Goal: Task Accomplishment & Management: Complete application form

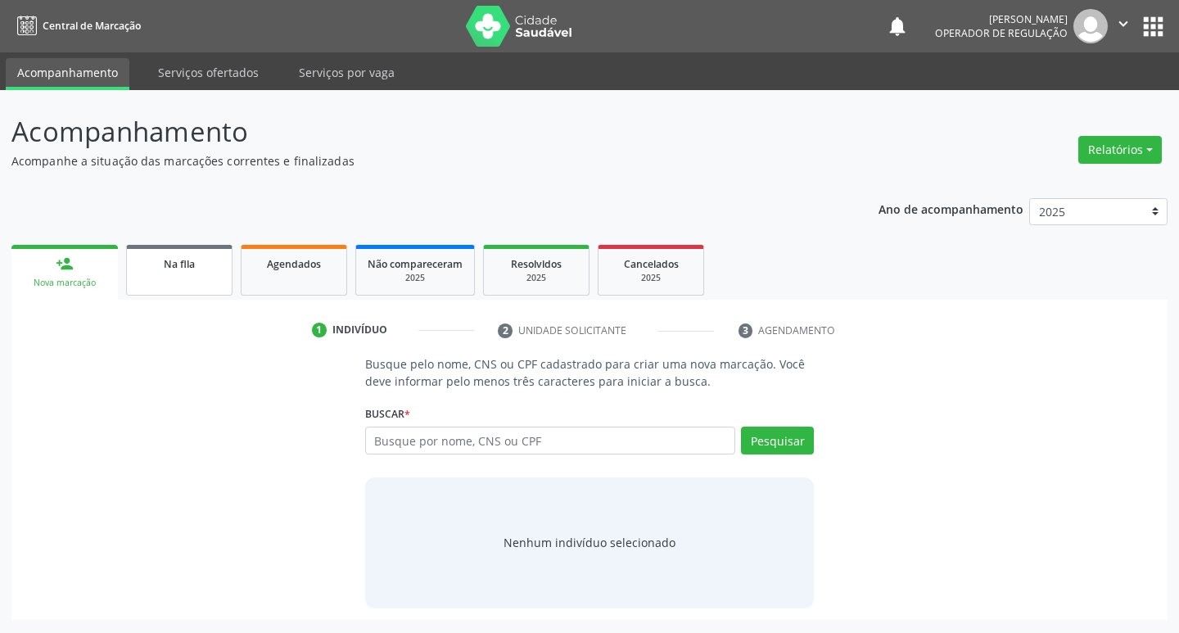
click at [188, 264] on span "Na fila" at bounding box center [179, 264] width 31 height 14
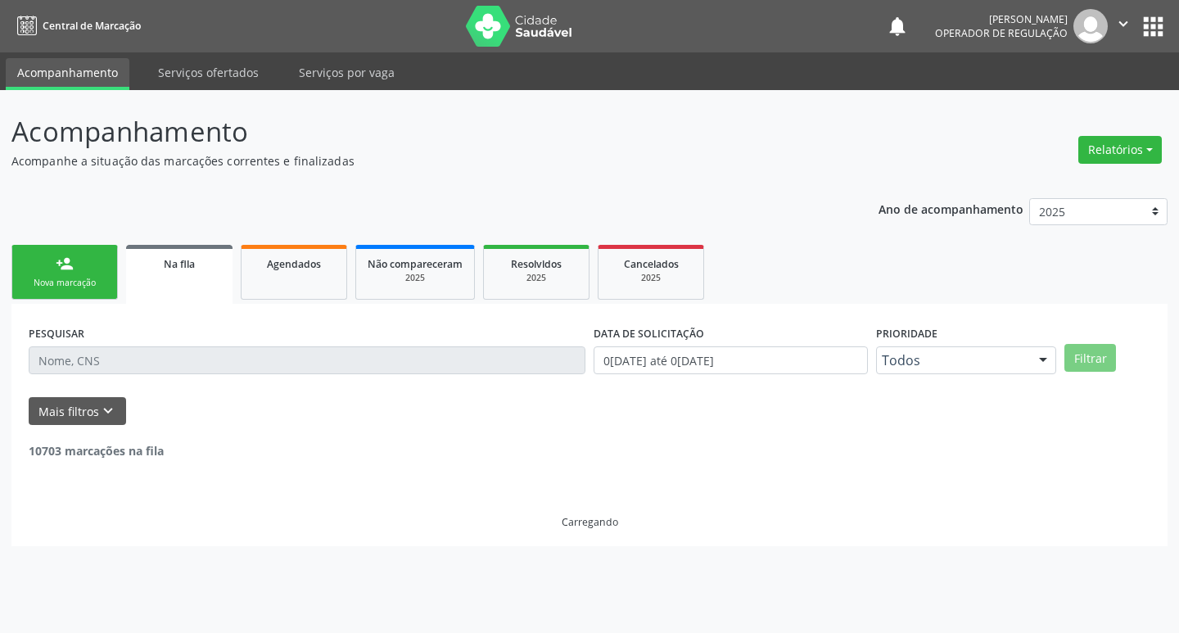
click at [252, 356] on input "text" at bounding box center [307, 360] width 557 height 28
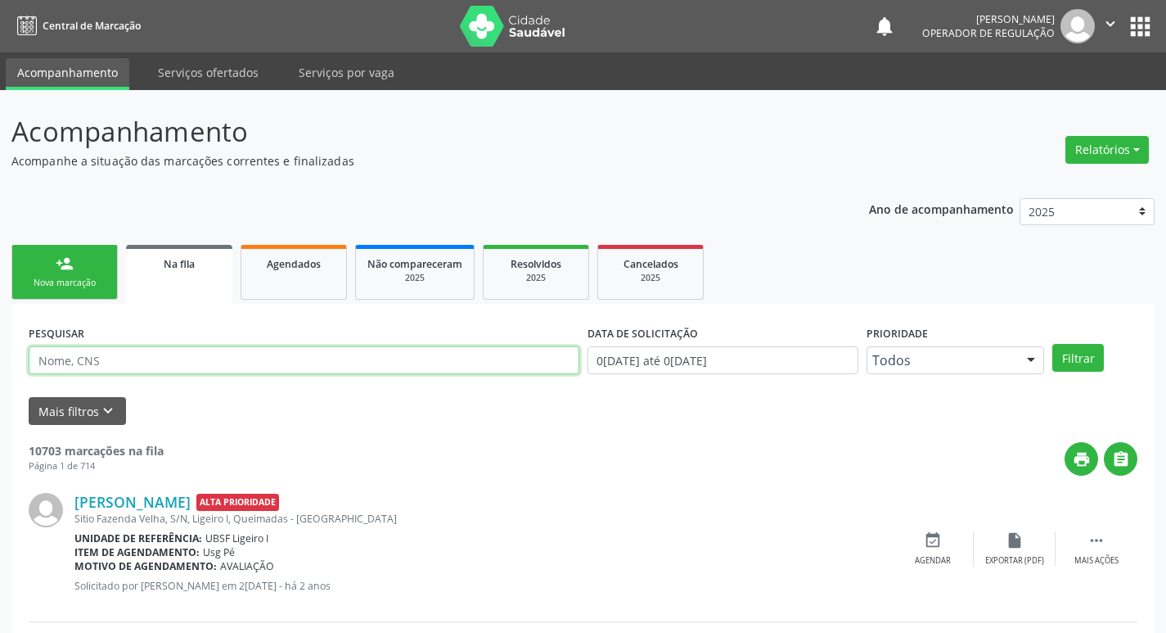
click at [252, 356] on input "text" at bounding box center [304, 360] width 551 height 28
type input "14713245402"
click at [1053, 344] on button "Filtrar" at bounding box center [1079, 358] width 52 height 28
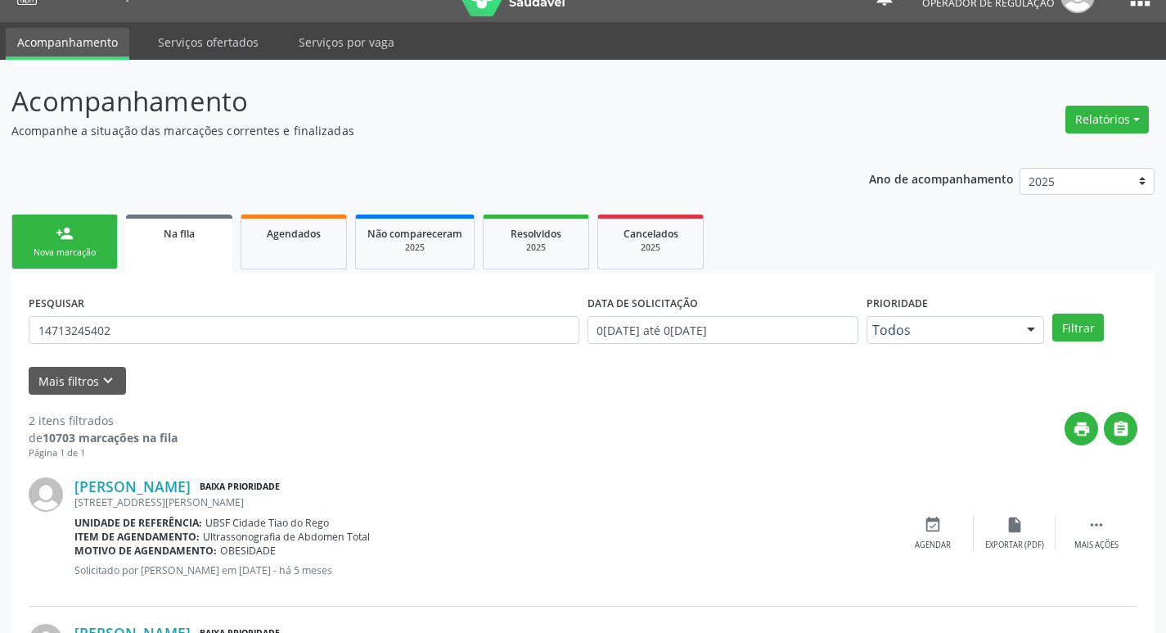
scroll to position [178, 0]
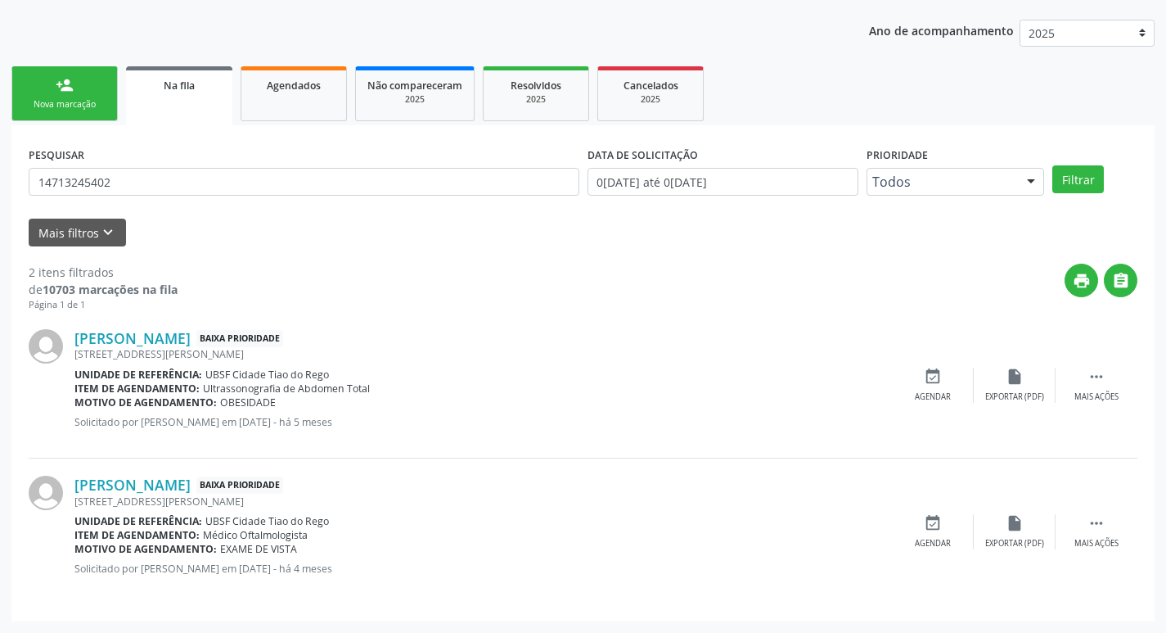
click at [928, 509] on div "[PERSON_NAME] Baixa Prioridade [STREET_ADDRESS][PERSON_NAME] Unidade de referên…" at bounding box center [583, 531] width 1109 height 146
click at [931, 514] on icon "event_available" at bounding box center [933, 523] width 18 height 18
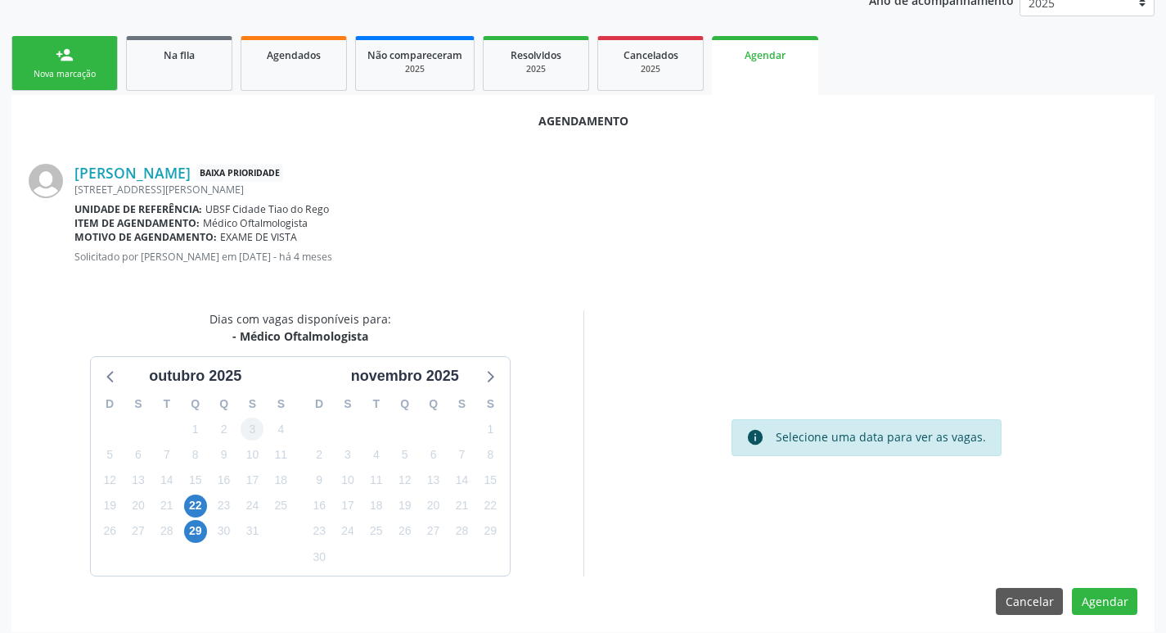
scroll to position [219, 0]
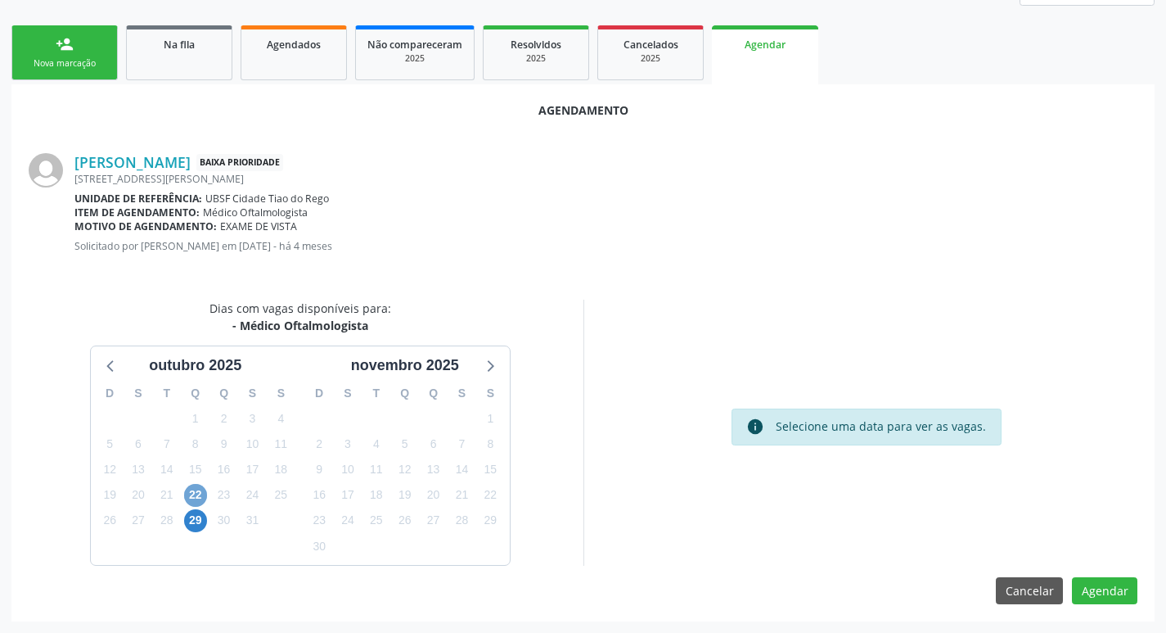
click at [187, 495] on span "22" at bounding box center [195, 495] width 23 height 23
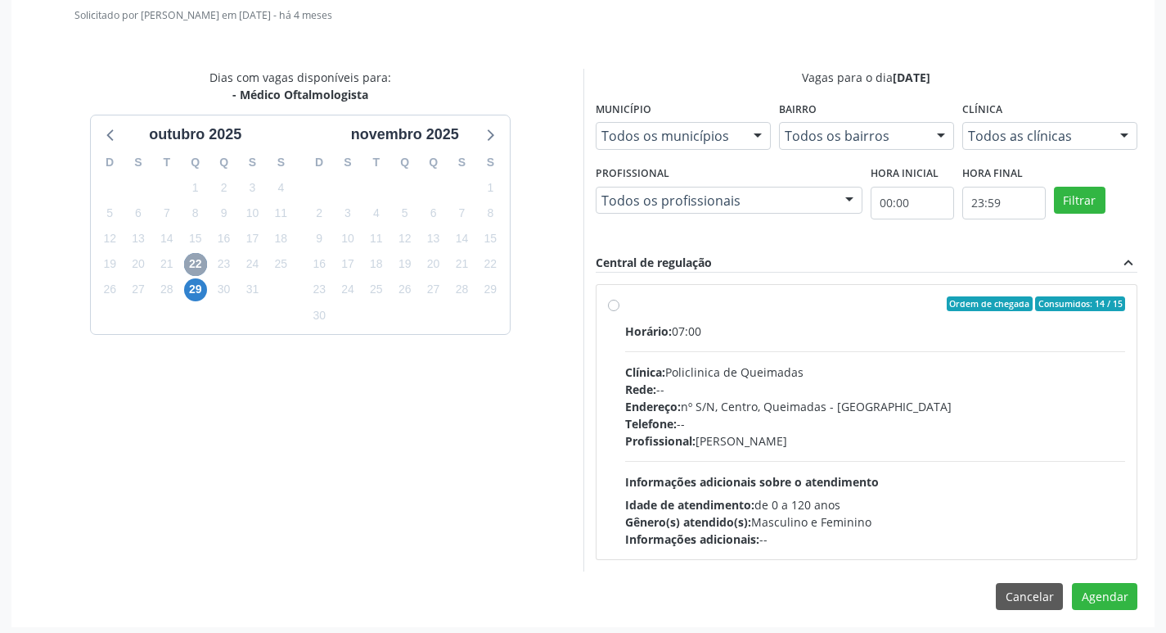
scroll to position [456, 0]
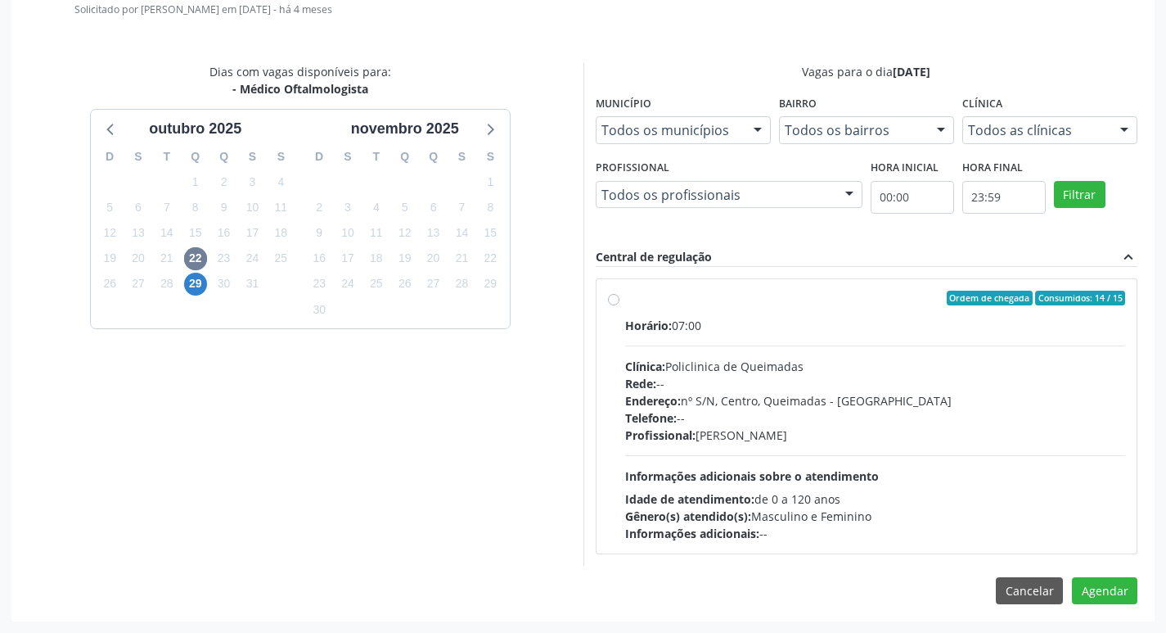
drag, startPoint x: 830, startPoint y: 337, endPoint x: 863, endPoint y: 358, distance: 39.3
click at [831, 337] on div "Horário: 07:00 Clínica: Policlinica de Queimadas Rede: -- Endereço: nº S/N, Cen…" at bounding box center [875, 429] width 501 height 225
click at [620, 305] on input "Ordem de chegada Consumidos: 14 / 15 Horário: 07:00 Clínica: Policlinica de Que…" at bounding box center [613, 298] width 11 height 15
radio input "true"
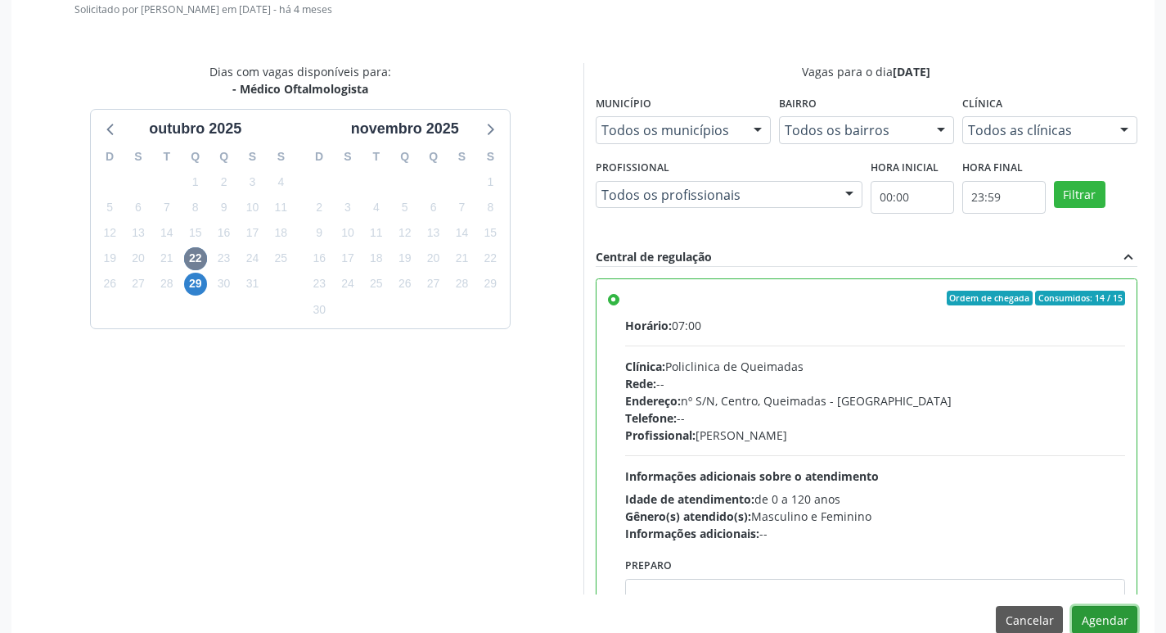
click at [1085, 618] on button "Agendar" at bounding box center [1104, 620] width 65 height 28
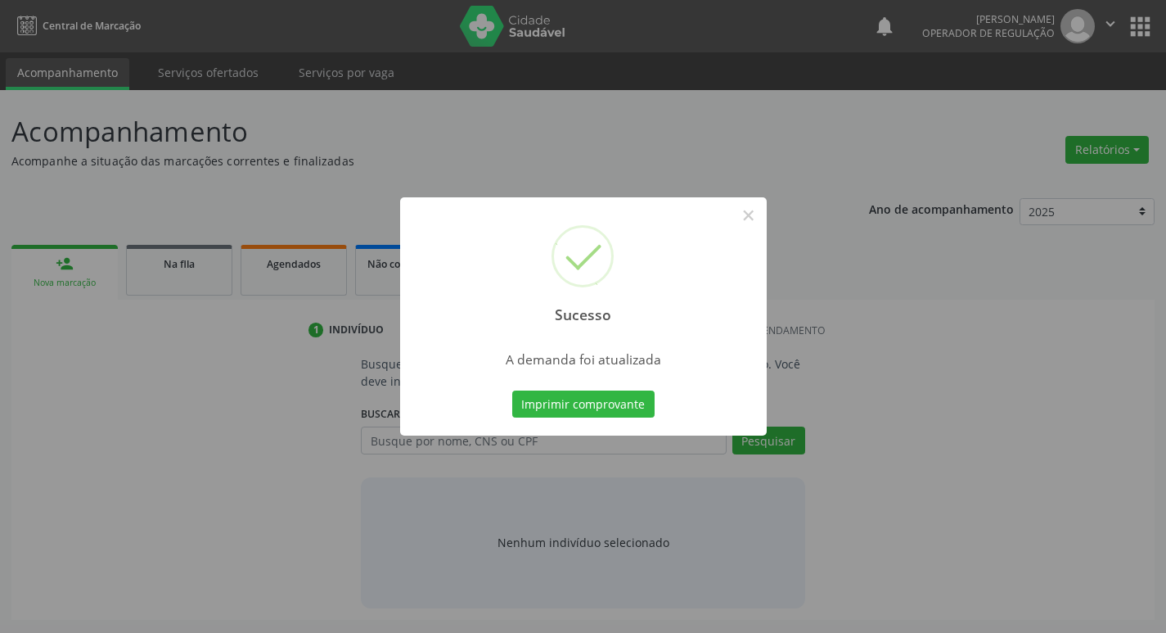
scroll to position [0, 0]
click at [605, 399] on button "Imprimir comprovante" at bounding box center [589, 404] width 142 height 28
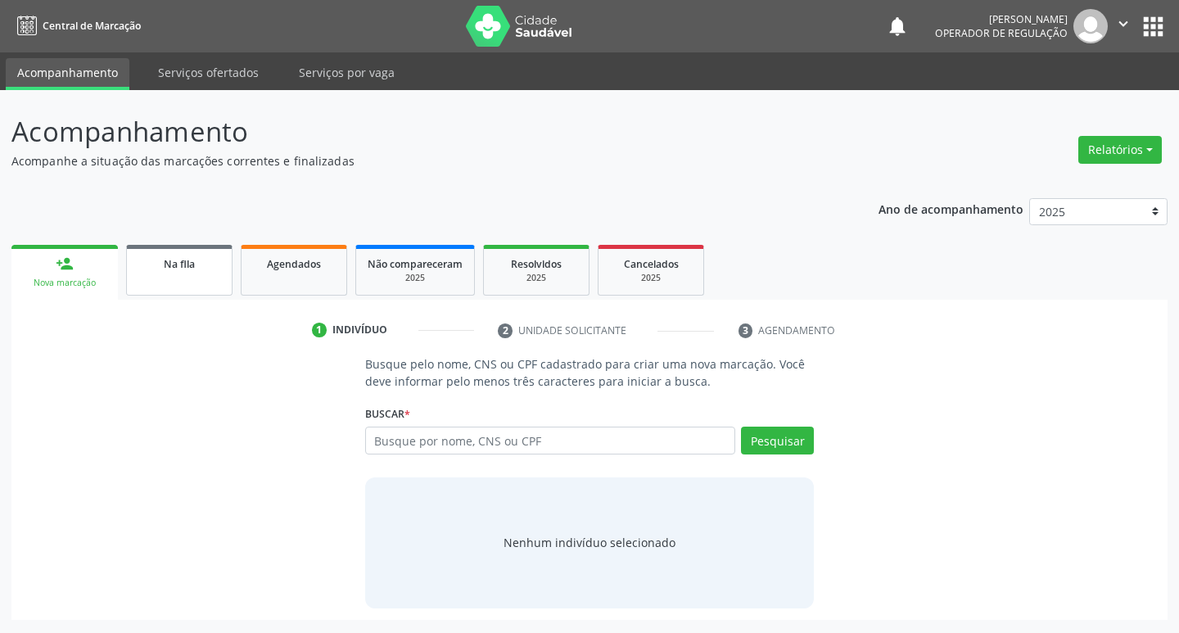
click at [204, 264] on div "Na fila" at bounding box center [179, 263] width 82 height 17
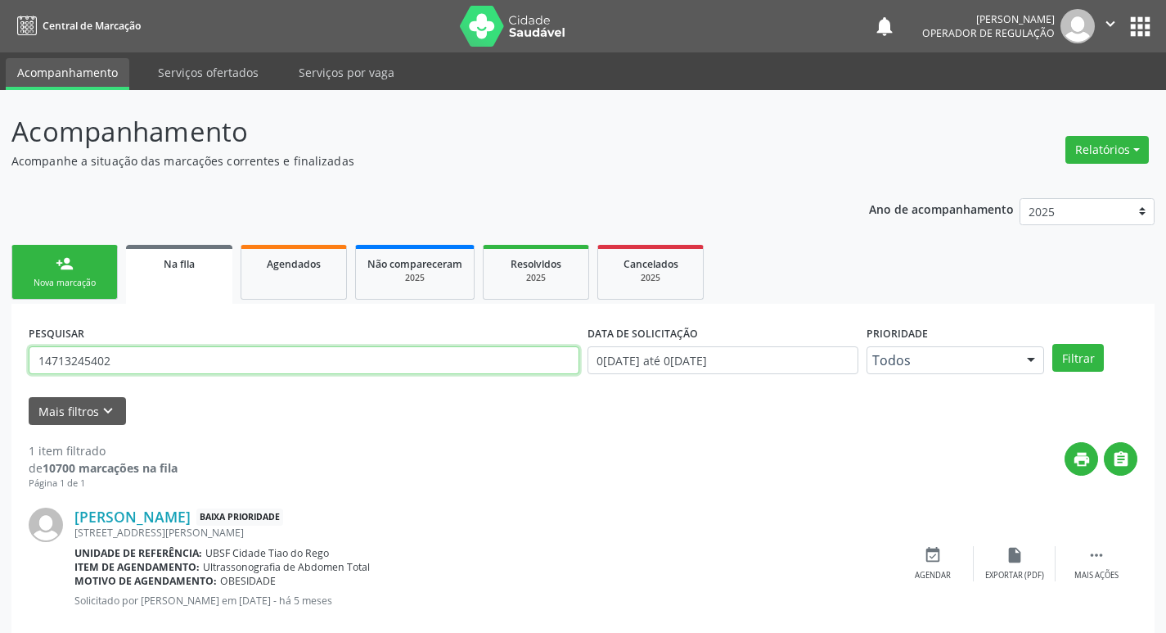
click at [164, 367] on input "14713245402" at bounding box center [304, 360] width 551 height 28
type input "708408743054362"
click at [1053, 344] on button "Filtrar" at bounding box center [1079, 358] width 52 height 28
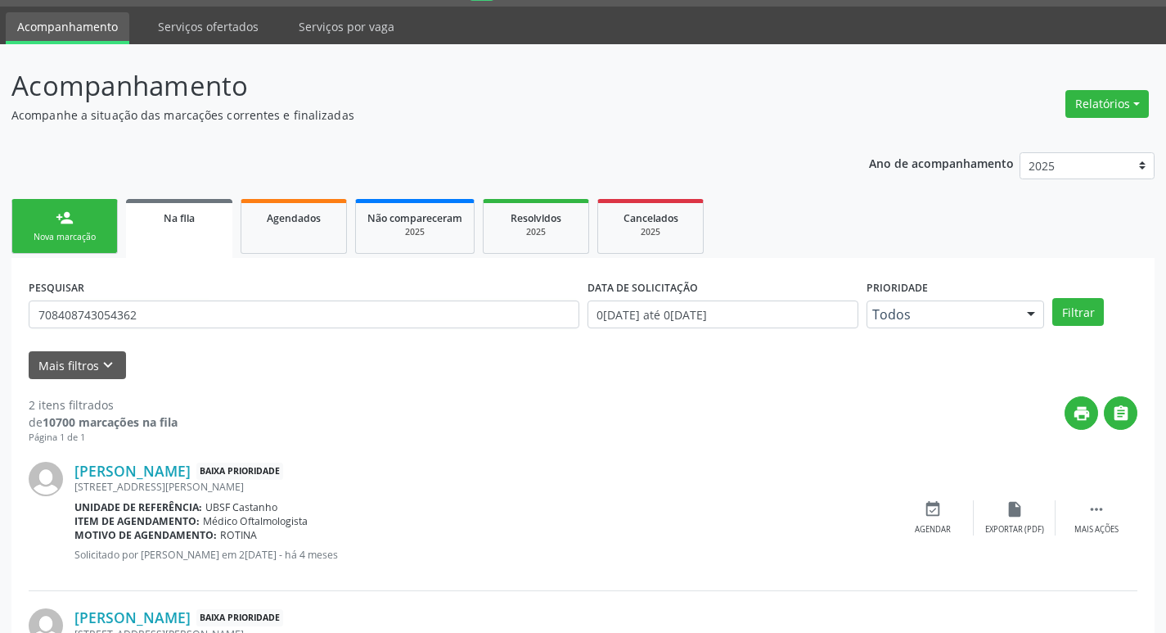
scroll to position [178, 0]
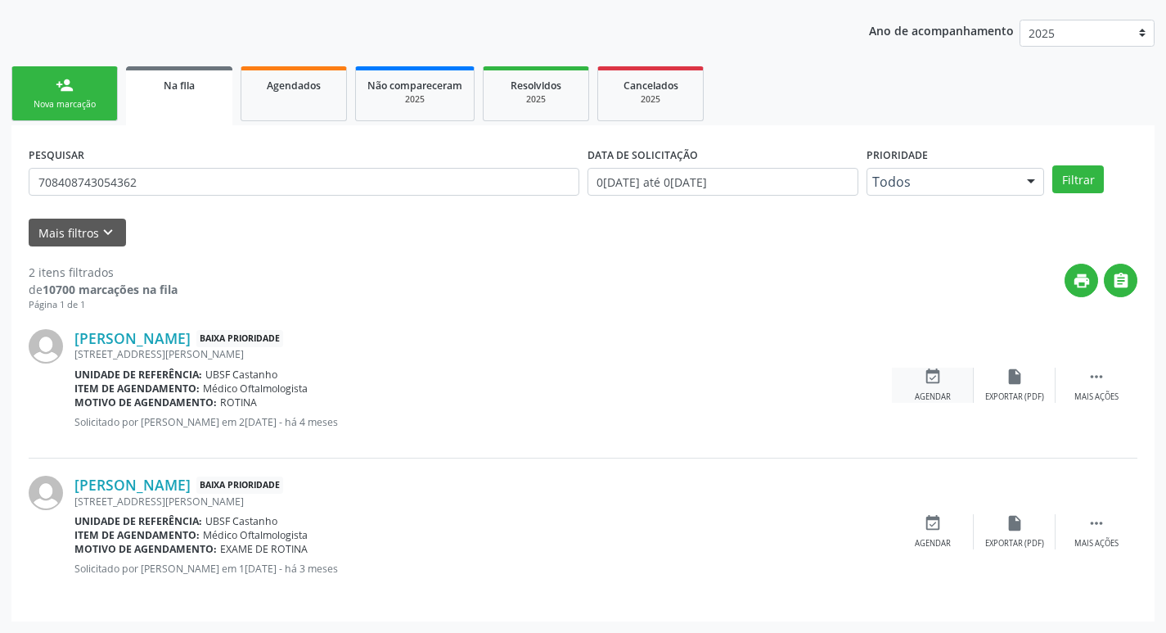
click at [925, 398] on div "Agendar" at bounding box center [933, 396] width 36 height 11
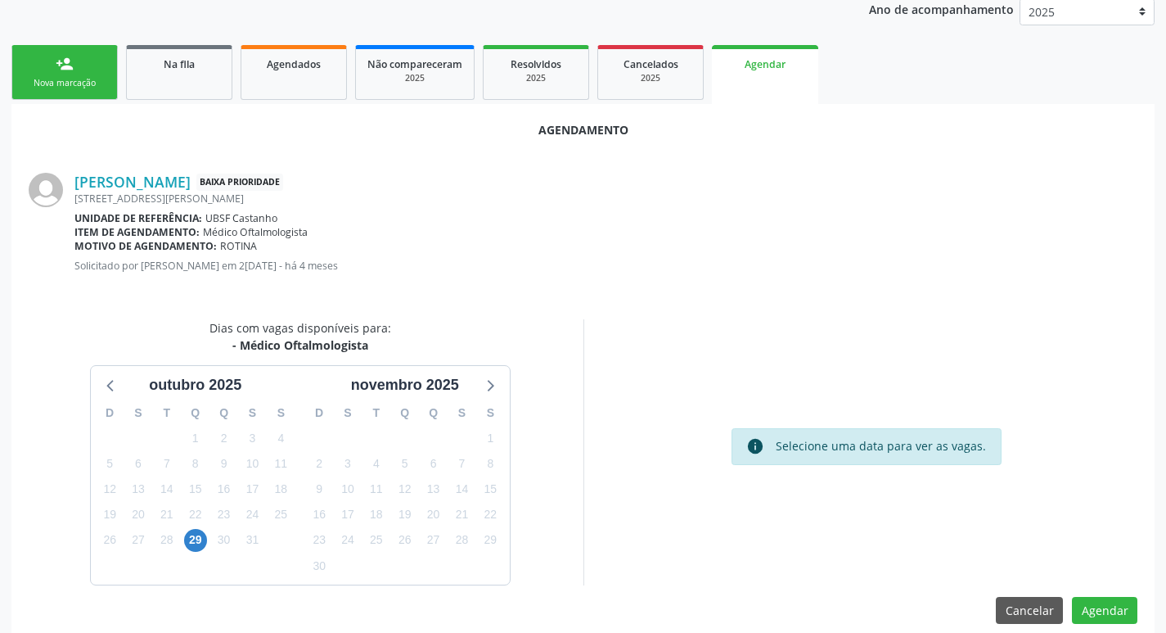
scroll to position [219, 0]
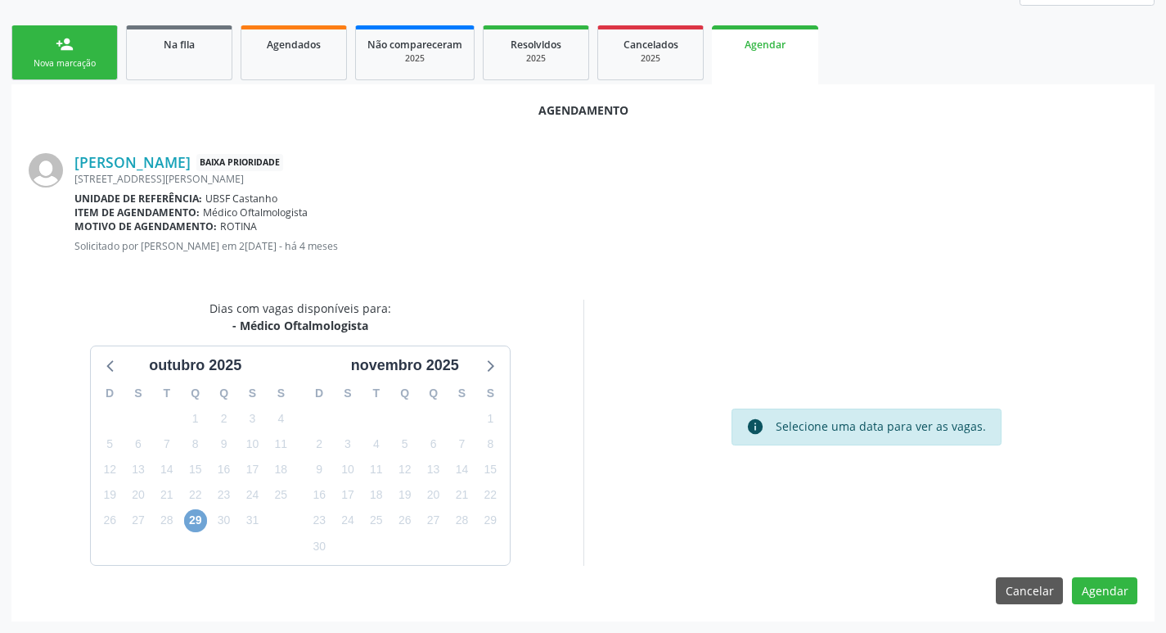
click at [193, 529] on span "29" at bounding box center [195, 520] width 23 height 23
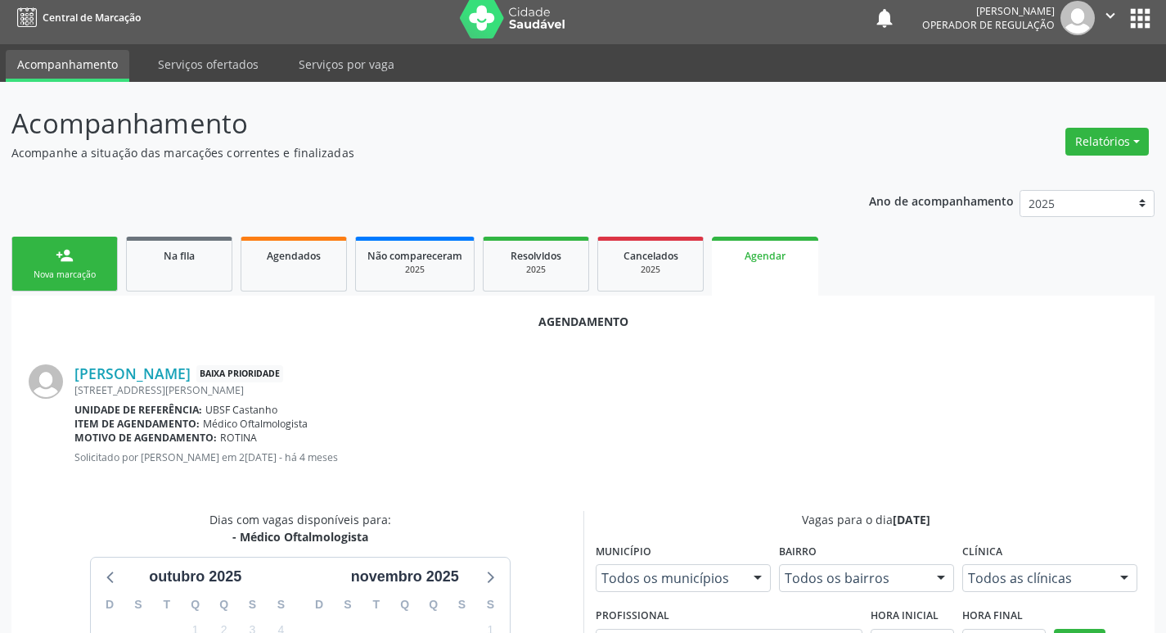
scroll to position [0, 0]
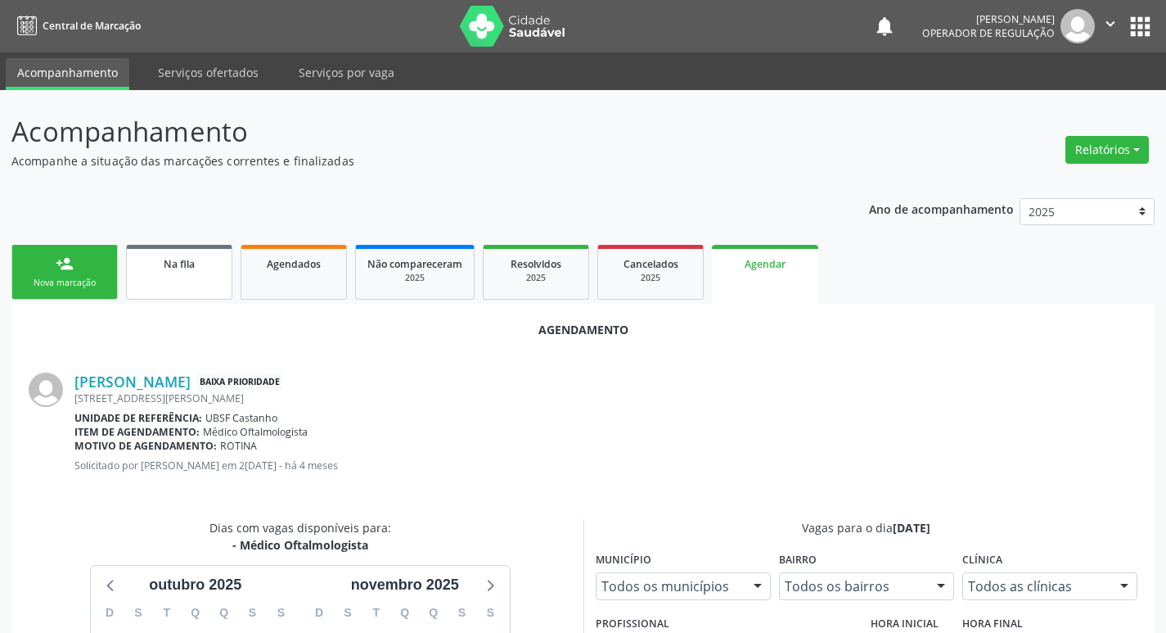
click at [142, 259] on div "Na fila" at bounding box center [179, 263] width 82 height 17
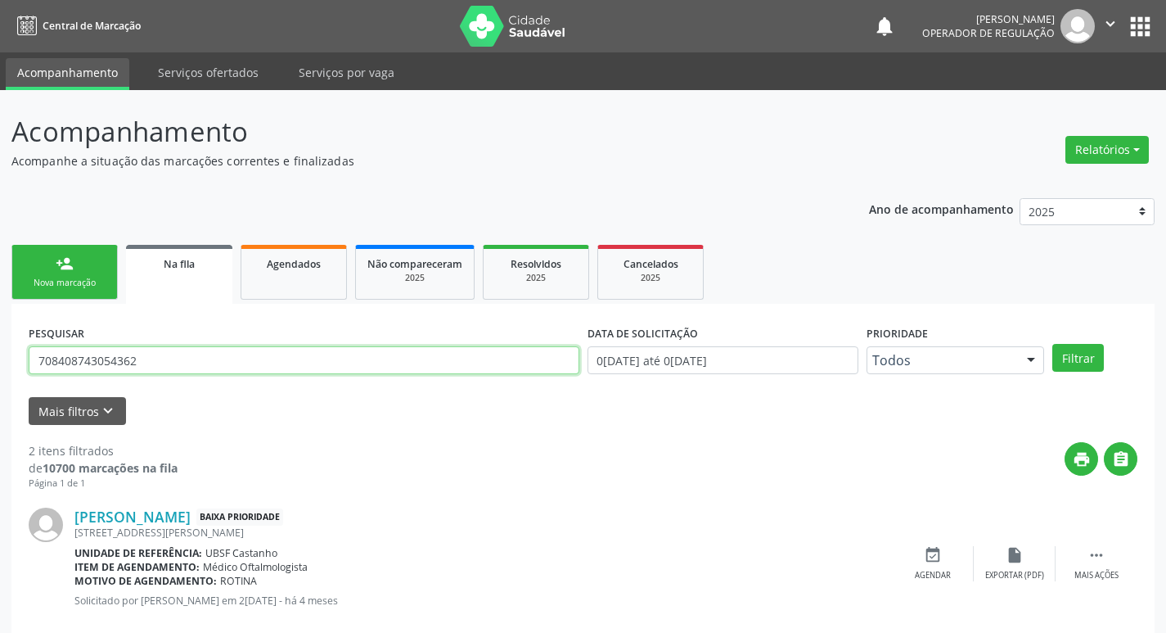
click at [154, 371] on input "708408743054362" at bounding box center [304, 360] width 551 height 28
click at [241, 349] on input "text" at bounding box center [304, 360] width 551 height 28
type input "707600233979898"
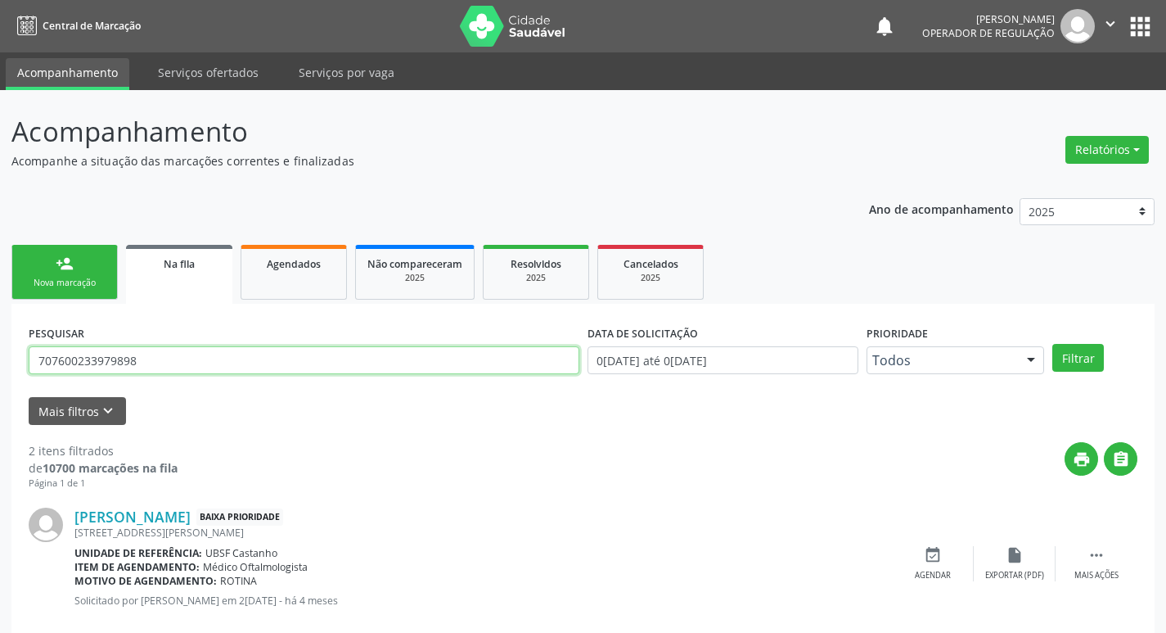
click at [1053, 344] on button "Filtrar" at bounding box center [1079, 358] width 52 height 28
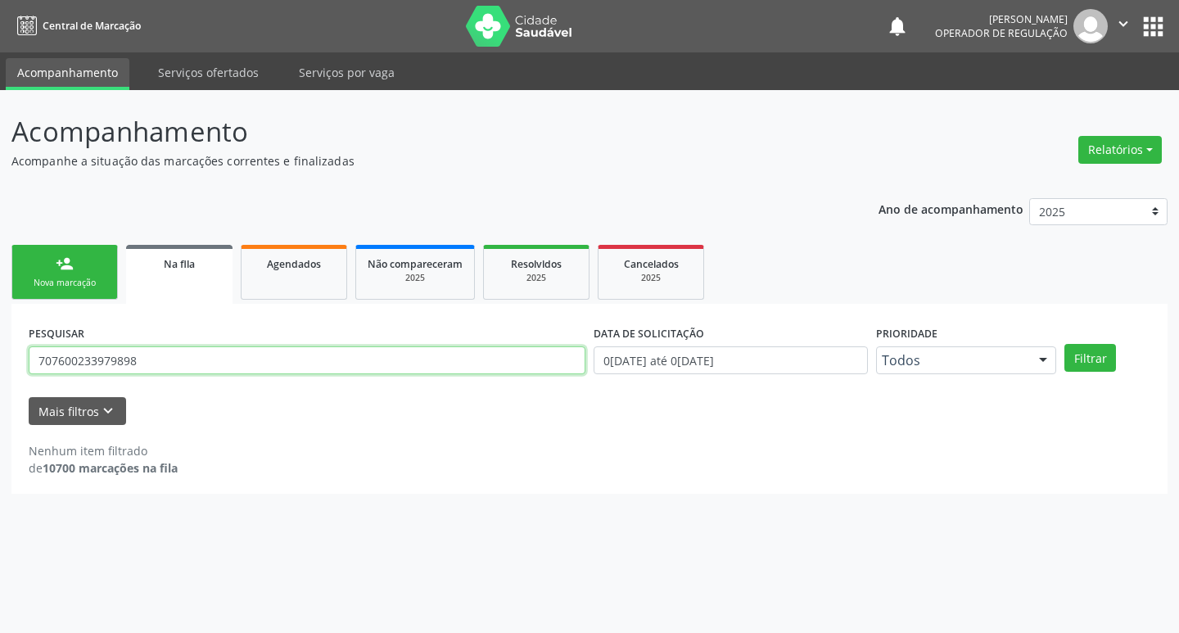
click at [169, 369] on input "707600233979898" at bounding box center [307, 360] width 557 height 28
click at [168, 369] on input "text" at bounding box center [307, 360] width 557 height 28
type input "707600233979898"
click at [1064, 344] on button "Filtrar" at bounding box center [1090, 358] width 52 height 28
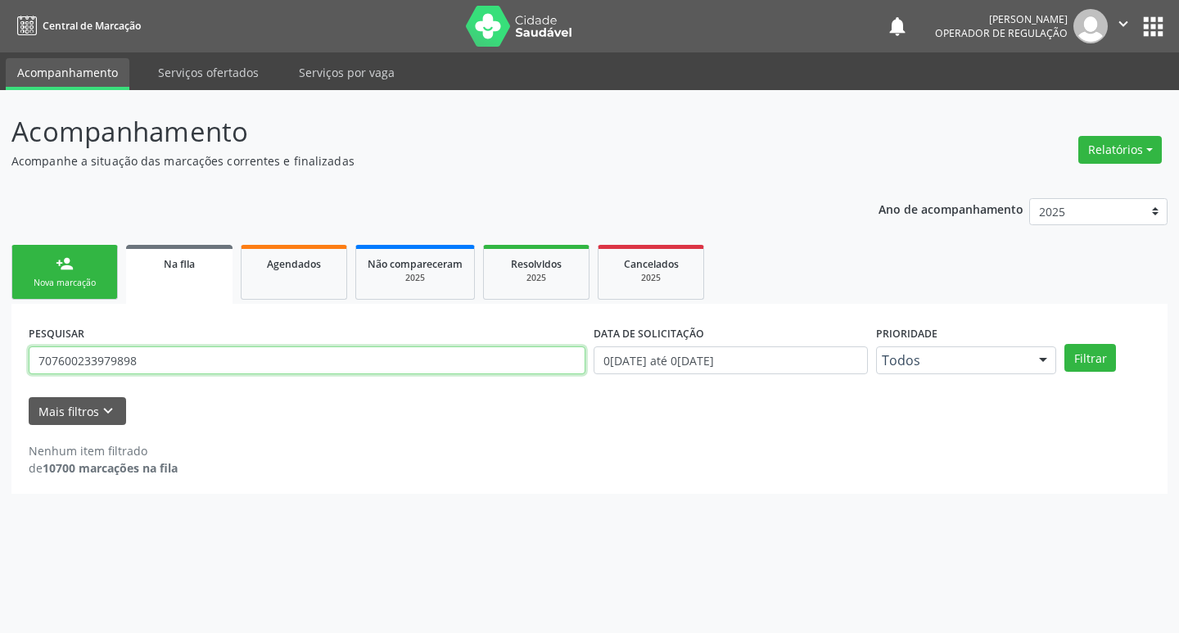
click at [192, 350] on input "707600233979898" at bounding box center [307, 360] width 557 height 28
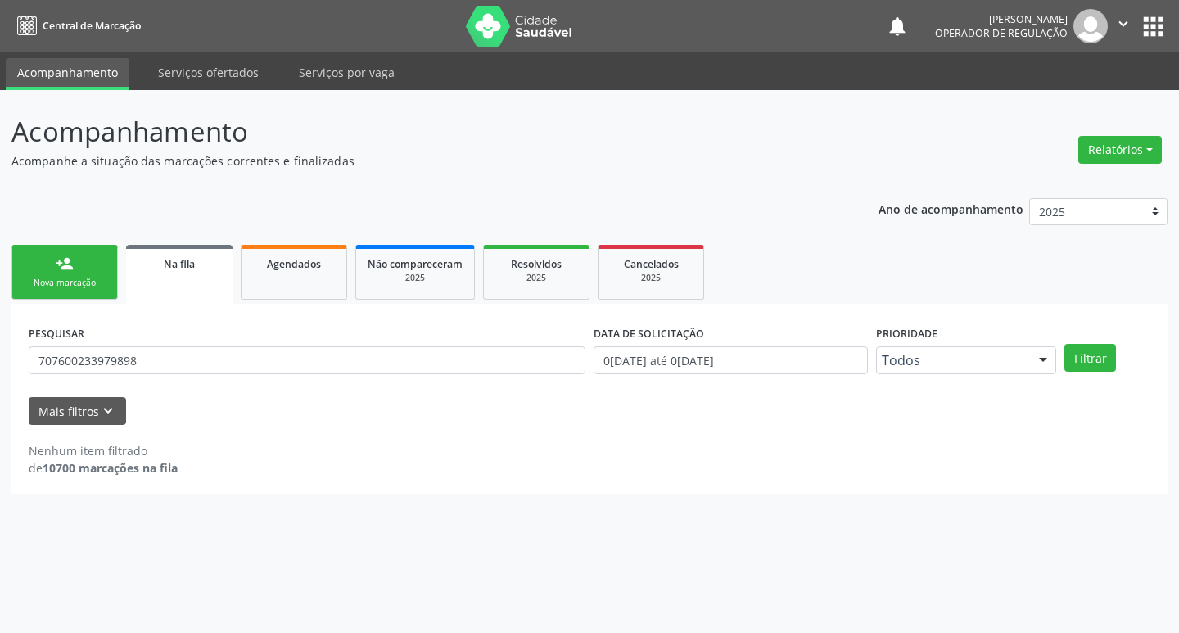
click at [106, 273] on link "person_add Nova marcação" at bounding box center [64, 272] width 106 height 55
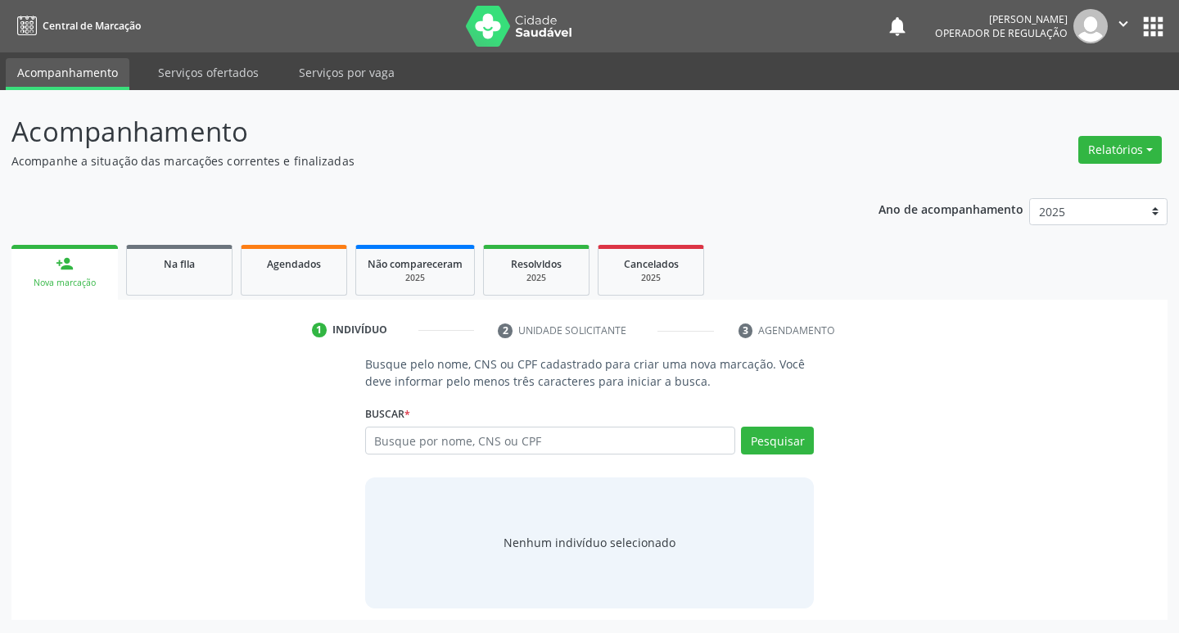
click at [473, 427] on div "Buscar * Busque por nome, CNS ou CPF Nenhum resultado encontrado para: " " Digi…" at bounding box center [589, 433] width 449 height 64
click at [478, 432] on input "text" at bounding box center [550, 440] width 371 height 28
paste input "707600233979898"
type input "707600233979898"
click at [782, 448] on button "Pesquisar" at bounding box center [777, 440] width 73 height 28
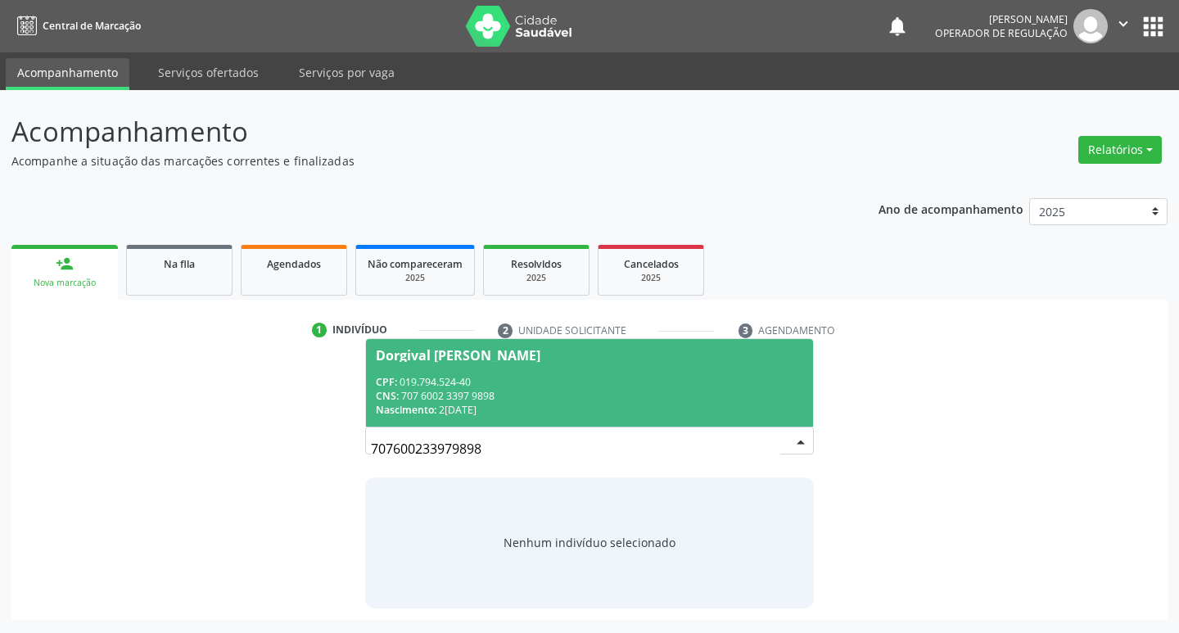
click at [639, 395] on div "CNS: 707 6002 3397 9898" at bounding box center [590, 396] width 428 height 14
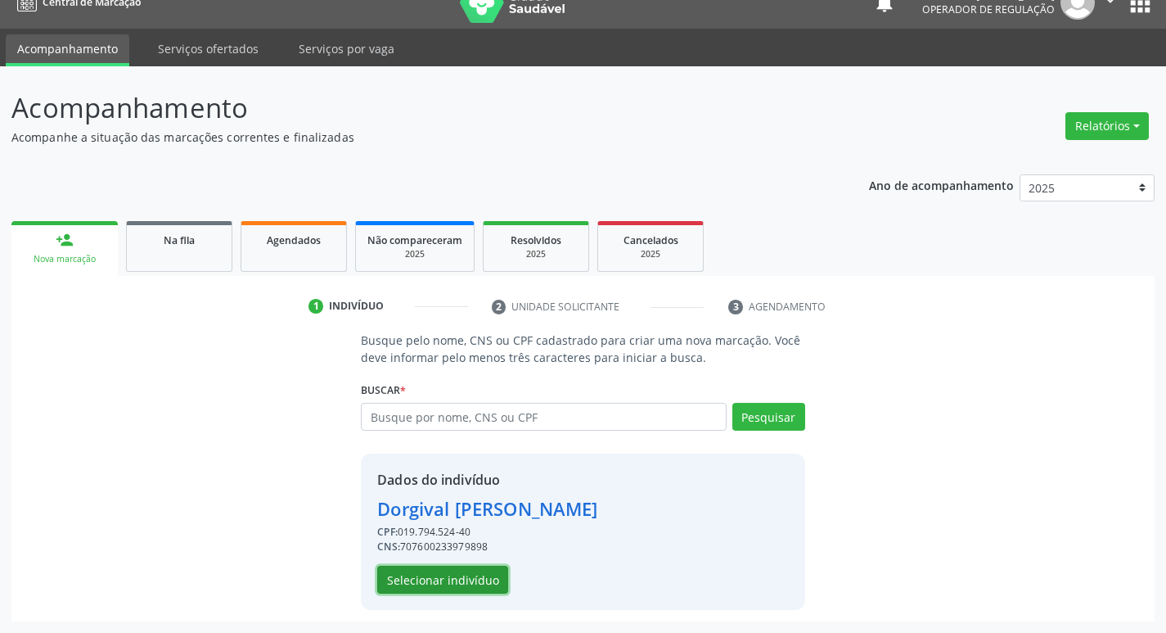
click at [441, 578] on button "Selecionar indivíduo" at bounding box center [442, 580] width 131 height 28
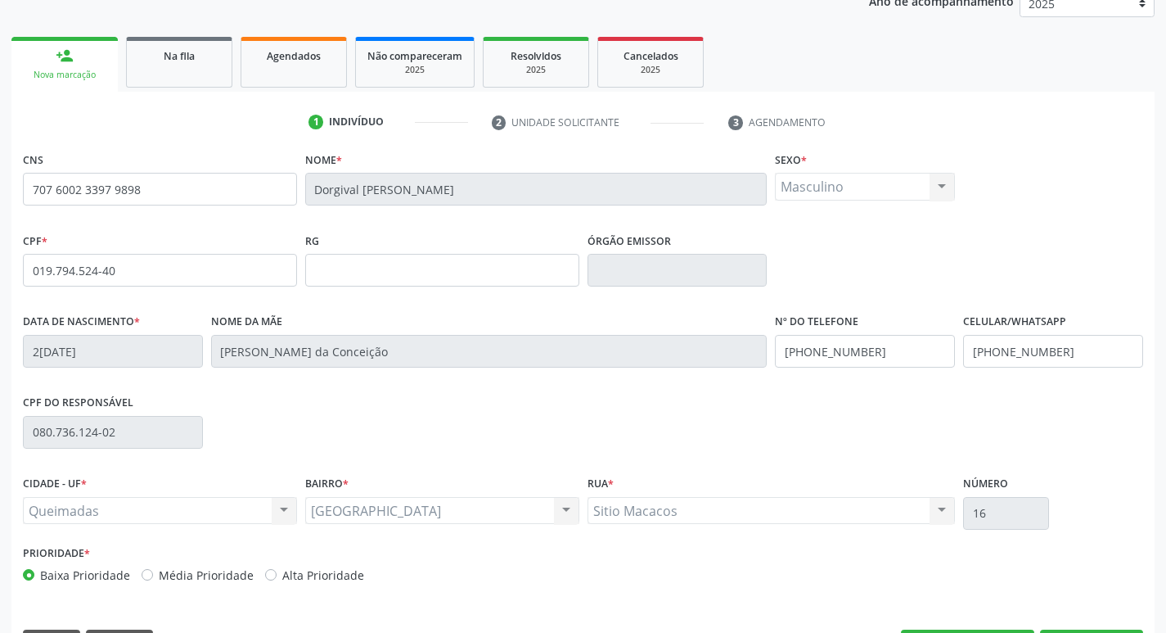
scroll to position [255, 0]
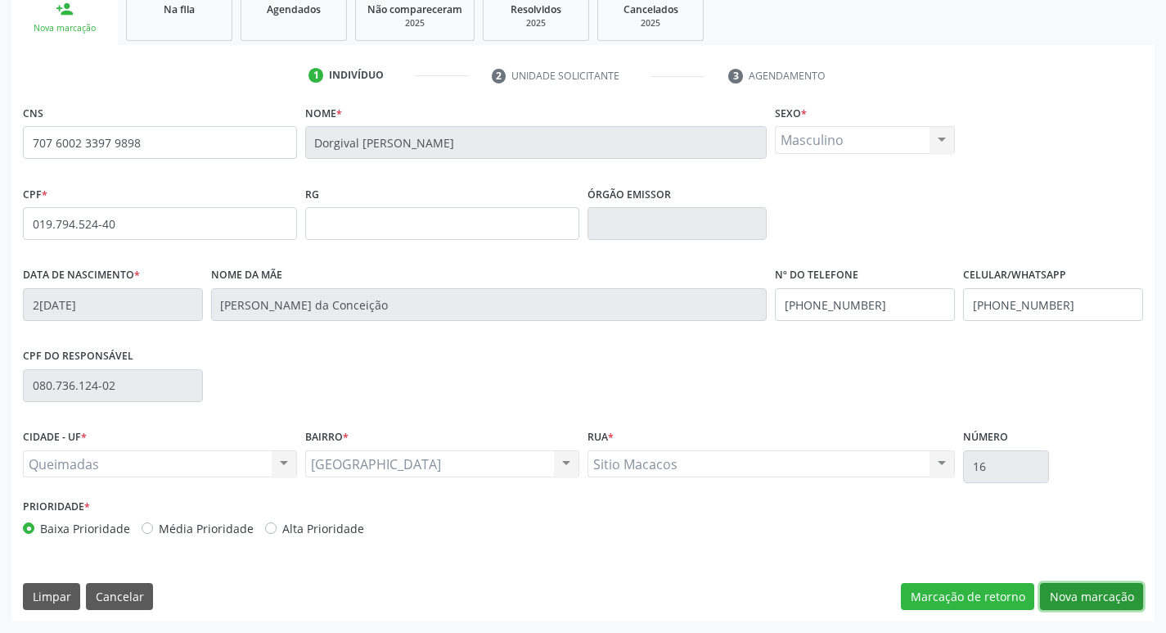
drag, startPoint x: 1084, startPoint y: 593, endPoint x: 878, endPoint y: 543, distance: 212.4
click at [1080, 593] on button "Nova marcação" at bounding box center [1091, 597] width 103 height 28
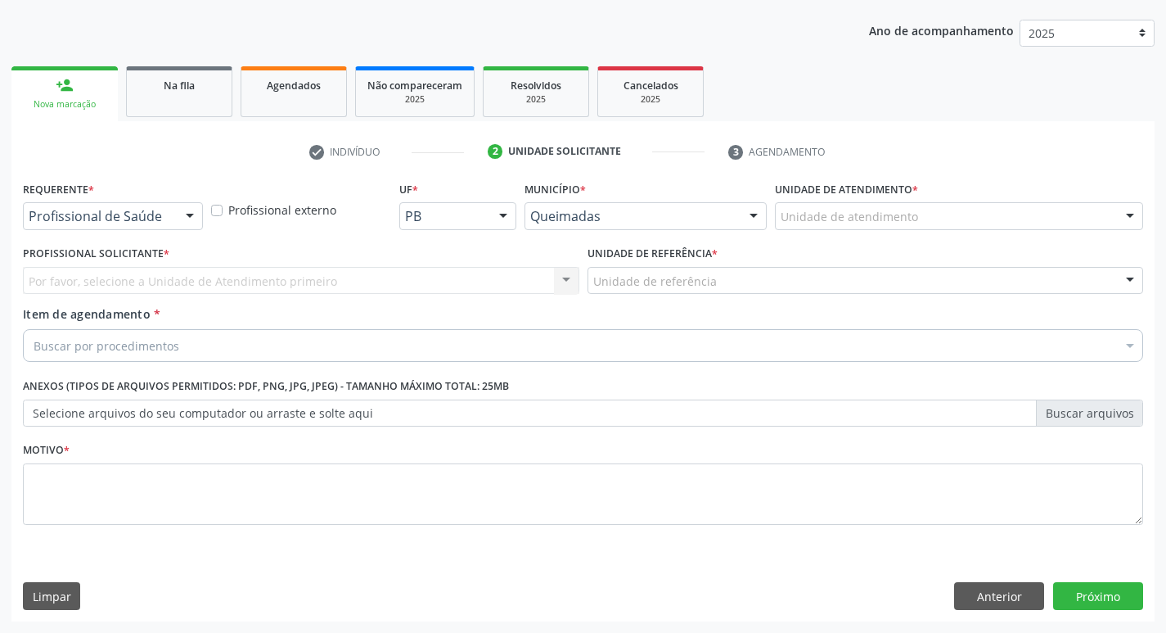
scroll to position [178, 0]
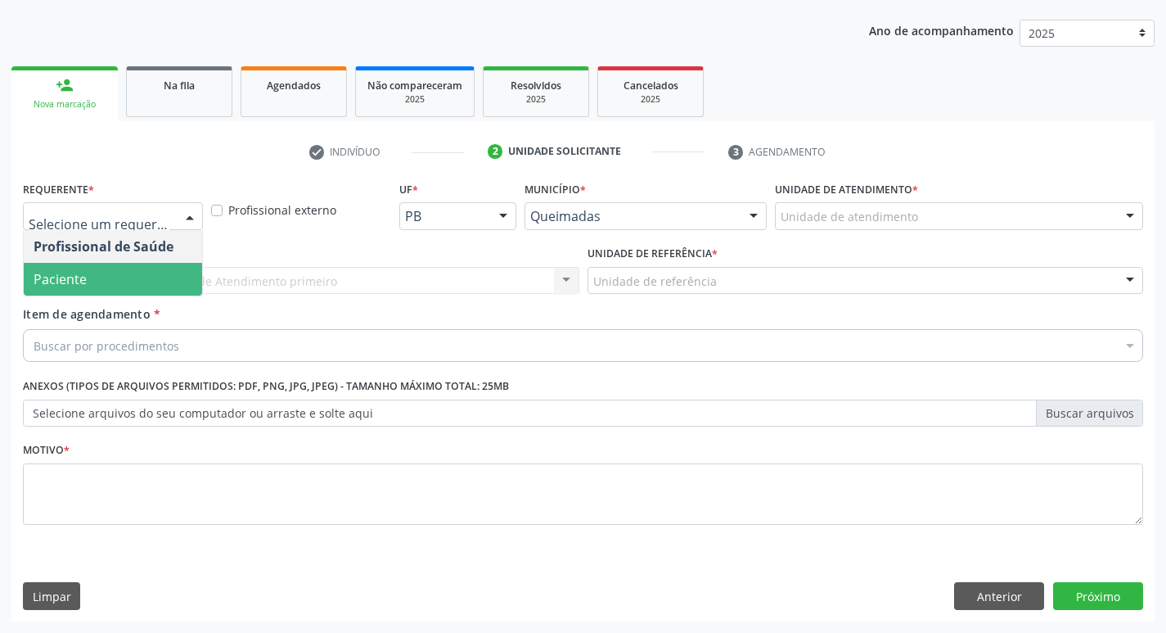
click at [87, 274] on span "Paciente" at bounding box center [113, 279] width 178 height 33
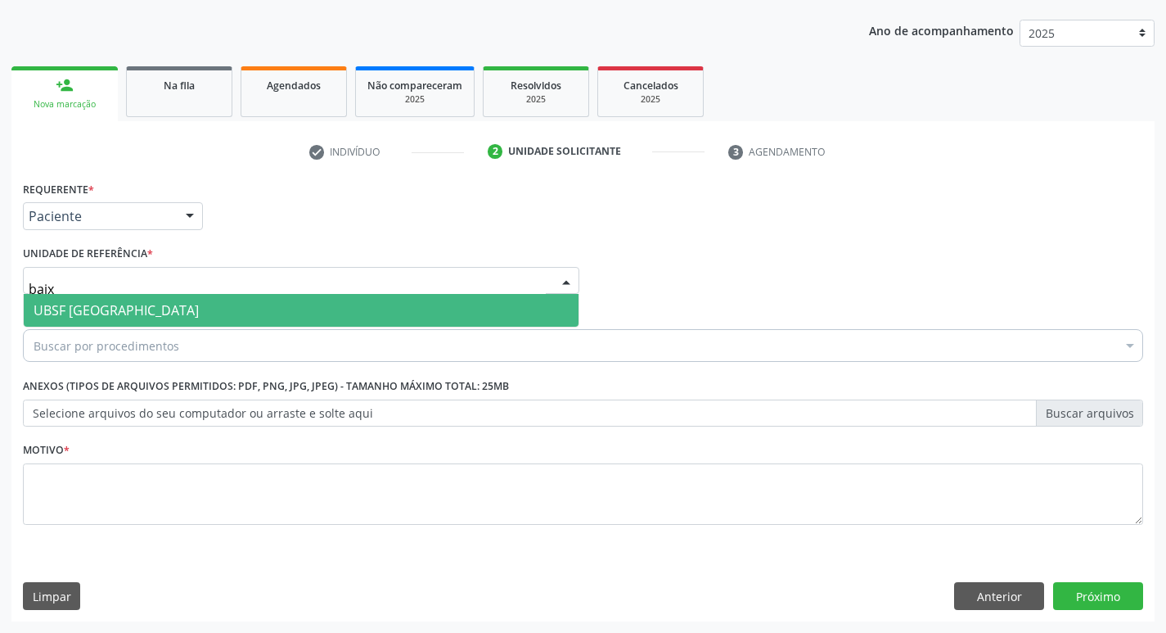
type input "baixa"
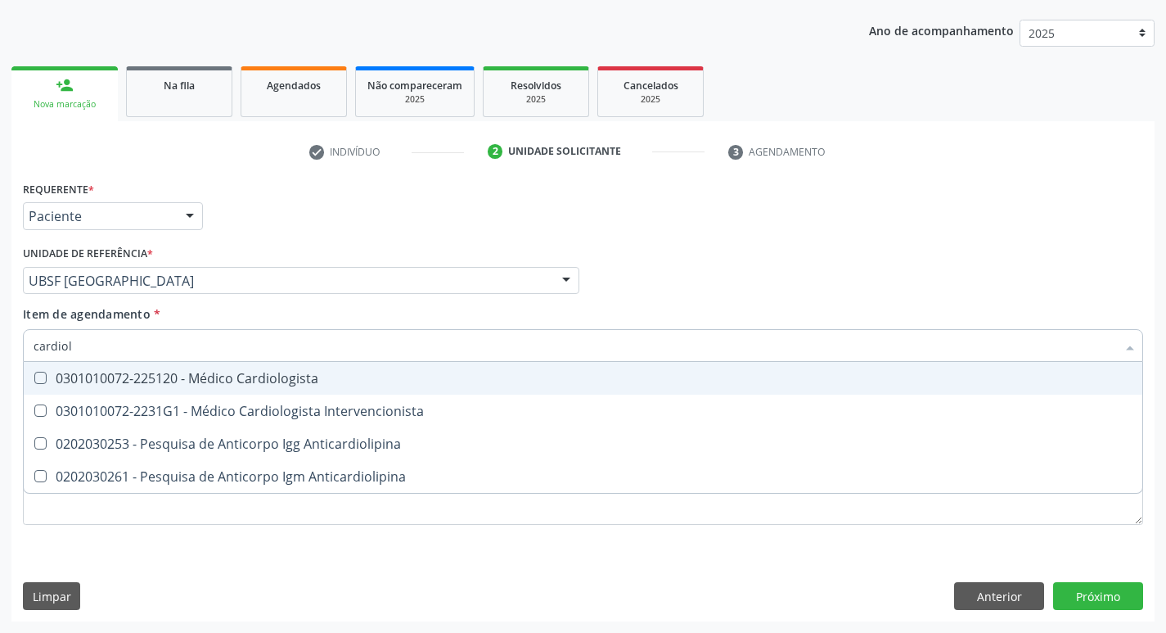
type input "cardiolo"
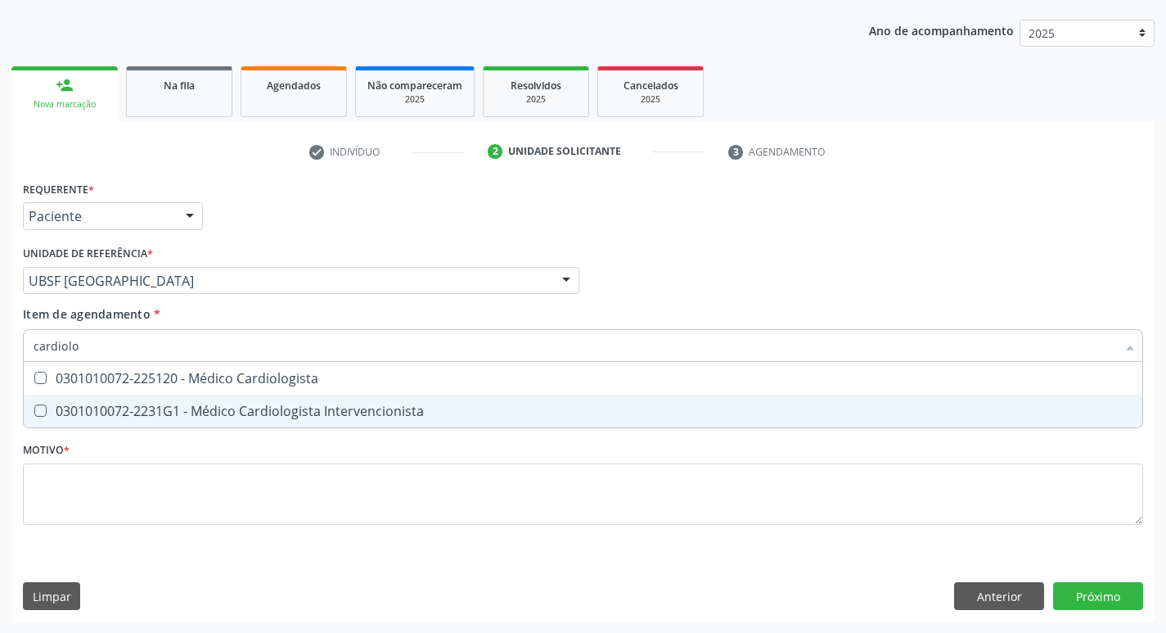
click at [174, 411] on div "0301010072-2231G1 - Médico Cardiologista Intervencionista" at bounding box center [583, 410] width 1099 height 13
checkbox Intervencionista "true"
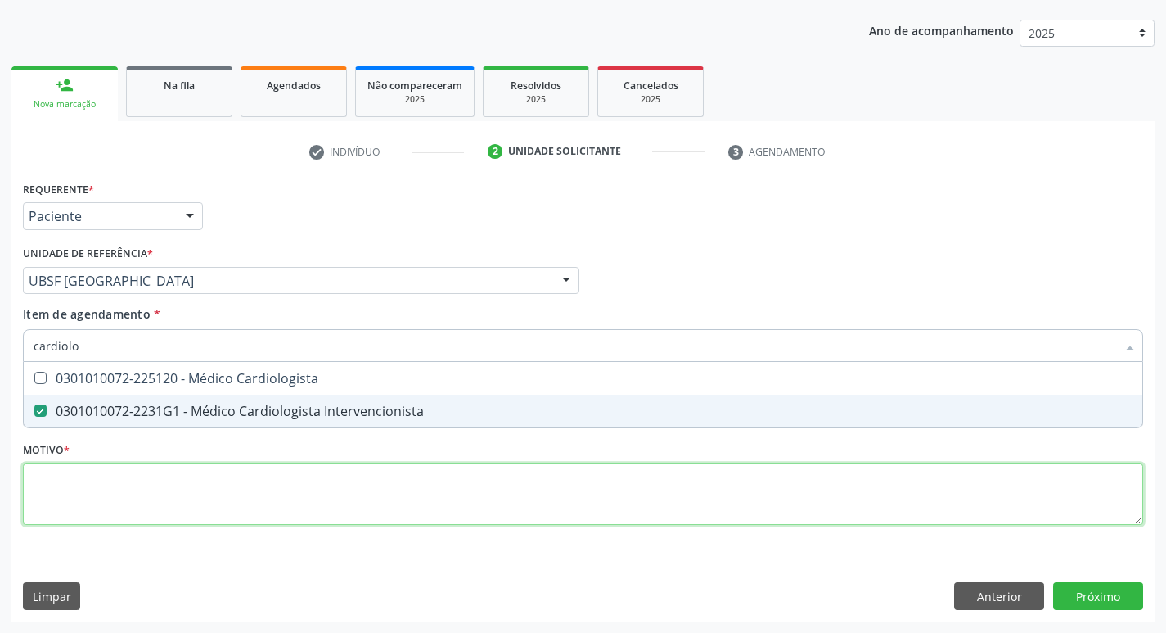
click at [151, 512] on div "Requerente * Paciente Profissional de Saúde Paciente Nenhum resultado encontrad…" at bounding box center [583, 362] width 1120 height 371
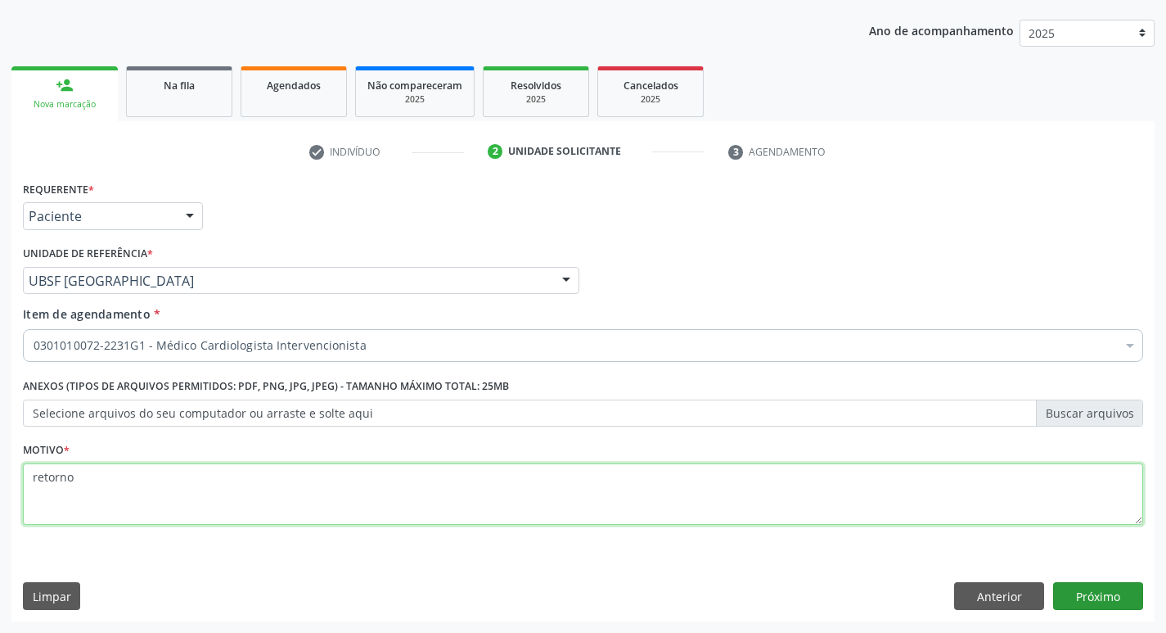
type textarea "retorno"
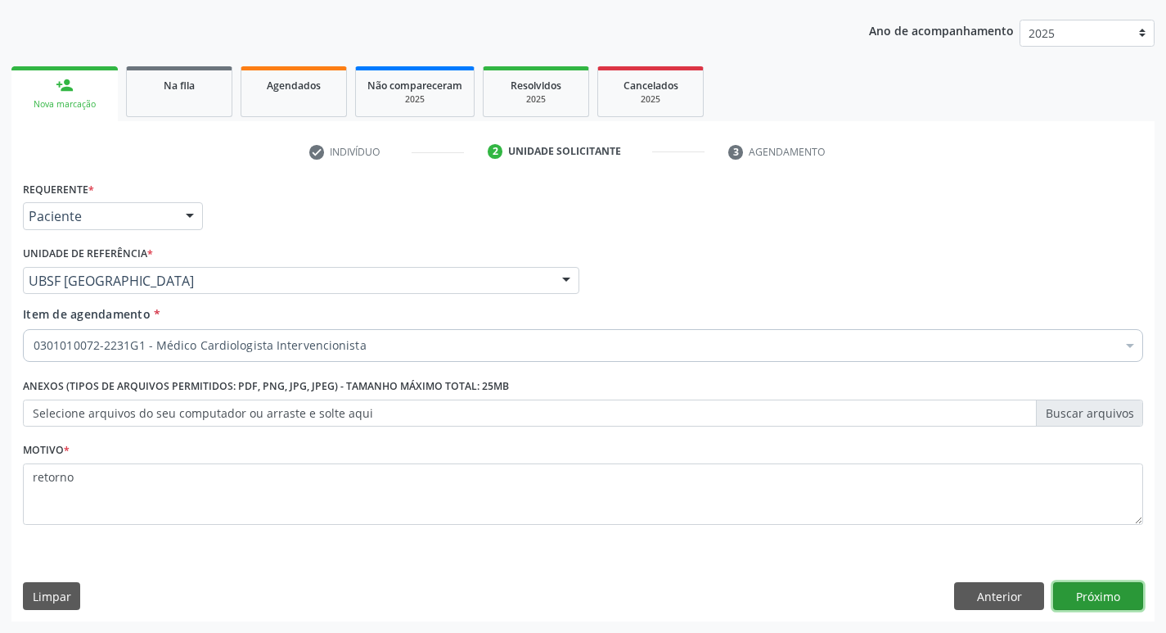
click at [1105, 597] on button "Próximo" at bounding box center [1098, 596] width 90 height 28
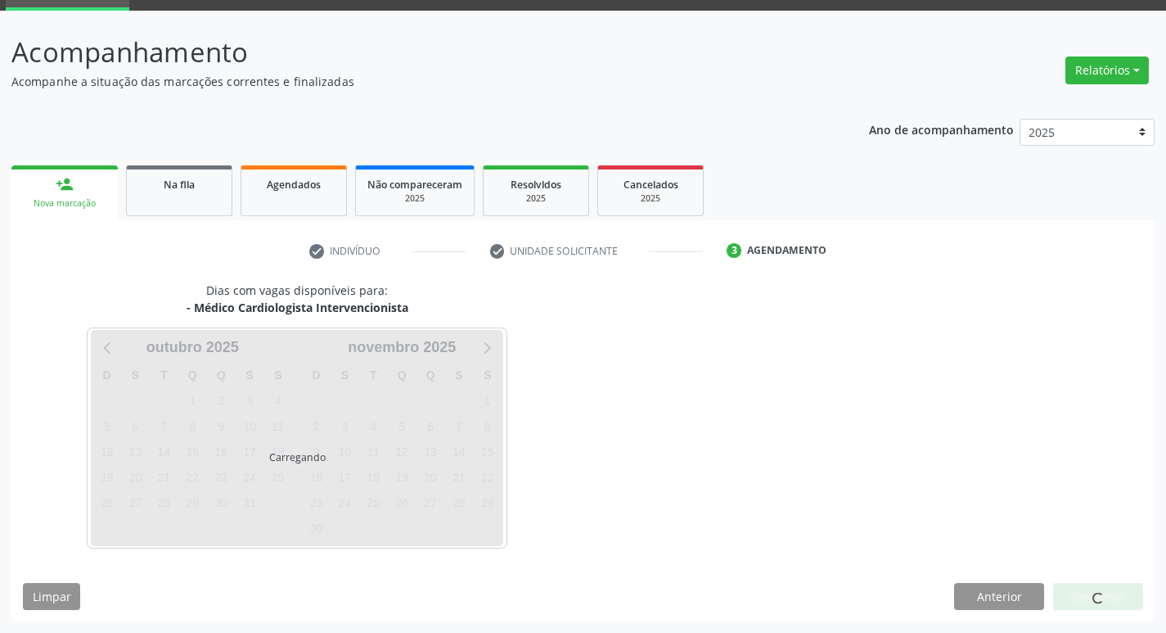
scroll to position [79, 0]
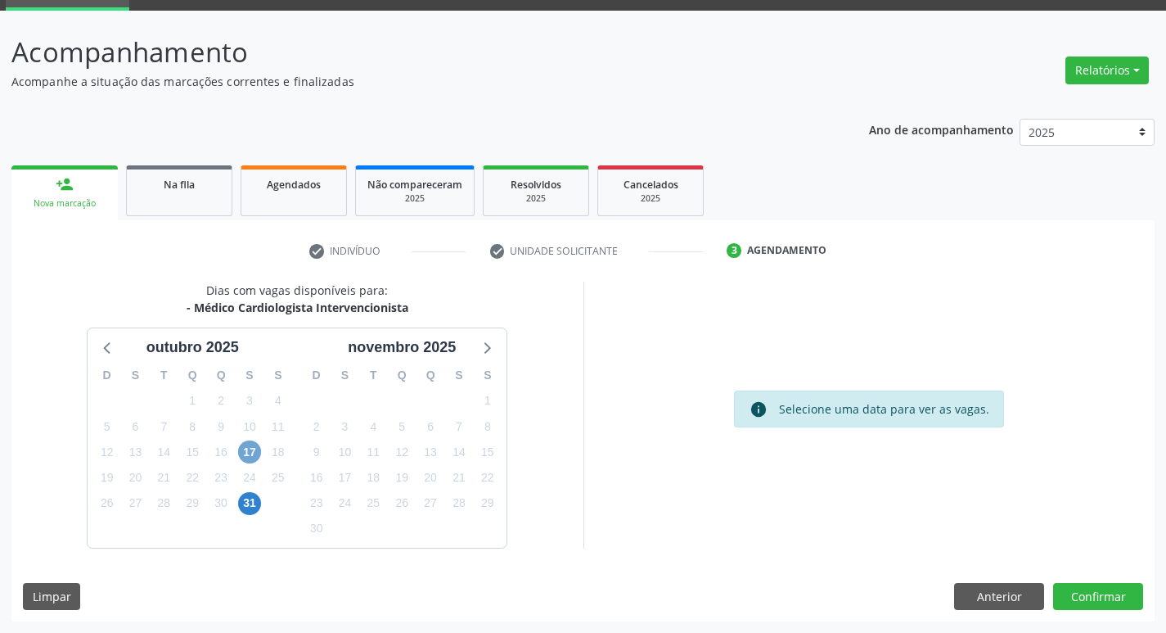
click at [257, 455] on span "17" at bounding box center [249, 451] width 23 height 23
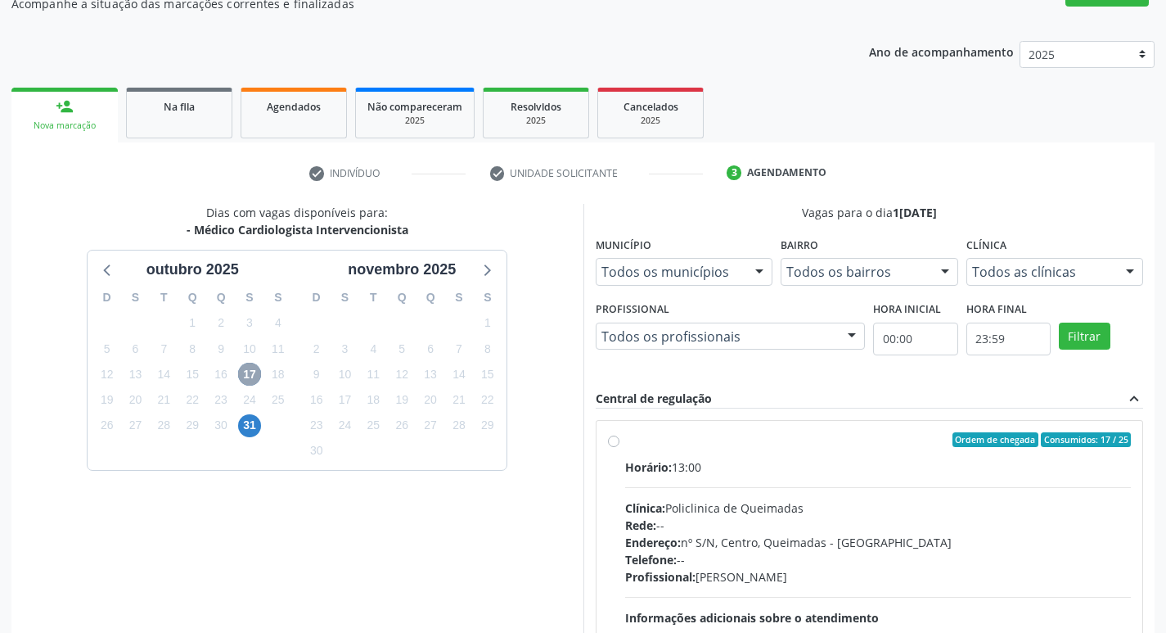
scroll to position [316, 0]
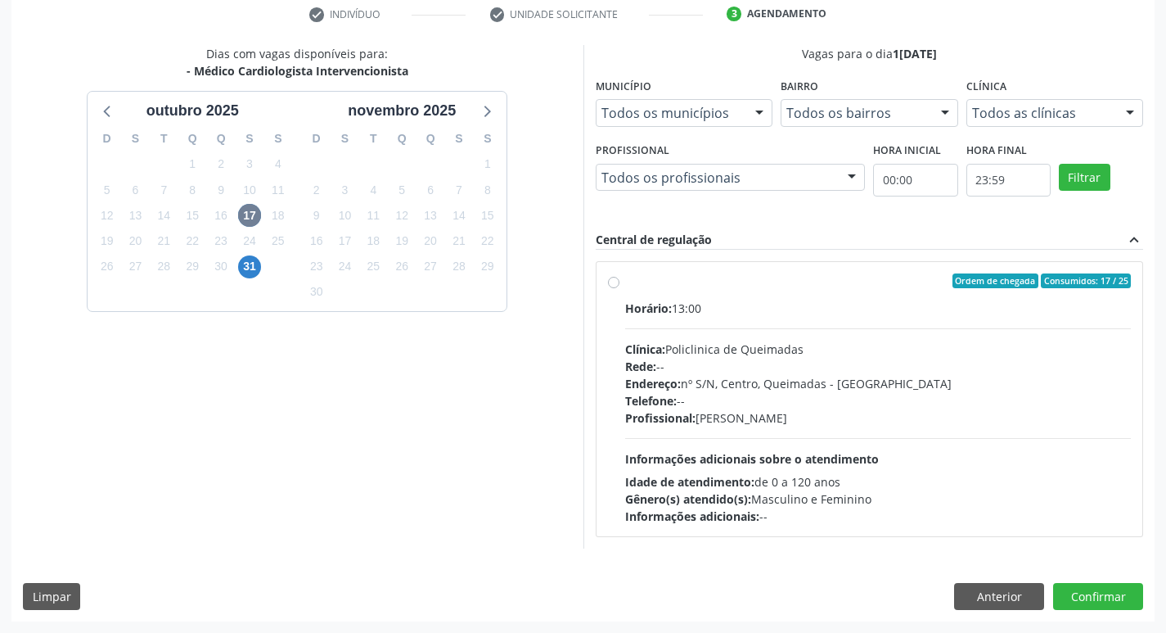
click at [720, 283] on div "Ordem de chegada Consumidos: 17 / 25" at bounding box center [878, 280] width 507 height 15
click at [620, 283] on input "Ordem de chegada Consumidos: 17 / 25 Horário: 13:00 Clínica: Policlinica de Que…" at bounding box center [613, 280] width 11 height 15
radio input "true"
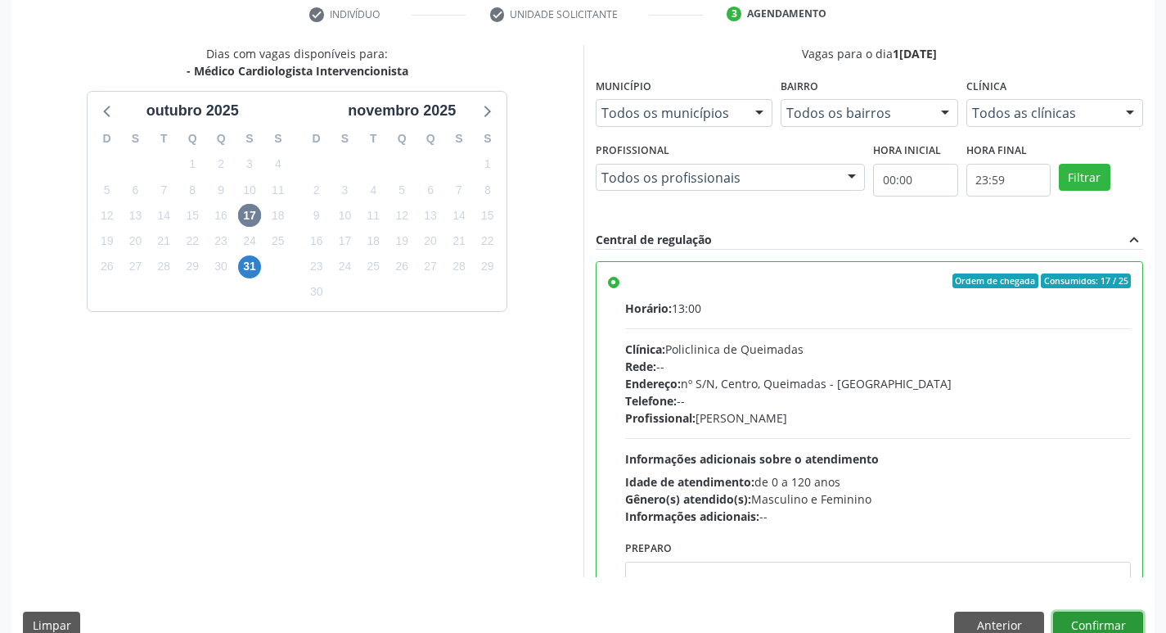
click at [1111, 628] on button "Confirmar" at bounding box center [1098, 625] width 90 height 28
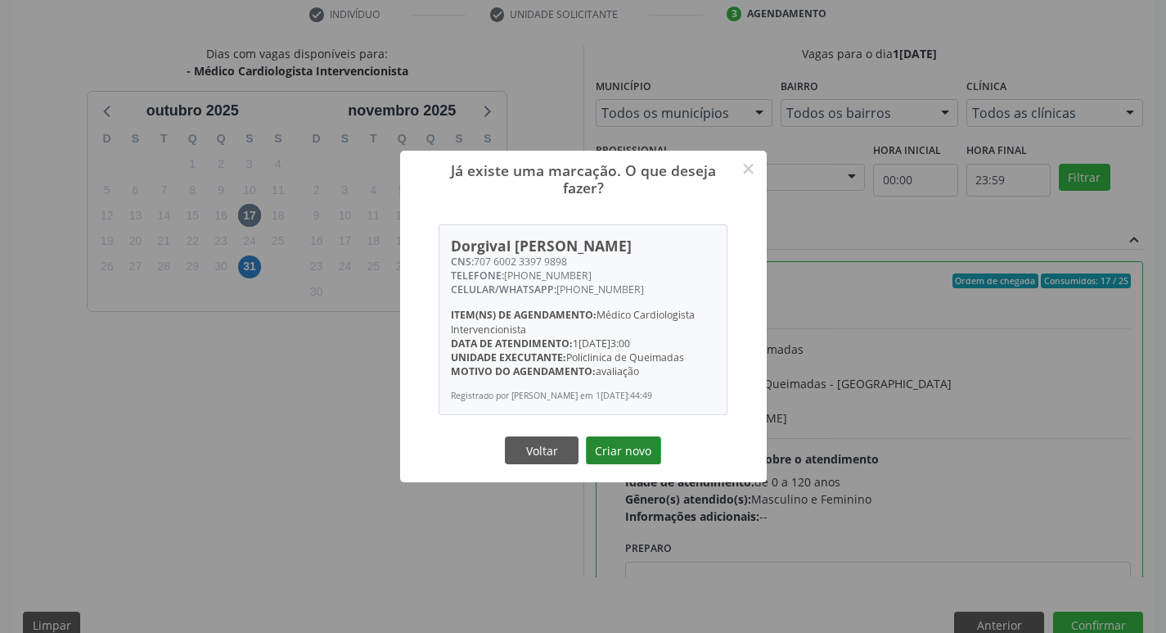
click at [620, 443] on button "Criar novo" at bounding box center [623, 450] width 75 height 28
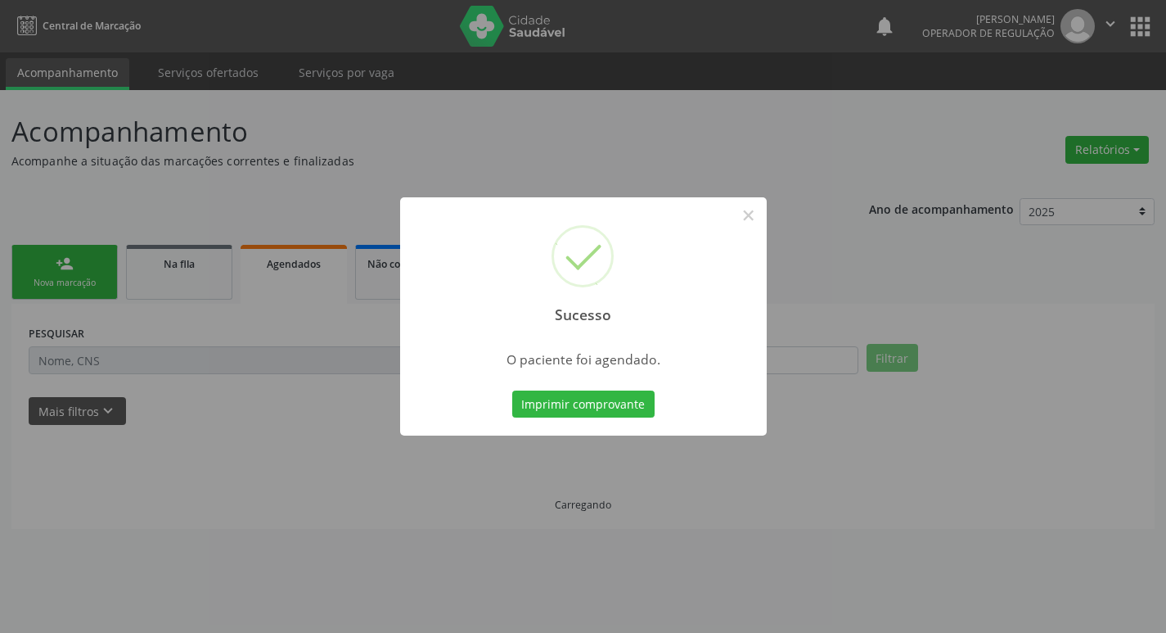
scroll to position [0, 0]
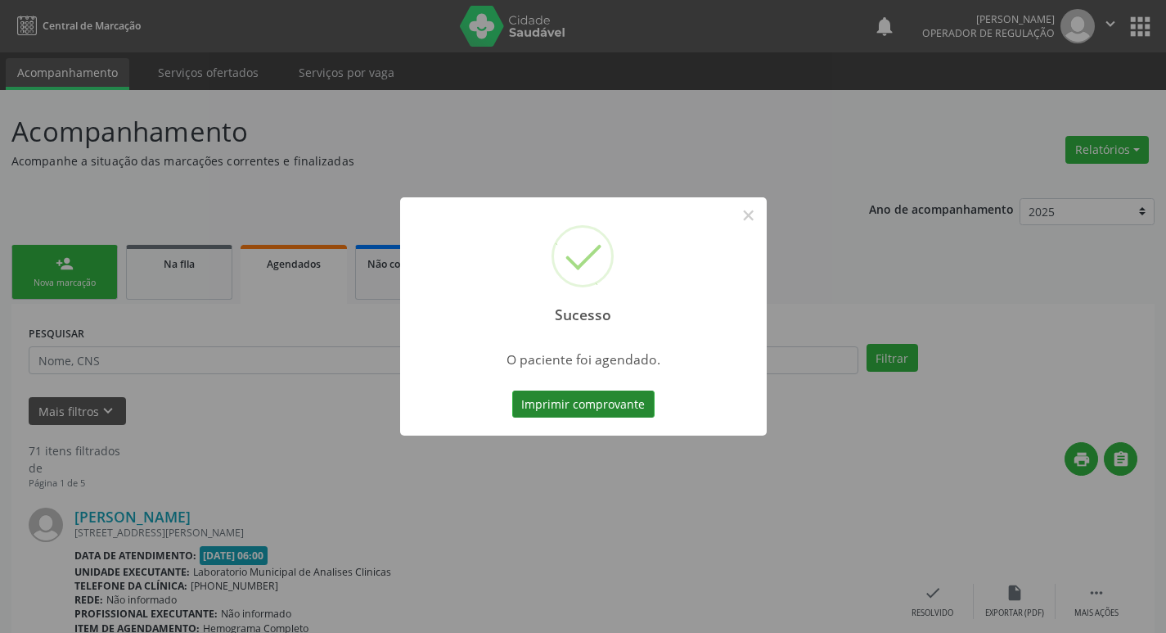
click at [543, 403] on button "Imprimir comprovante" at bounding box center [583, 404] width 142 height 28
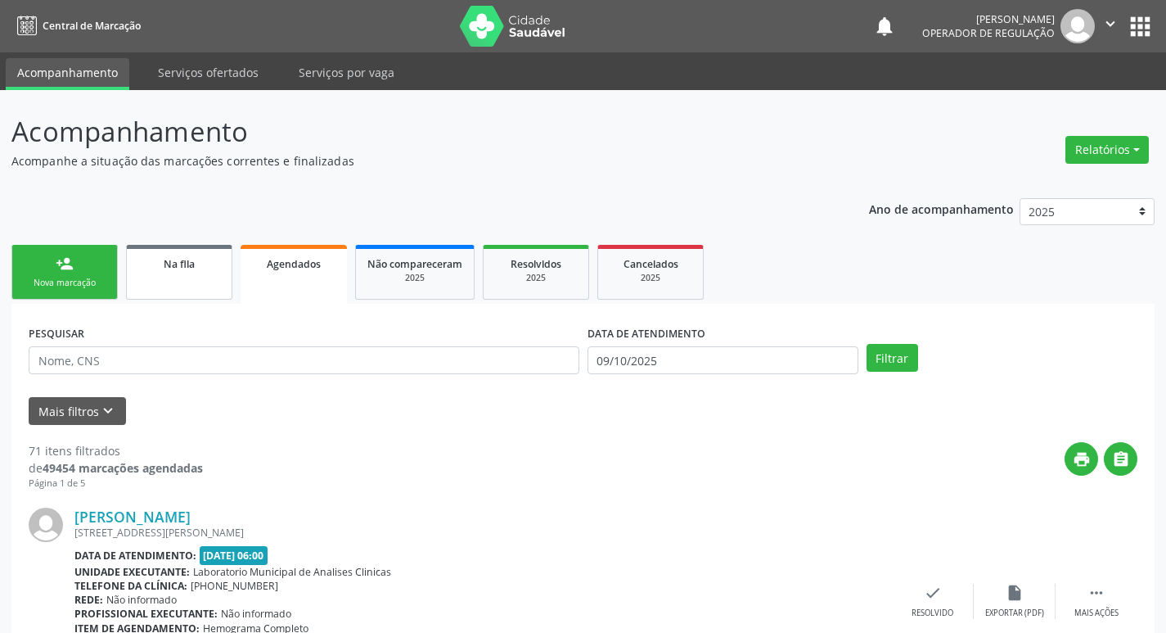
click at [183, 266] on span "Na fila" at bounding box center [179, 264] width 31 height 14
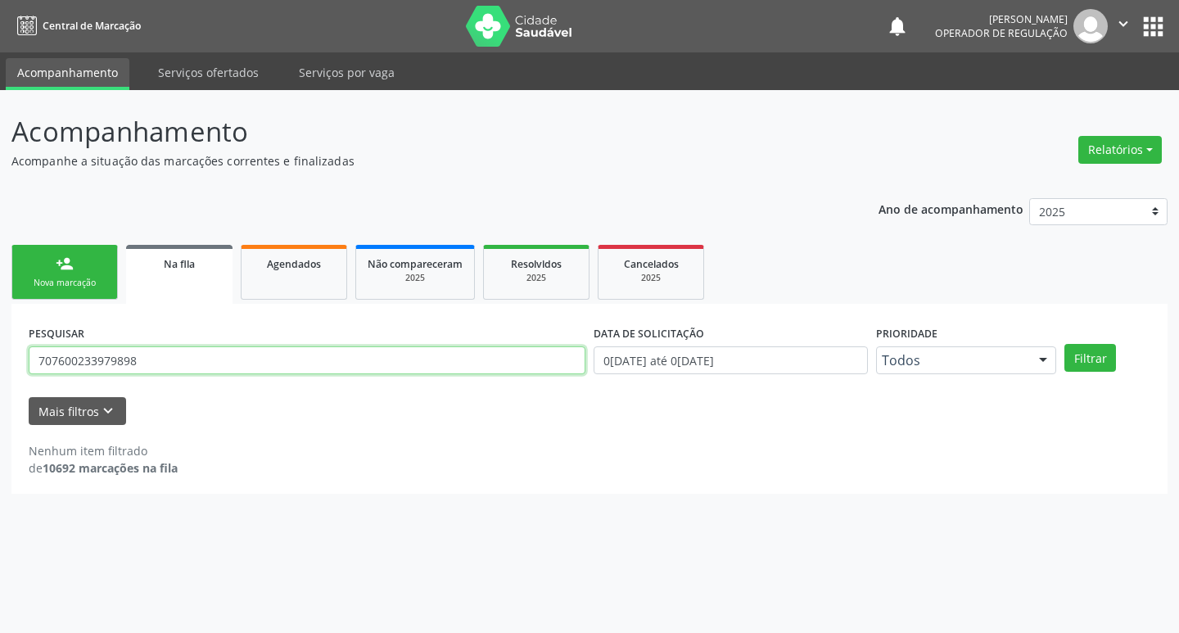
click at [151, 354] on input "707600233979898" at bounding box center [307, 360] width 557 height 28
type input "705007489813153"
click at [1064, 344] on button "Filtrar" at bounding box center [1090, 358] width 52 height 28
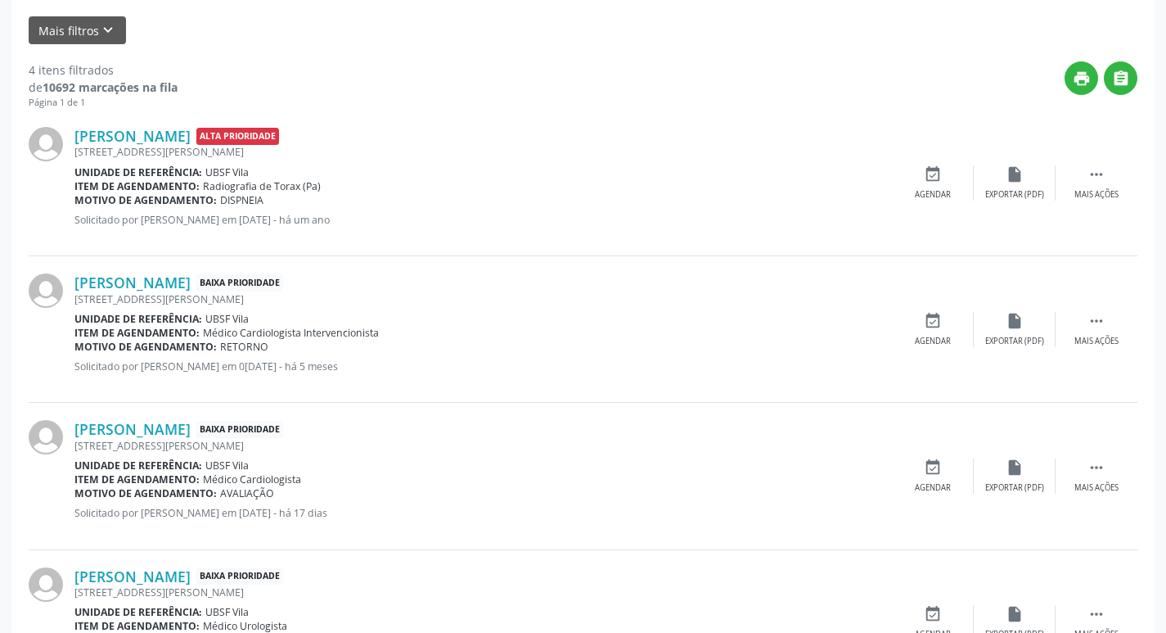
scroll to position [472, 0]
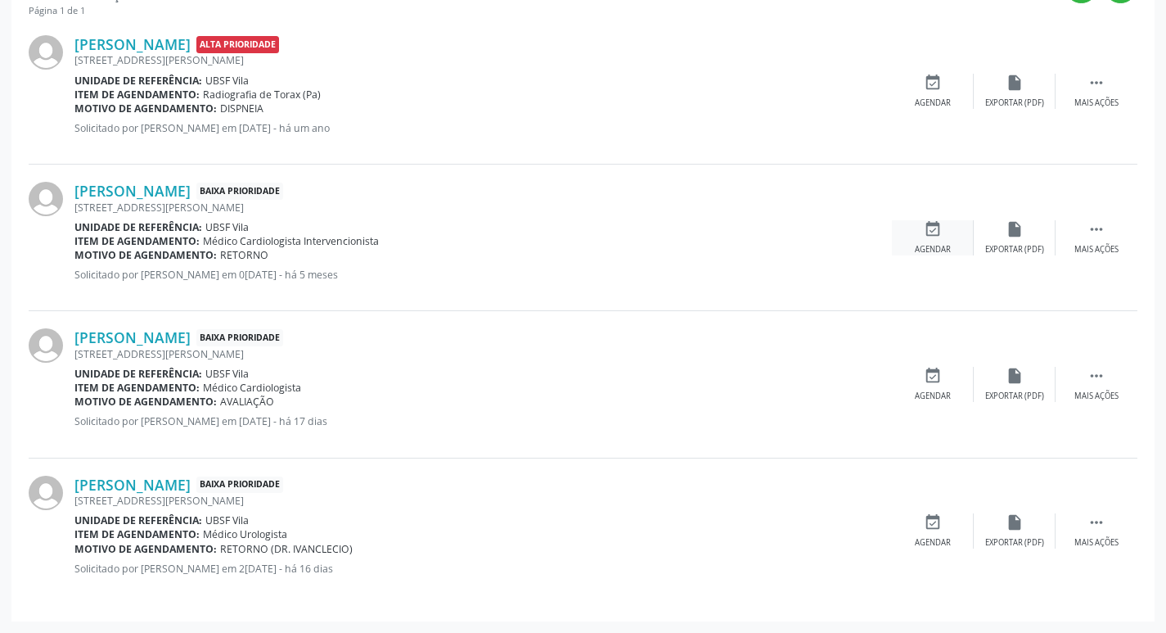
click at [948, 239] on div "event_available Agendar" at bounding box center [933, 237] width 82 height 35
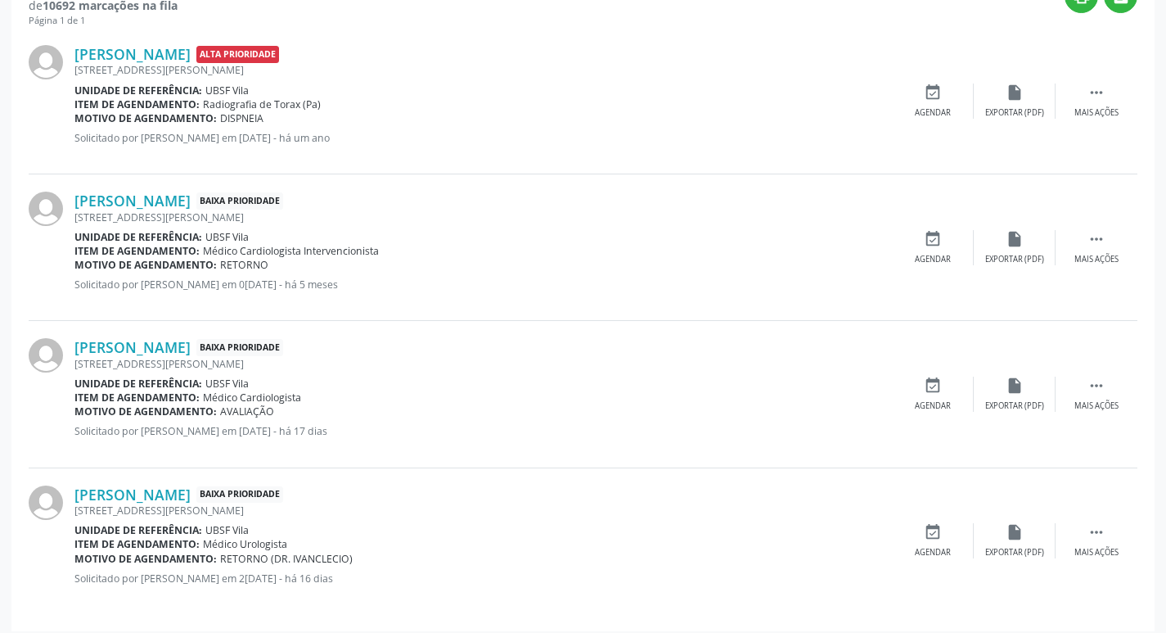
scroll to position [438, 0]
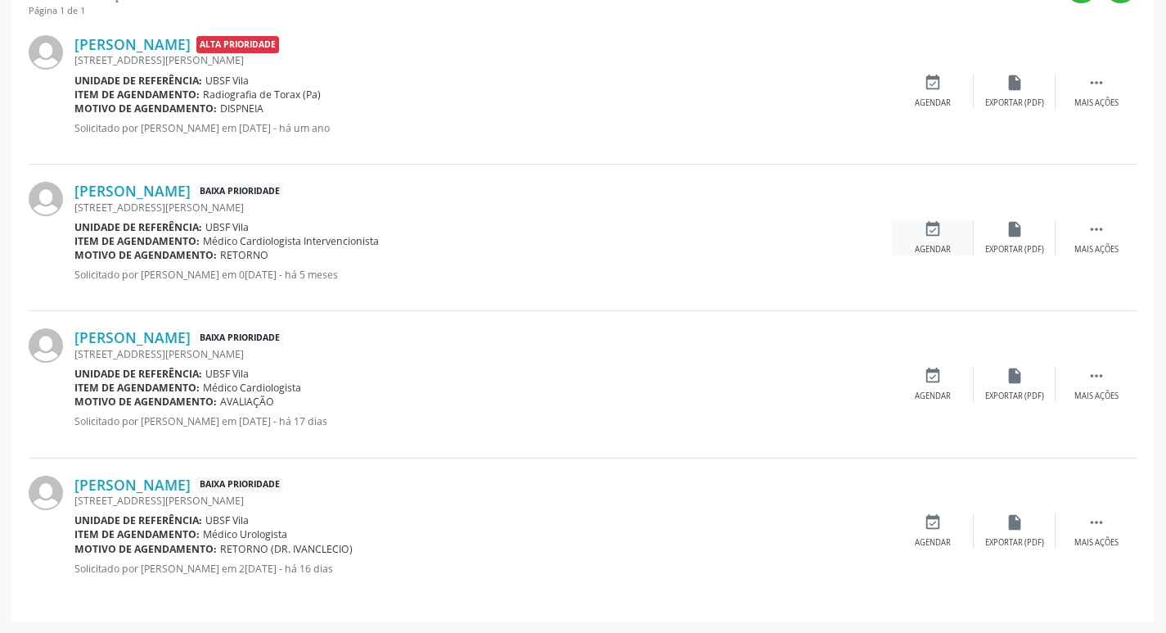
click at [940, 232] on icon "event_available" at bounding box center [933, 229] width 18 height 18
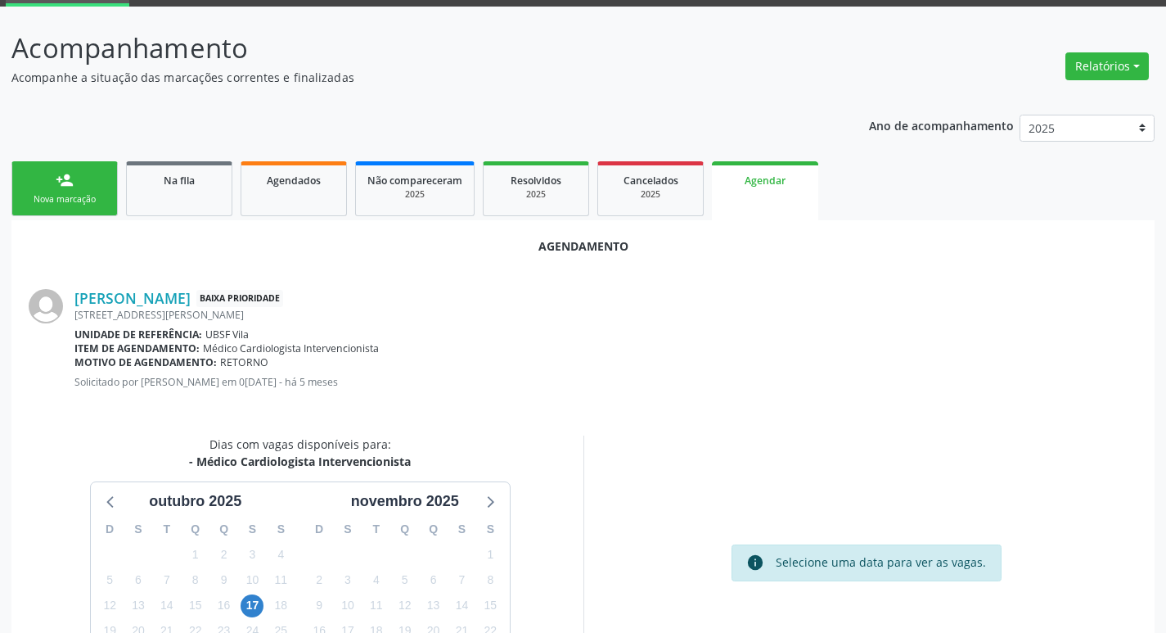
scroll to position [219, 0]
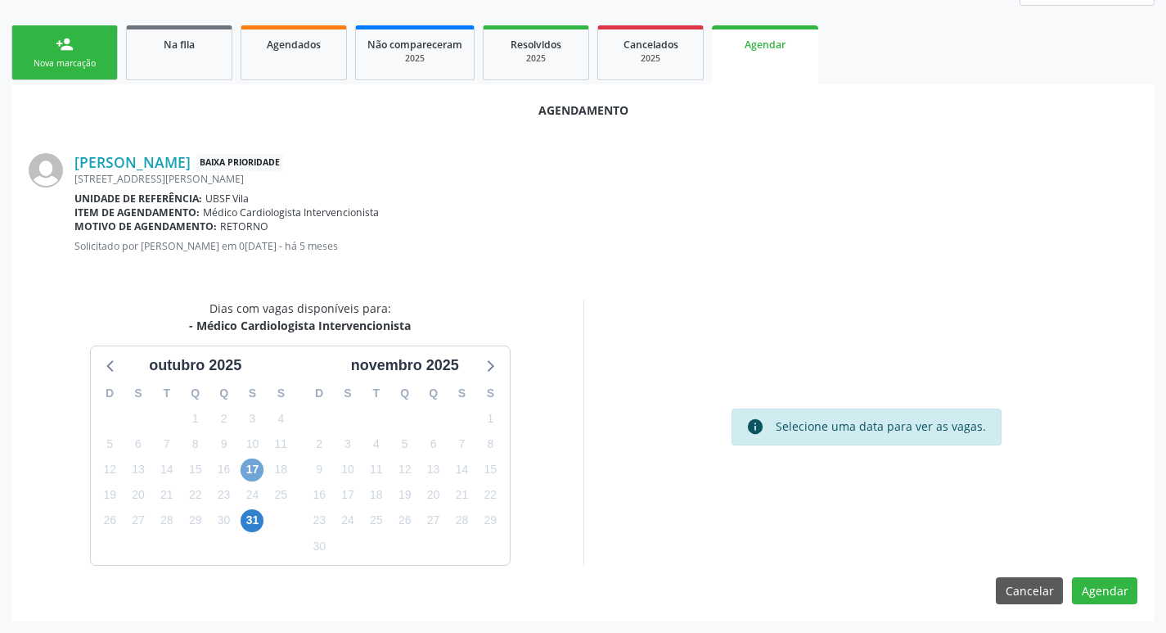
click at [259, 471] on span "17" at bounding box center [252, 469] width 23 height 23
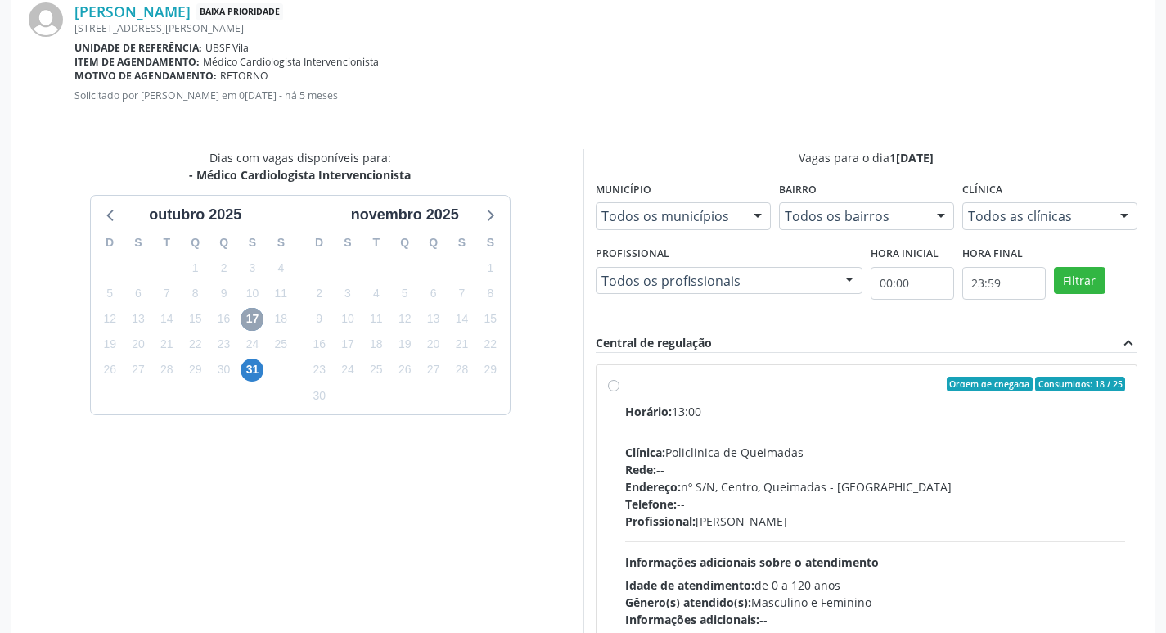
scroll to position [456, 0]
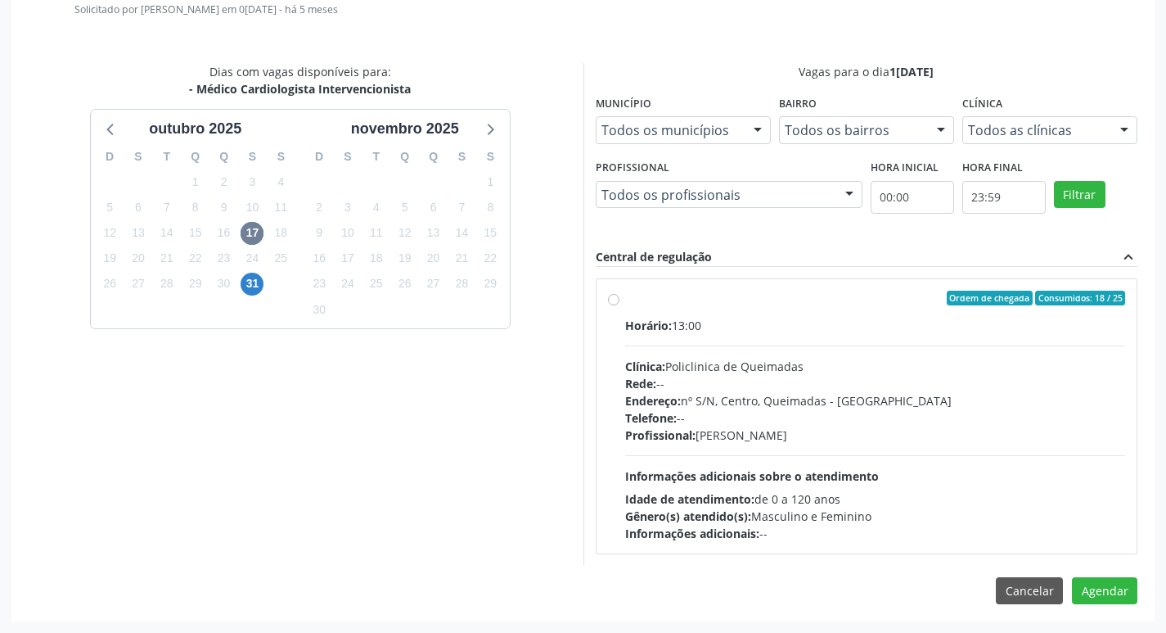
click at [863, 336] on div "Horário: 13:00 Clínica: Policlinica de Queimadas Rede: -- Endereço: nº S/N, Cen…" at bounding box center [875, 429] width 501 height 225
click at [620, 305] on input "Ordem de chegada Consumidos: 18 / 25 Horário: 13:00 Clínica: Policlinica de Que…" at bounding box center [613, 298] width 11 height 15
radio input "true"
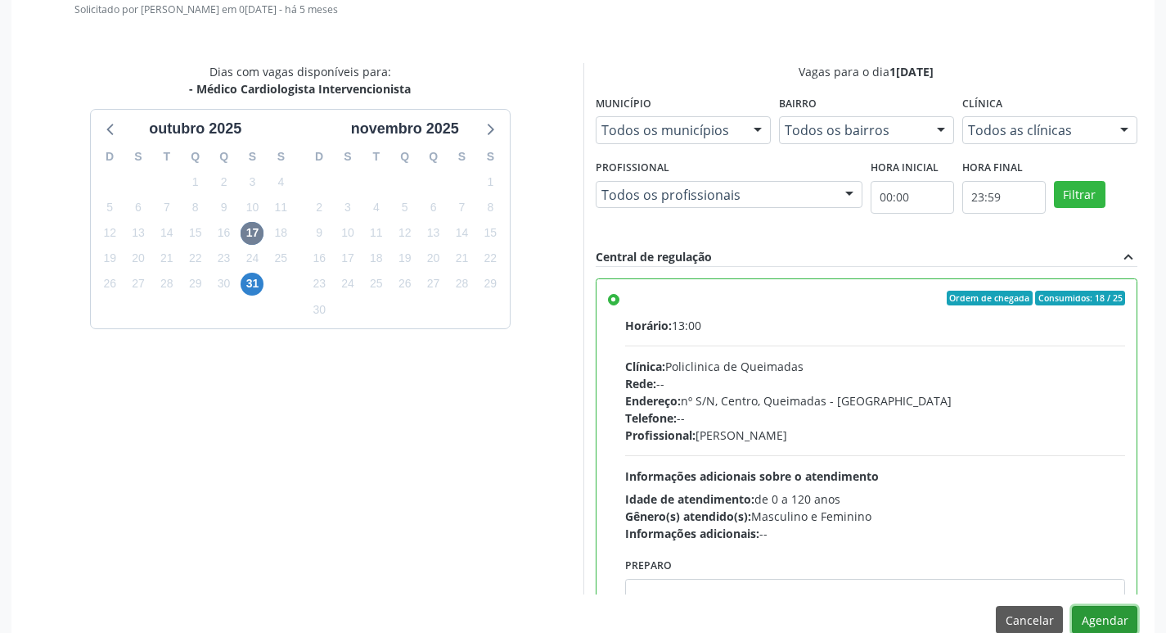
click at [1110, 620] on button "Agendar" at bounding box center [1104, 620] width 65 height 28
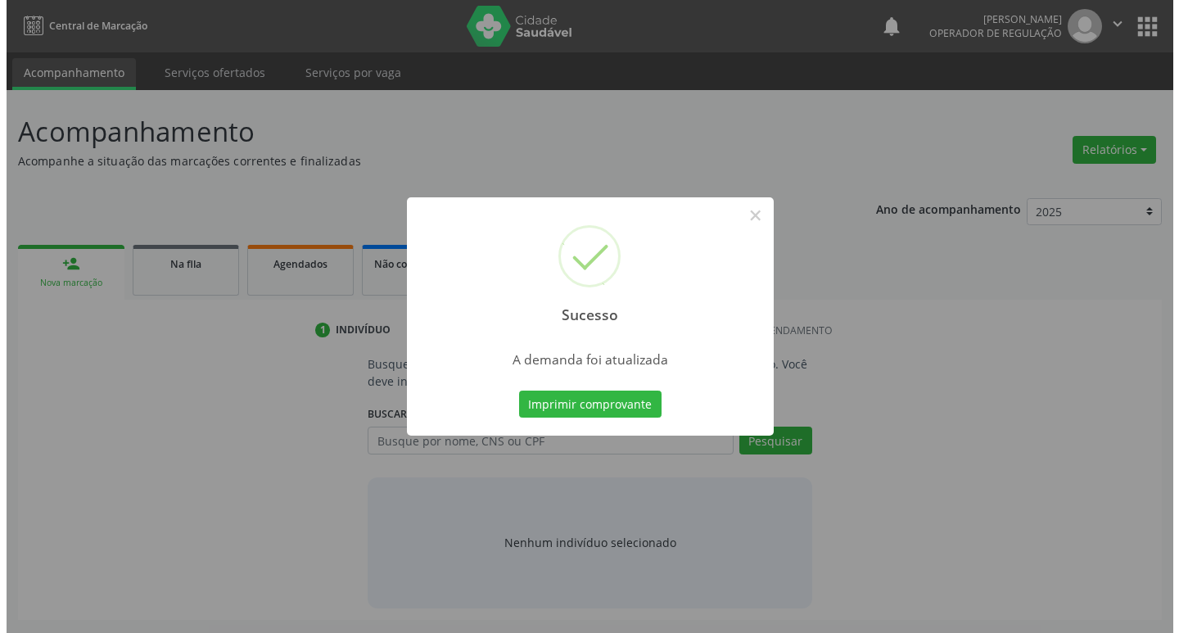
scroll to position [0, 0]
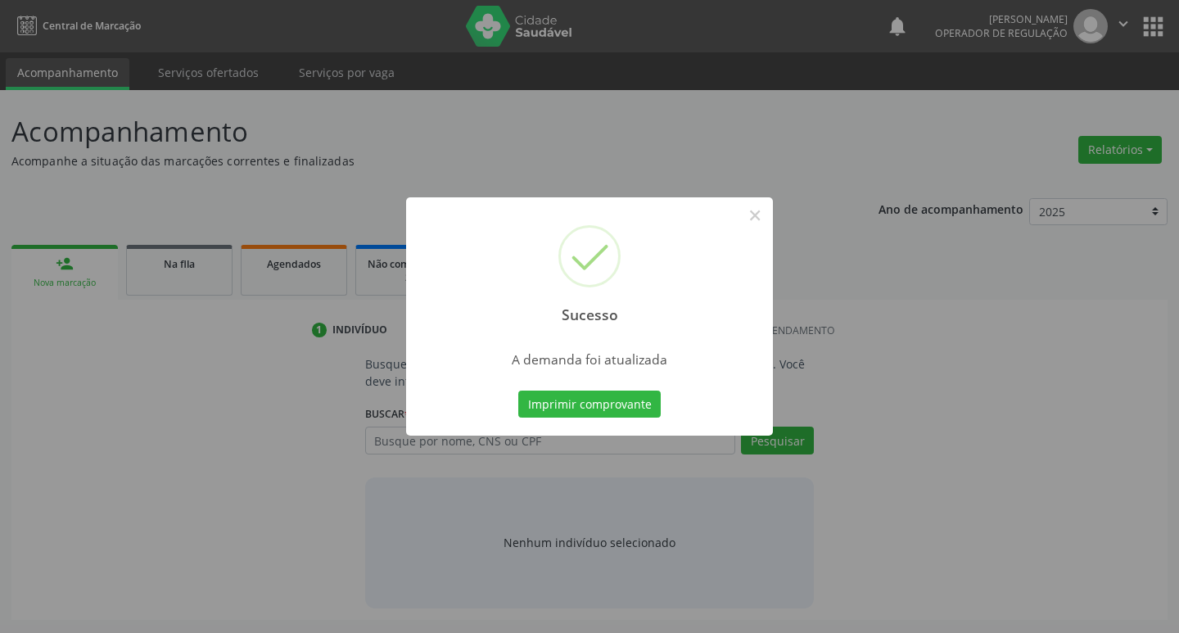
click at [559, 389] on div "Imprimir comprovante Cancel" at bounding box center [590, 404] width 150 height 34
click at [557, 396] on button "Imprimir comprovante" at bounding box center [589, 404] width 142 height 28
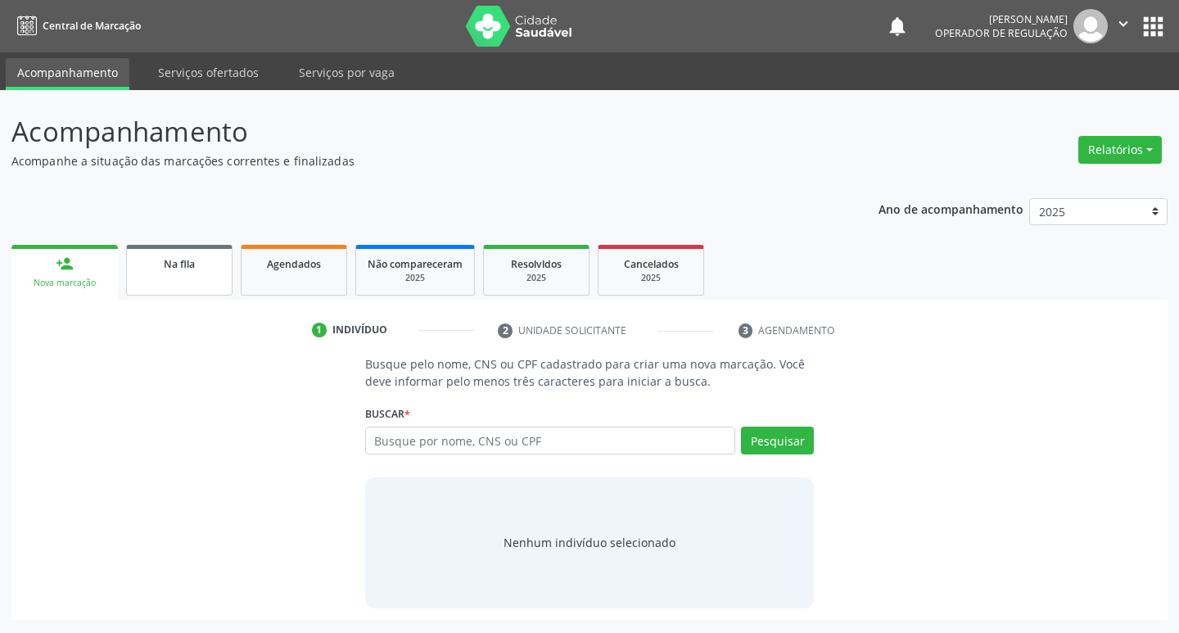
click at [178, 259] on span "Na fila" at bounding box center [179, 264] width 31 height 14
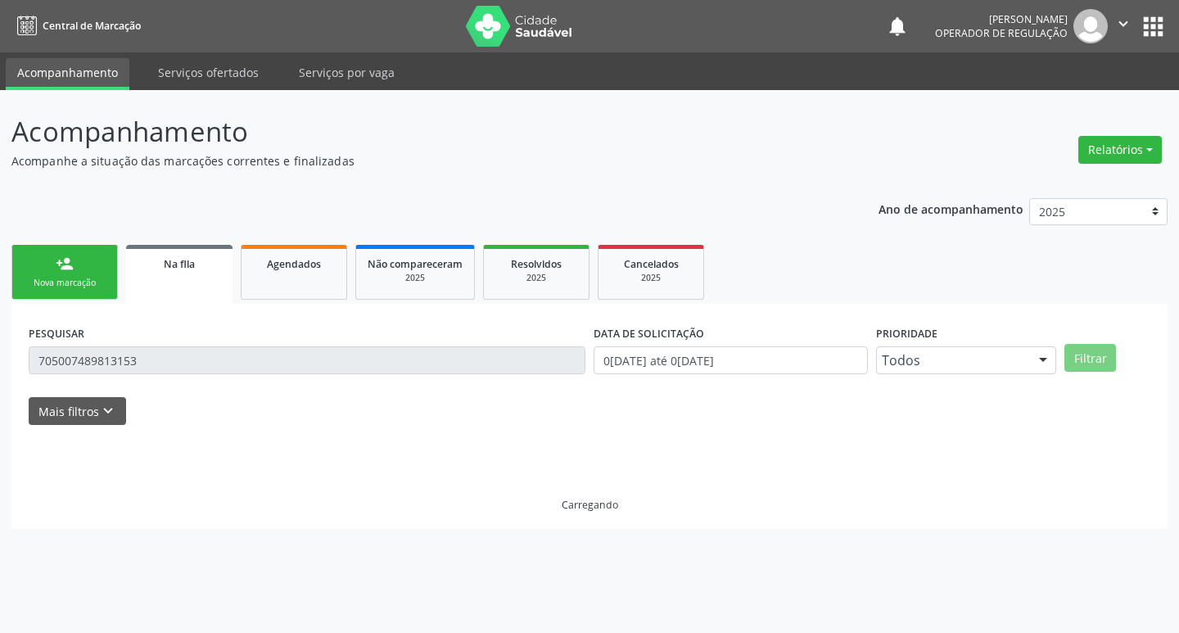
click at [229, 361] on input "705007489813153" at bounding box center [307, 360] width 557 height 28
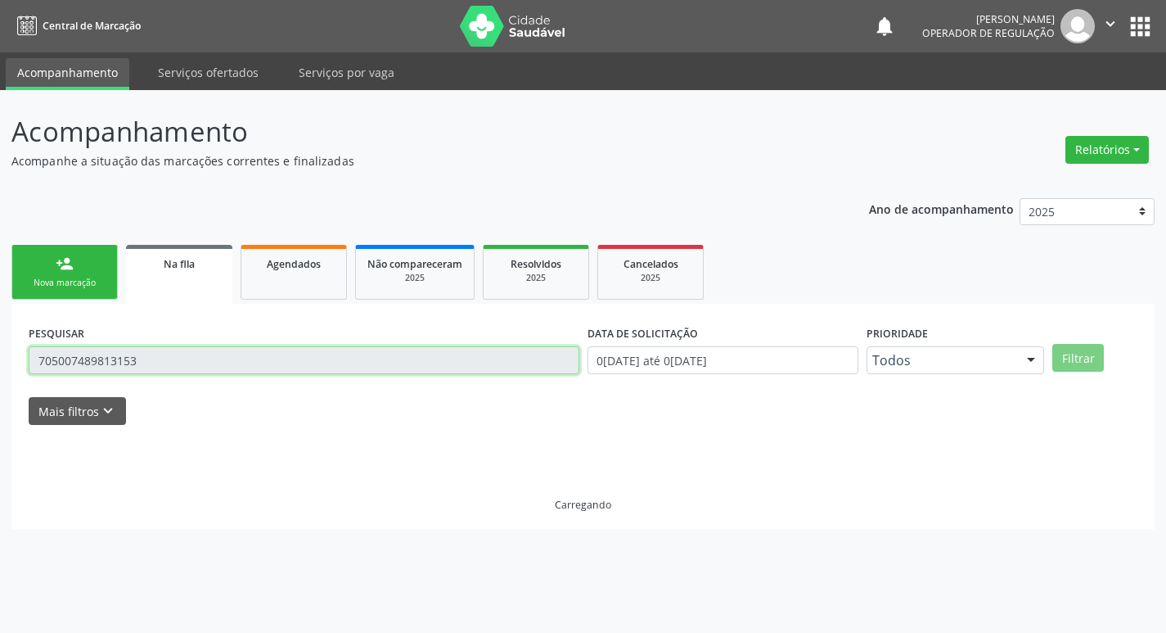
click at [229, 361] on input "705007489813153" at bounding box center [304, 360] width 551 height 28
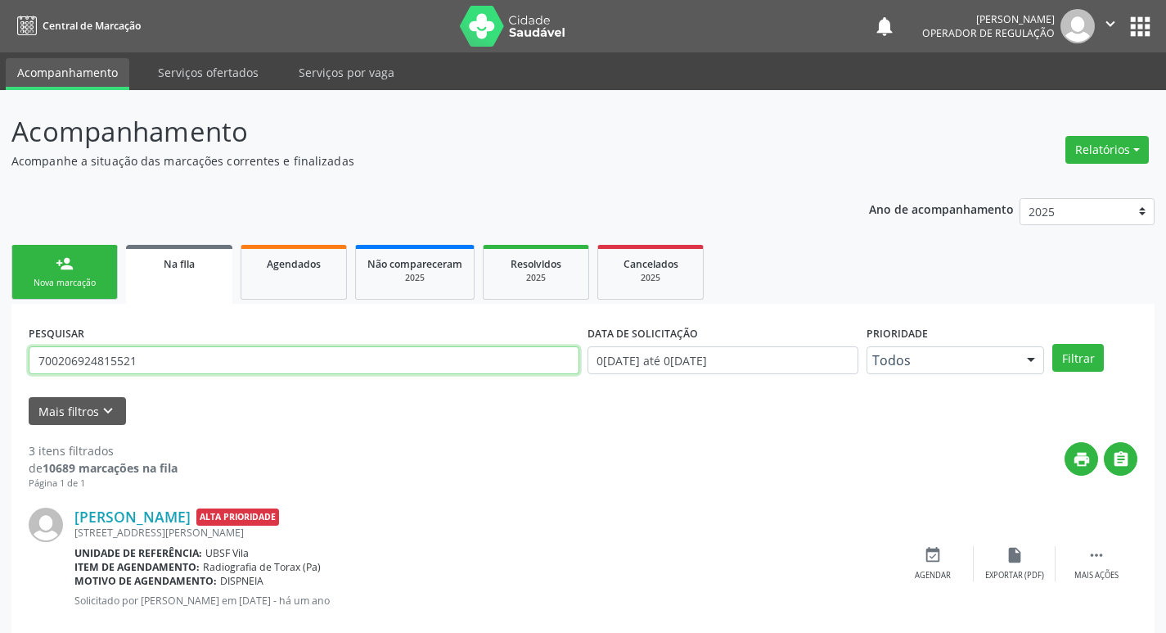
type input "700206924815521"
click at [1053, 344] on button "Filtrar" at bounding box center [1079, 358] width 52 height 28
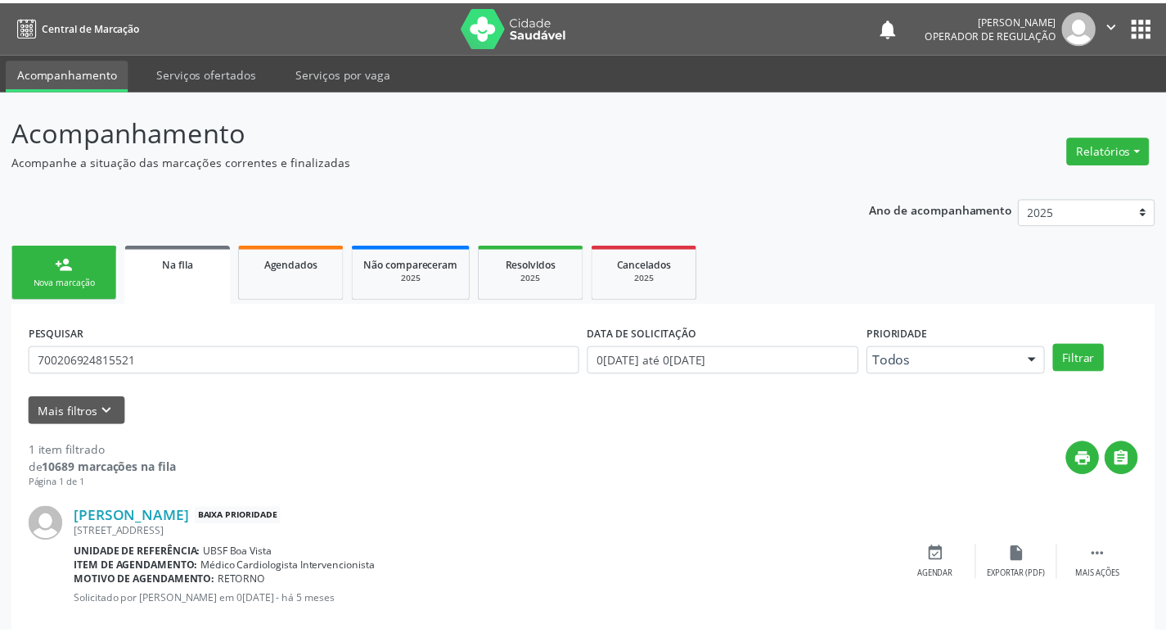
scroll to position [32, 0]
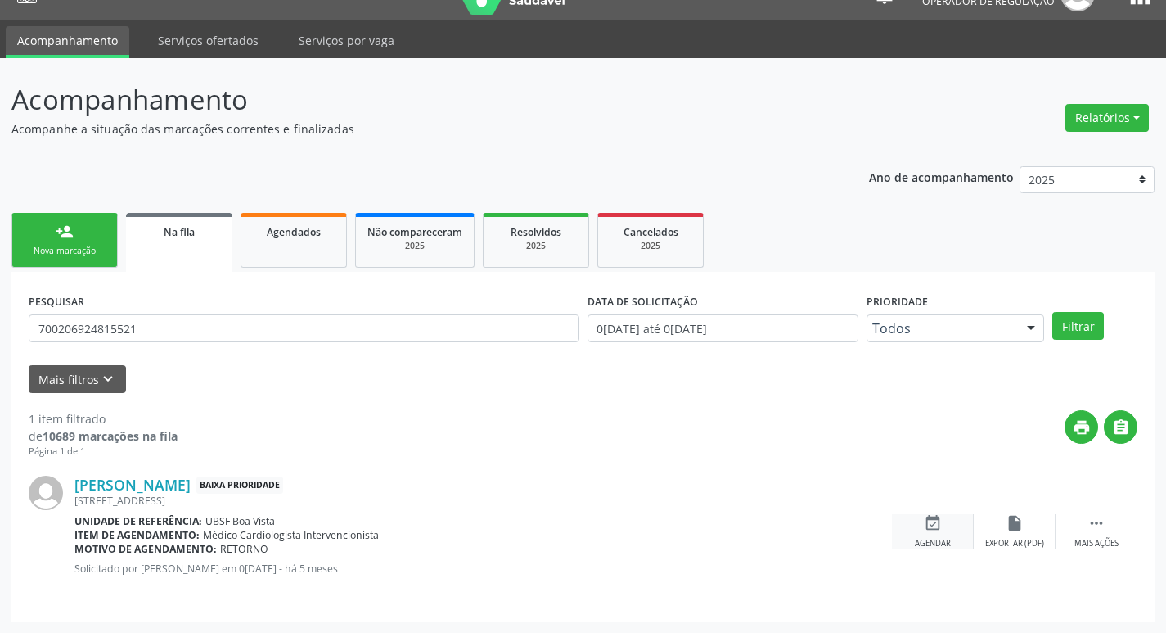
click at [935, 526] on icon "event_available" at bounding box center [933, 523] width 18 height 18
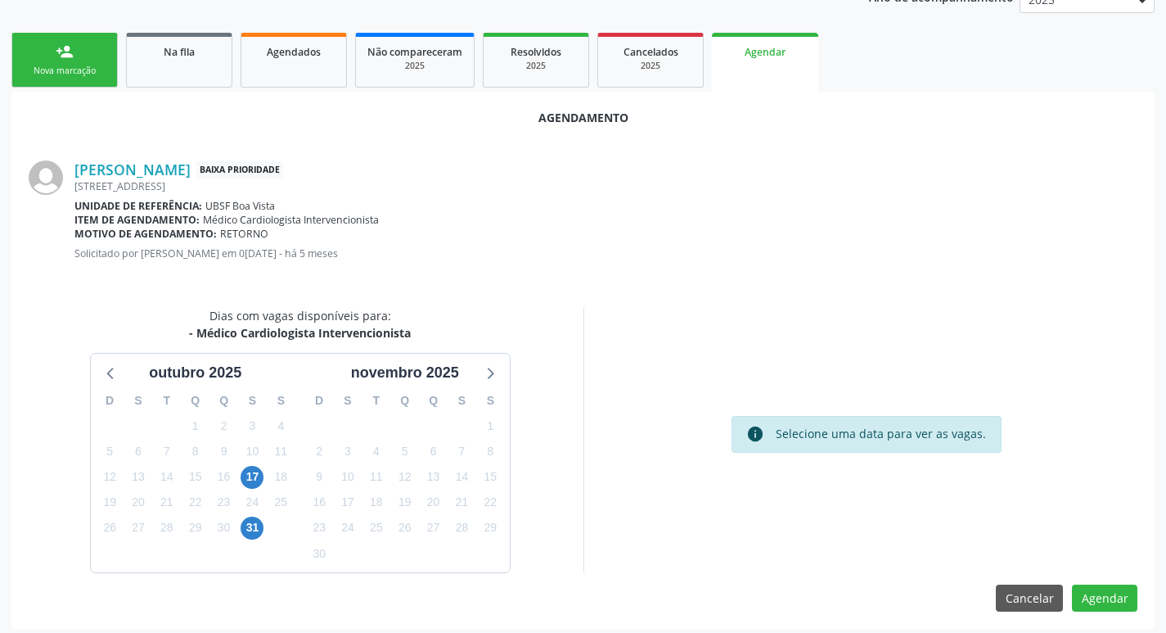
scroll to position [219, 0]
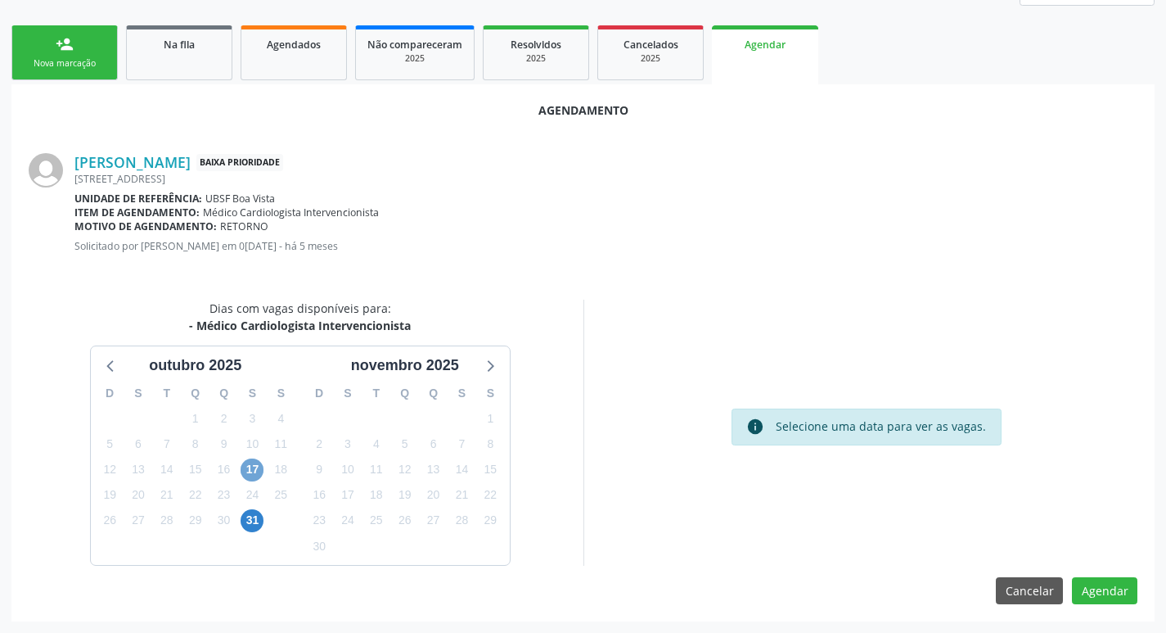
click at [259, 472] on span "17" at bounding box center [252, 469] width 23 height 23
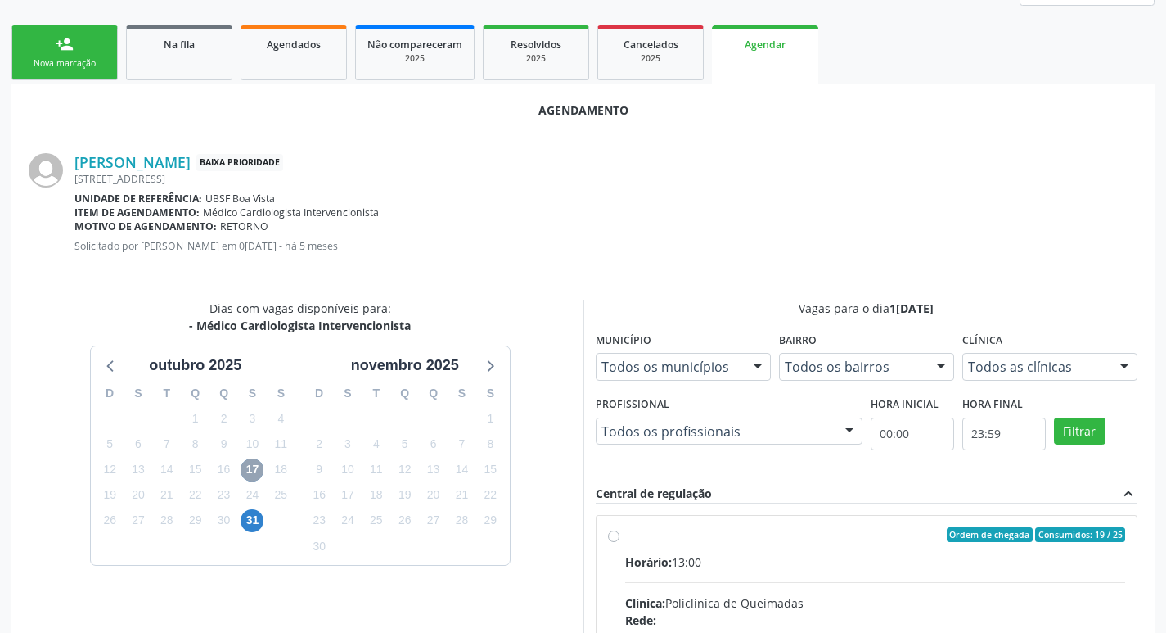
scroll to position [456, 0]
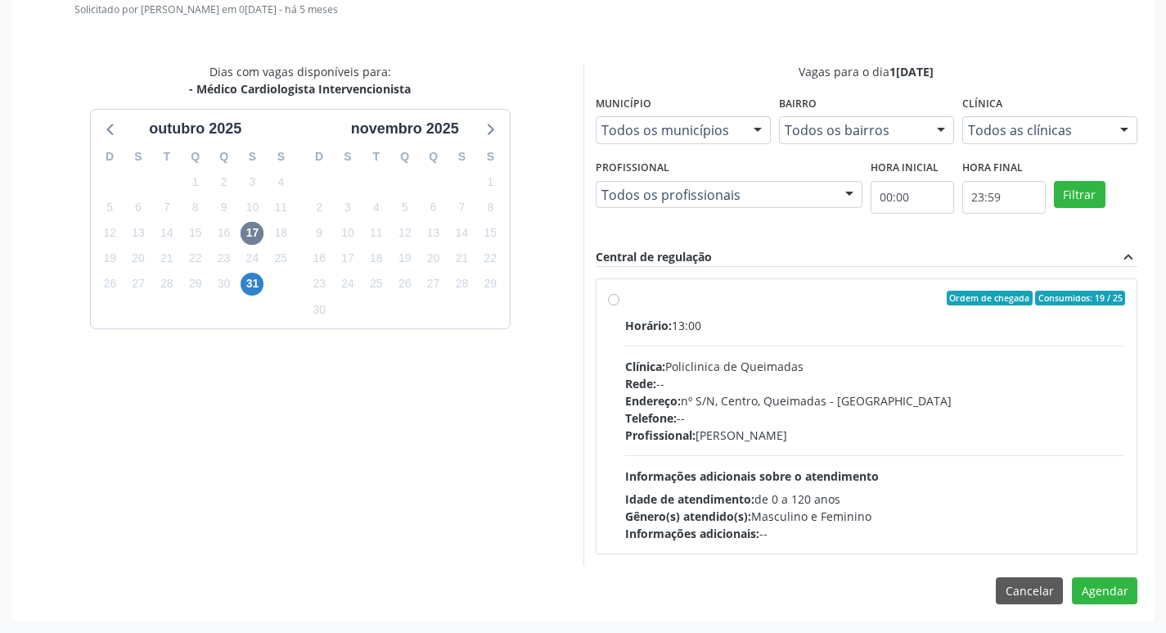
click at [821, 321] on div "Horário: 13:00" at bounding box center [875, 325] width 501 height 17
click at [620, 305] on input "Ordem de chegada Consumidos: 19 / 25 Horário: 13:00 Clínica: Policlinica de Que…" at bounding box center [613, 298] width 11 height 15
radio input "true"
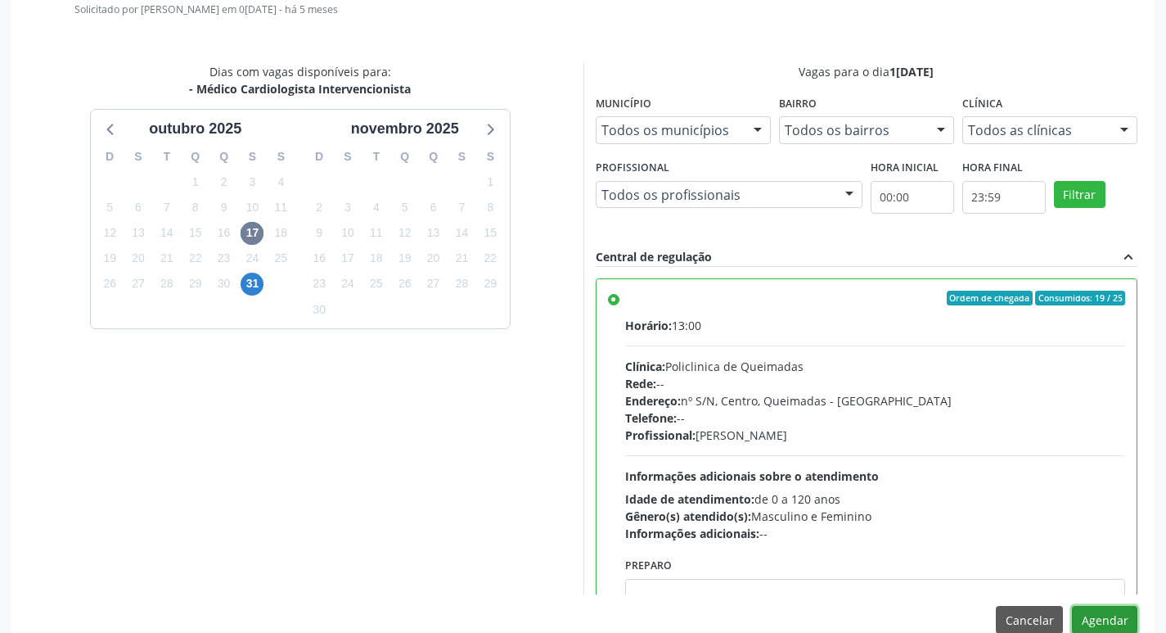
click at [1107, 620] on button "Agendar" at bounding box center [1104, 620] width 65 height 28
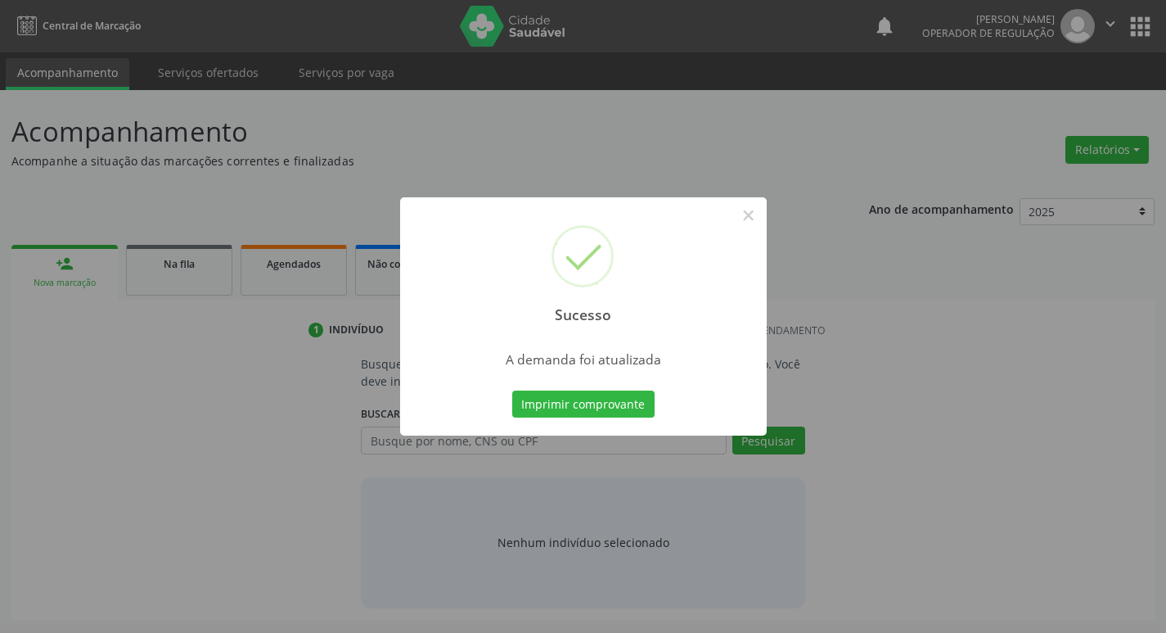
scroll to position [0, 0]
click at [597, 413] on button "Imprimir comprovante" at bounding box center [589, 404] width 142 height 28
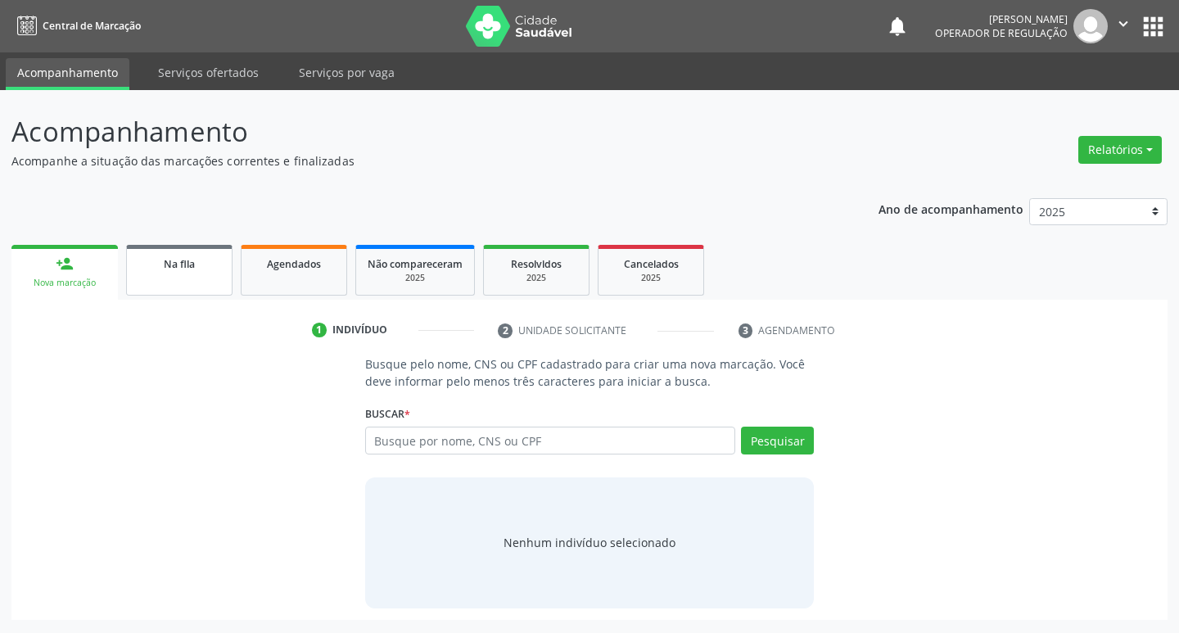
click at [192, 291] on link "Na fila" at bounding box center [179, 270] width 106 height 51
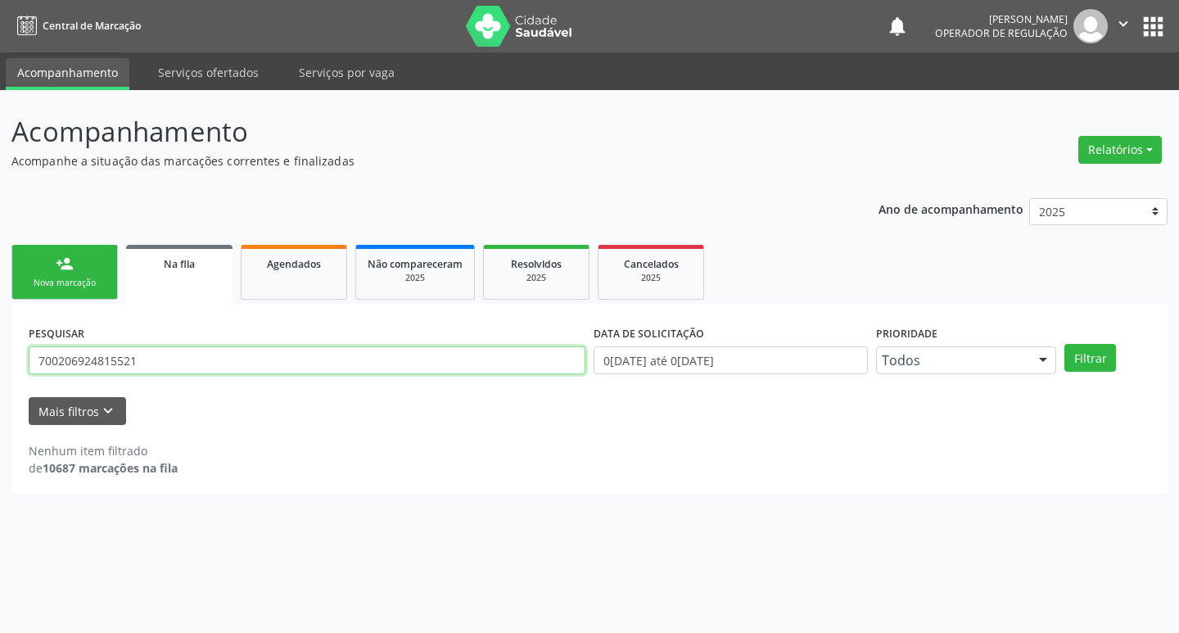
click at [171, 364] on input "700206924815521" at bounding box center [307, 360] width 557 height 28
click at [125, 362] on input "text" at bounding box center [307, 360] width 557 height 28
type input "708606509093086"
click at [1064, 344] on button "Filtrar" at bounding box center [1090, 358] width 52 height 28
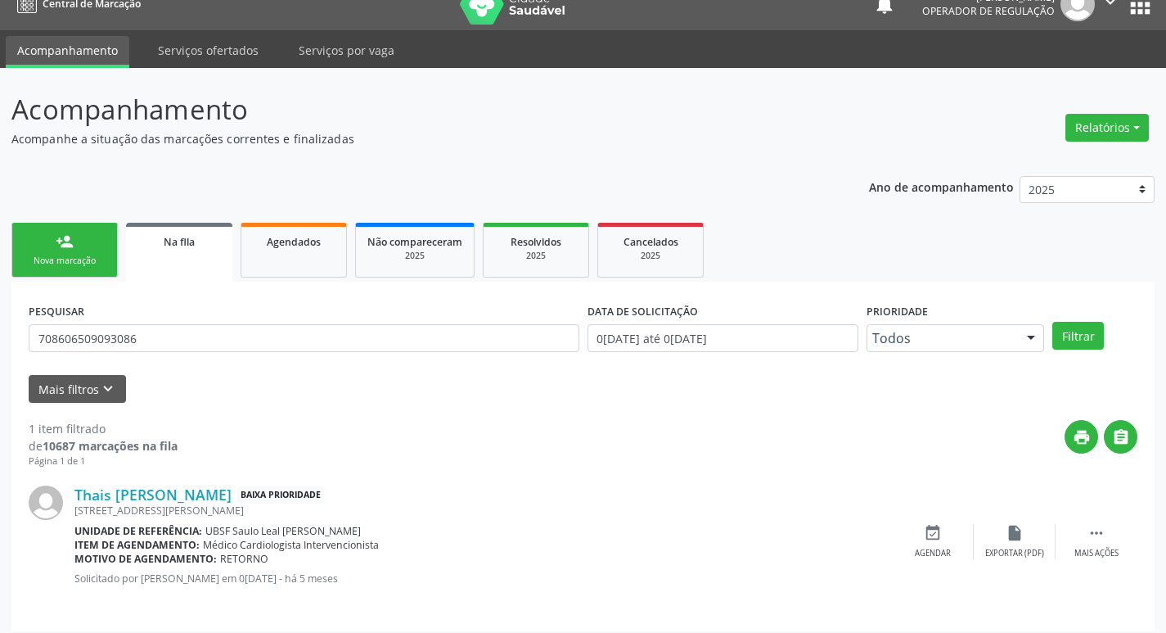
scroll to position [32, 0]
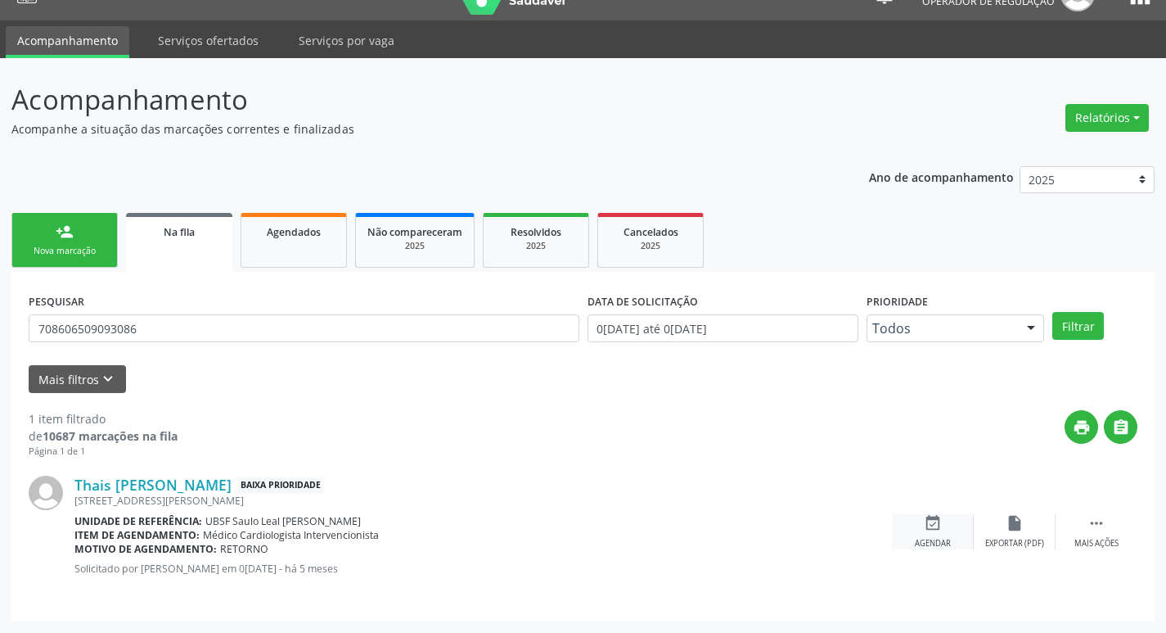
click at [942, 536] on div "event_available Agendar" at bounding box center [933, 531] width 82 height 35
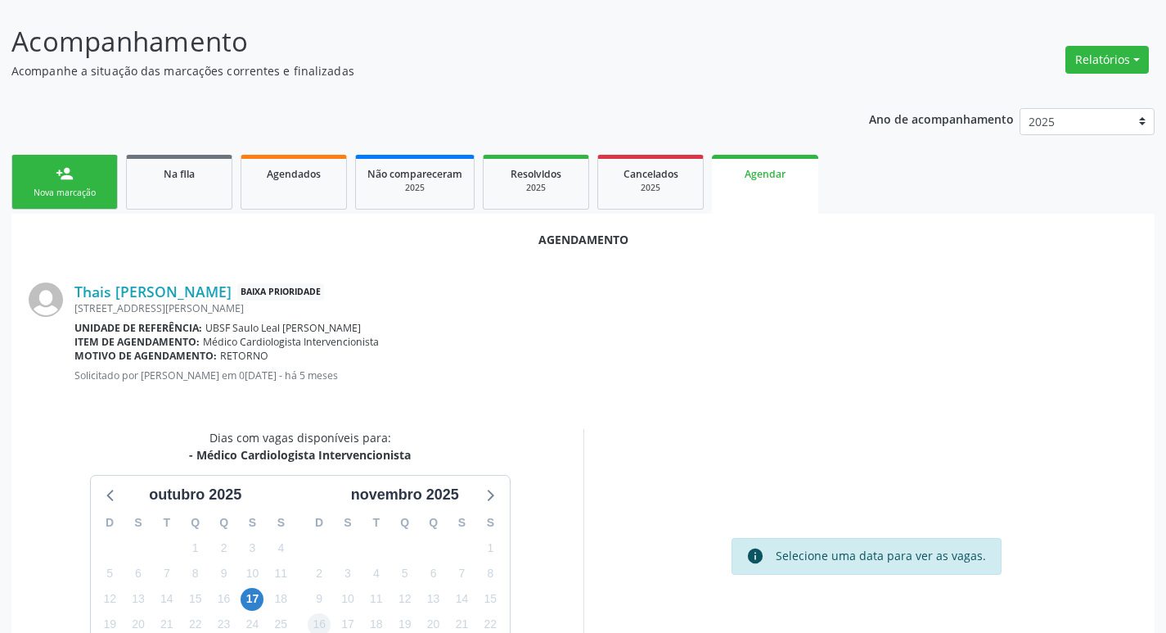
scroll to position [219, 0]
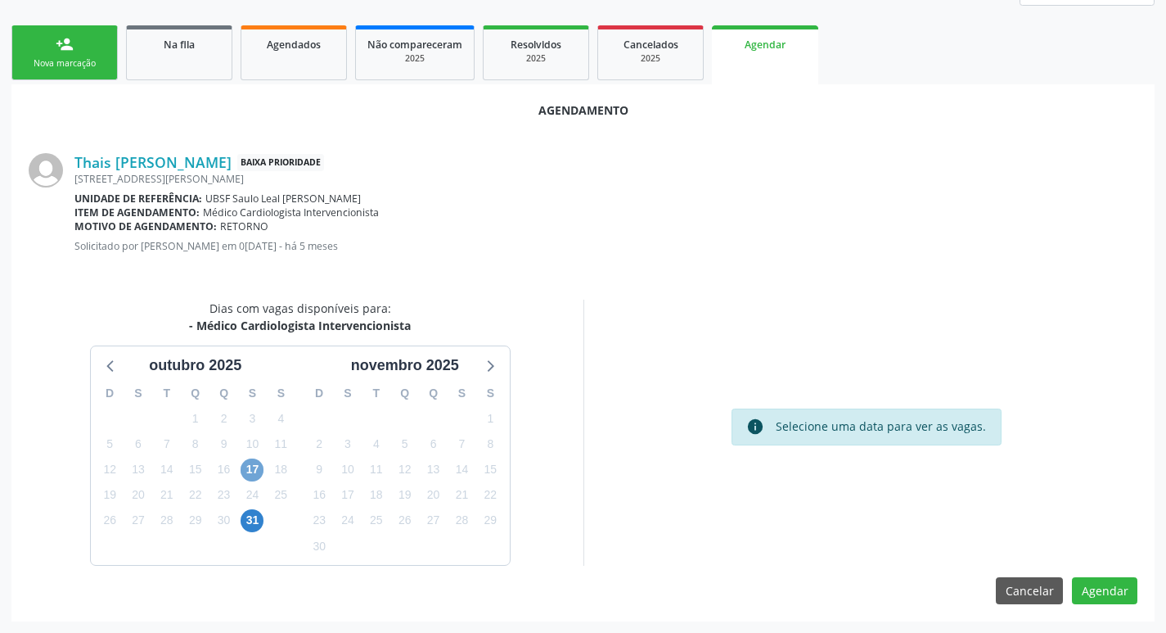
click at [252, 469] on span "17" at bounding box center [252, 469] width 23 height 23
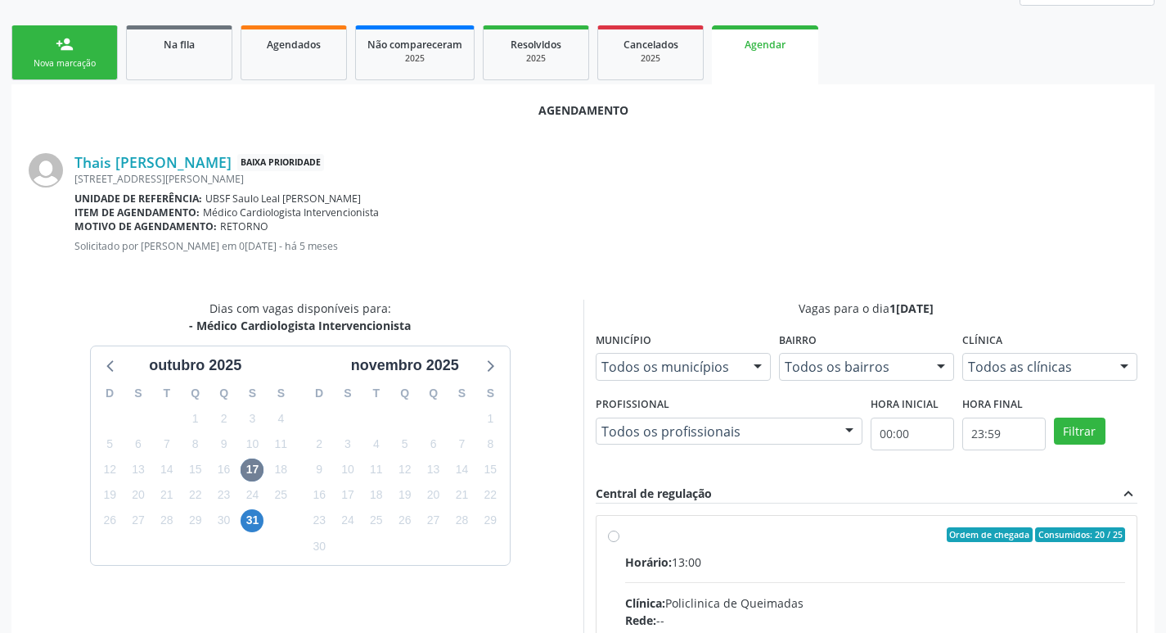
click at [620, 542] on input "Ordem de chegada Consumidos: 20 / 25 Horário: 13:00 Clínica: Policlinica de Que…" at bounding box center [613, 534] width 11 height 15
radio input "true"
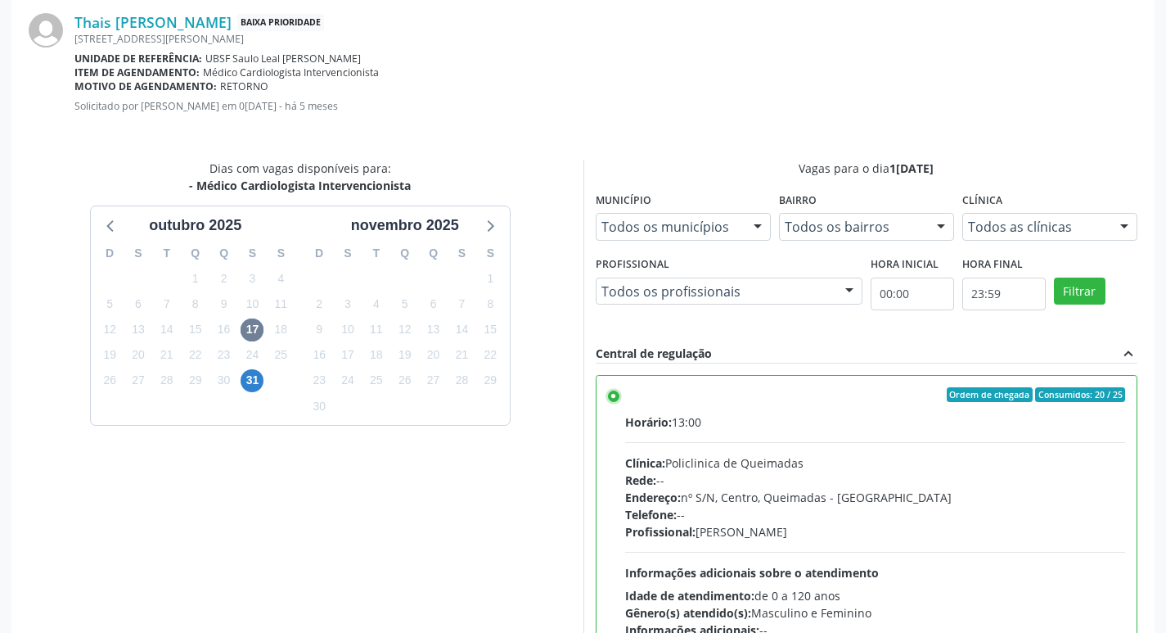
scroll to position [485, 0]
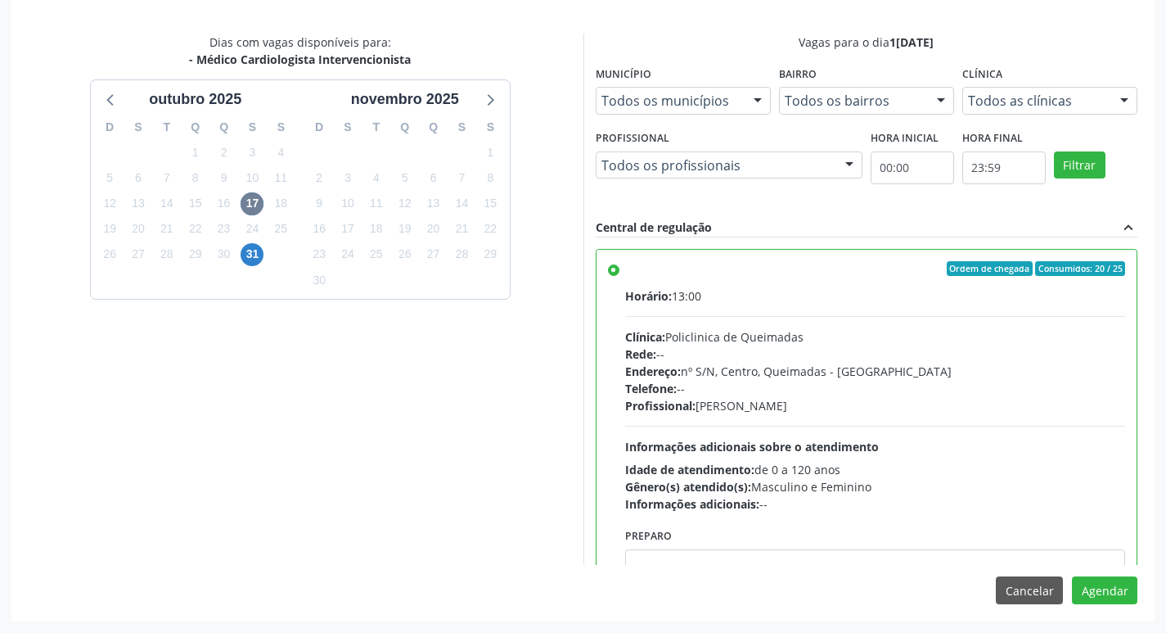
click at [1108, 607] on div "Agendamento [PERSON_NAME] Baixa Prioridade [STREET_ADDRESS][PERSON_NAME] Unidad…" at bounding box center [582, 219] width 1143 height 802
click at [1095, 588] on button "Agendar" at bounding box center [1104, 590] width 65 height 28
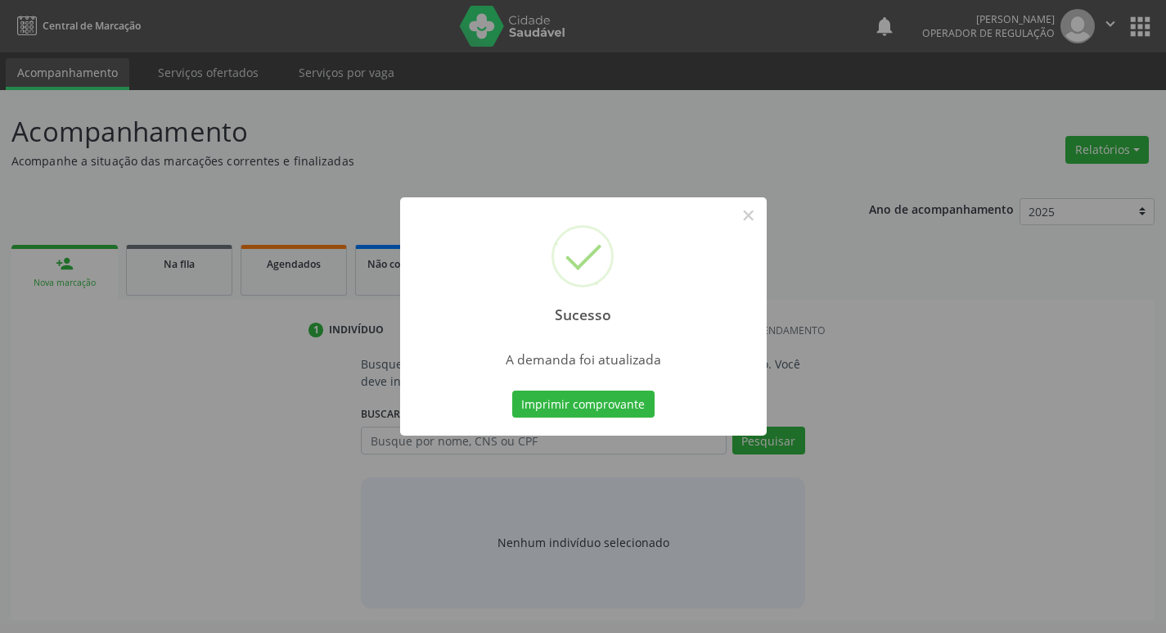
scroll to position [0, 0]
click at [598, 404] on button "Imprimir comprovante" at bounding box center [589, 404] width 142 height 28
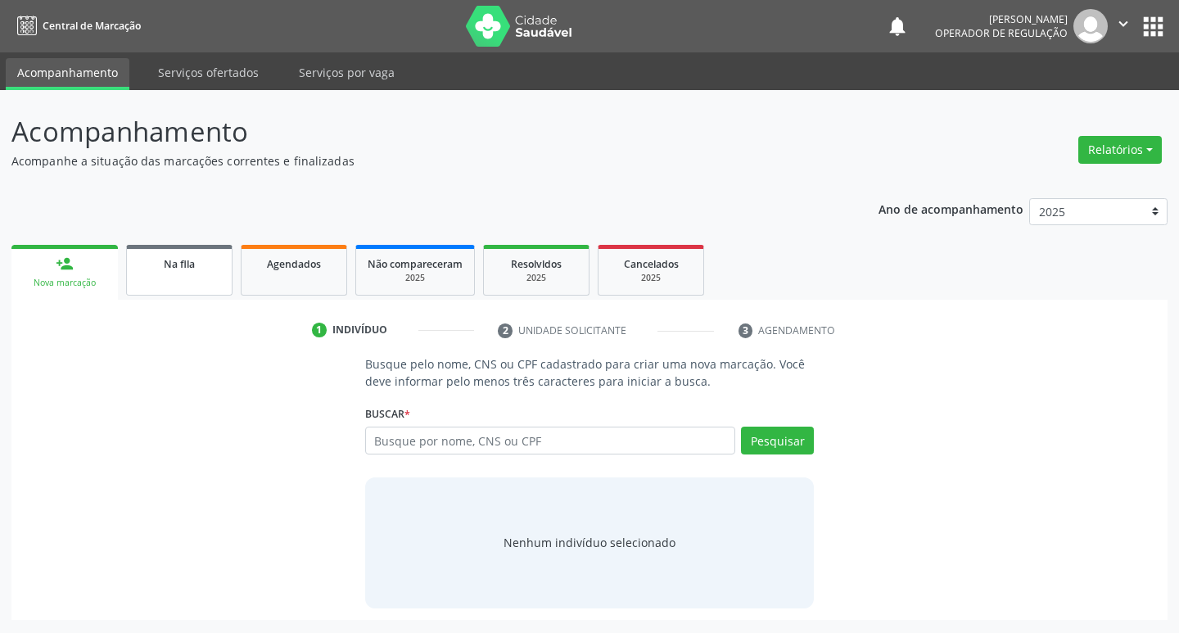
click at [142, 259] on div "Na fila" at bounding box center [179, 263] width 82 height 17
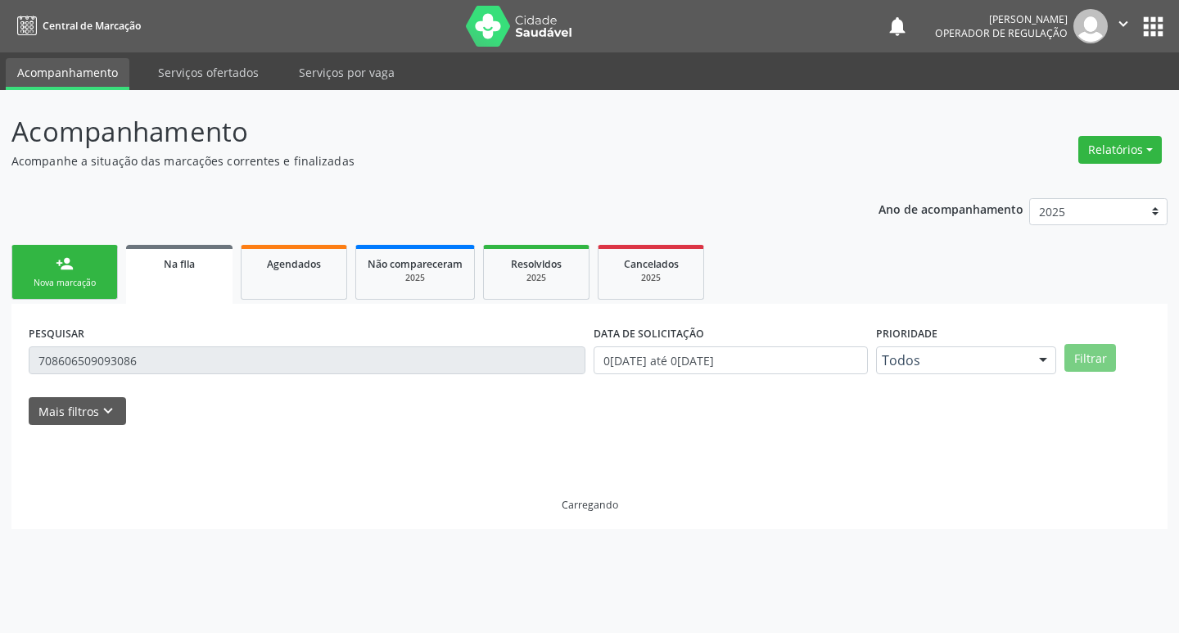
click at [194, 369] on input "708606509093086" at bounding box center [307, 360] width 557 height 28
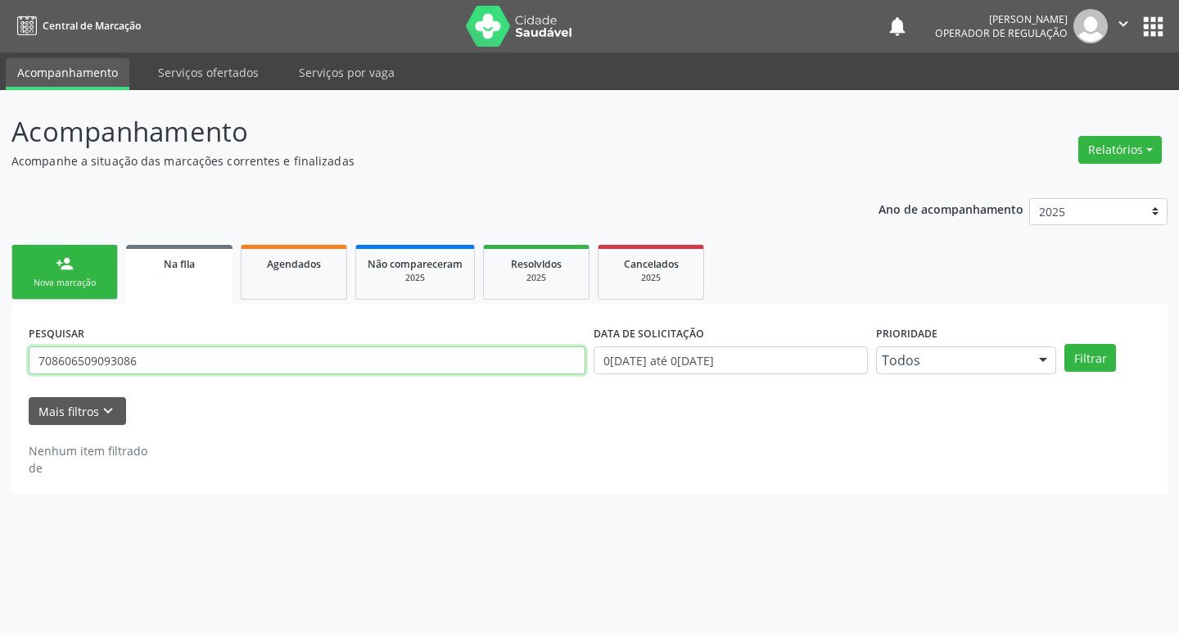
click at [194, 369] on input "708606509093086" at bounding box center [307, 360] width 557 height 28
type input "702600279679241"
click at [1064, 344] on button "Filtrar" at bounding box center [1090, 358] width 52 height 28
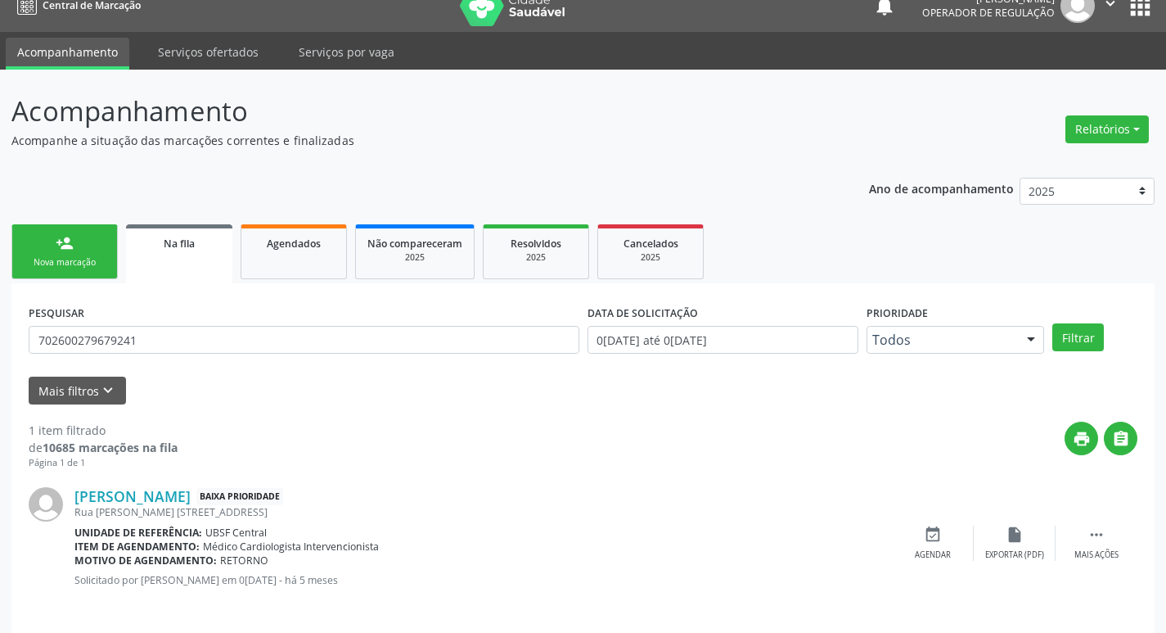
scroll to position [32, 0]
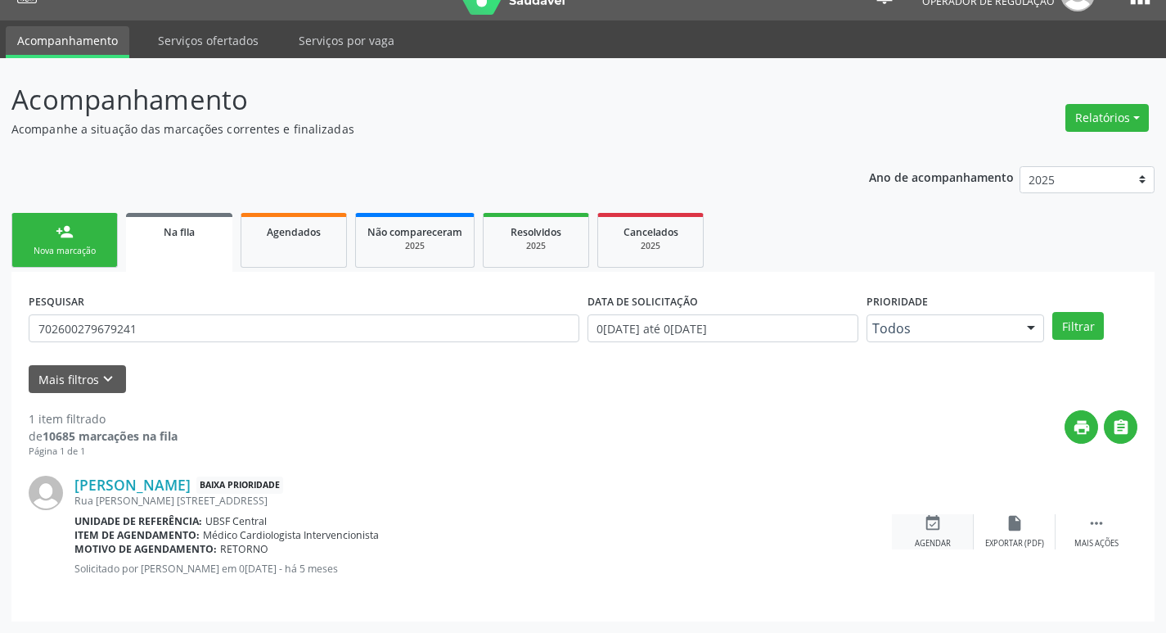
click at [944, 540] on div "Agendar" at bounding box center [933, 543] width 36 height 11
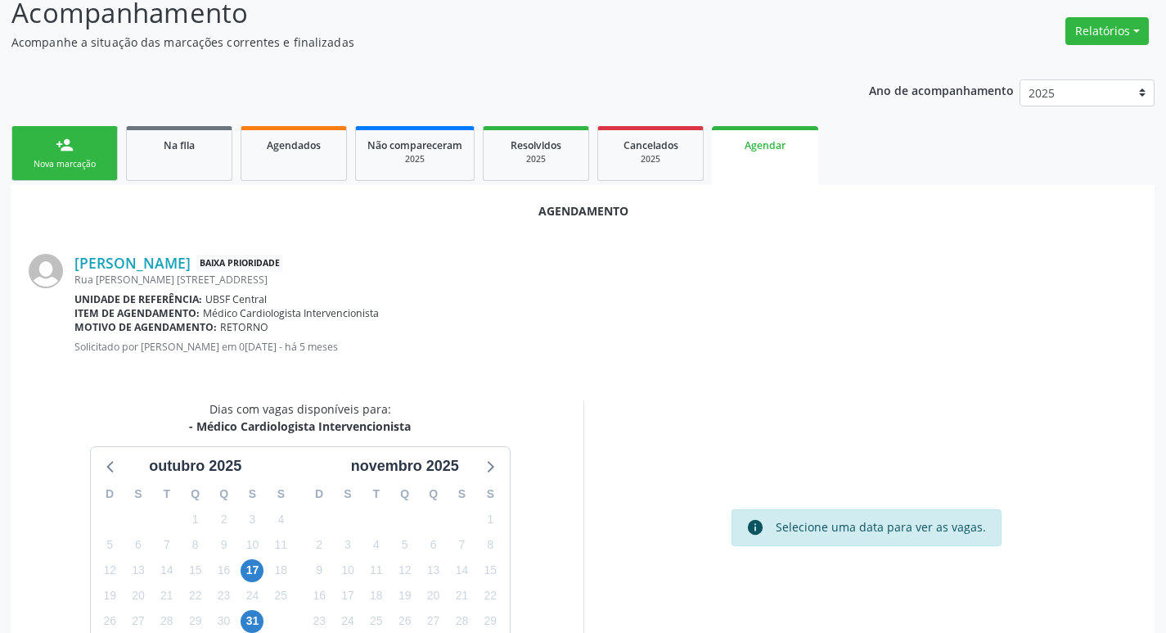
scroll to position [219, 0]
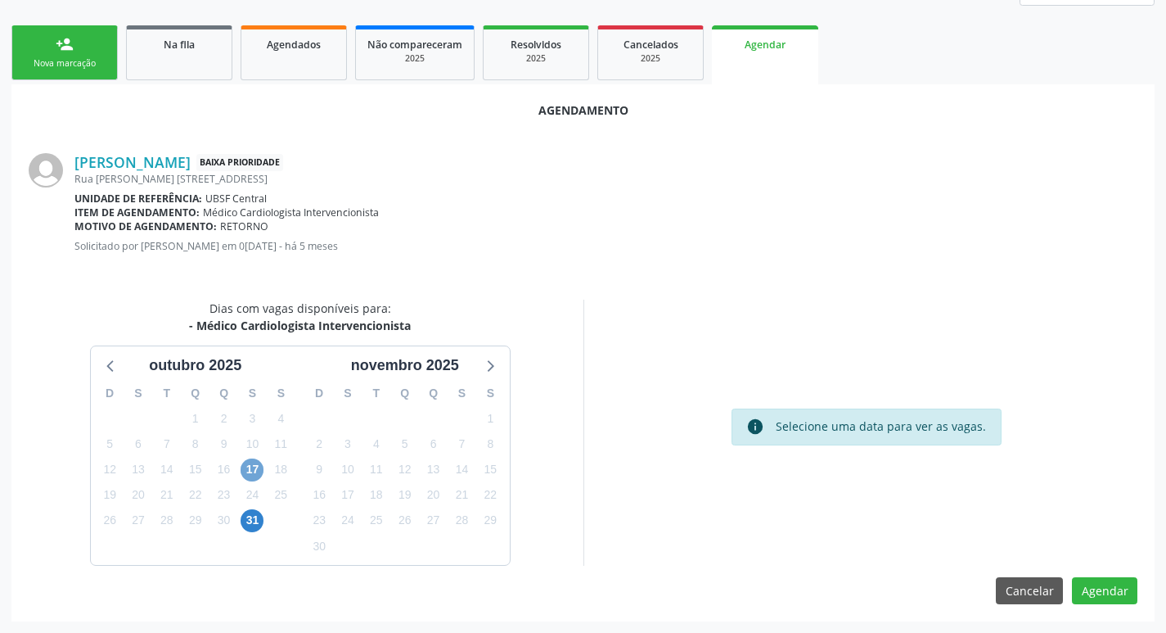
click at [255, 471] on span "17" at bounding box center [252, 469] width 23 height 23
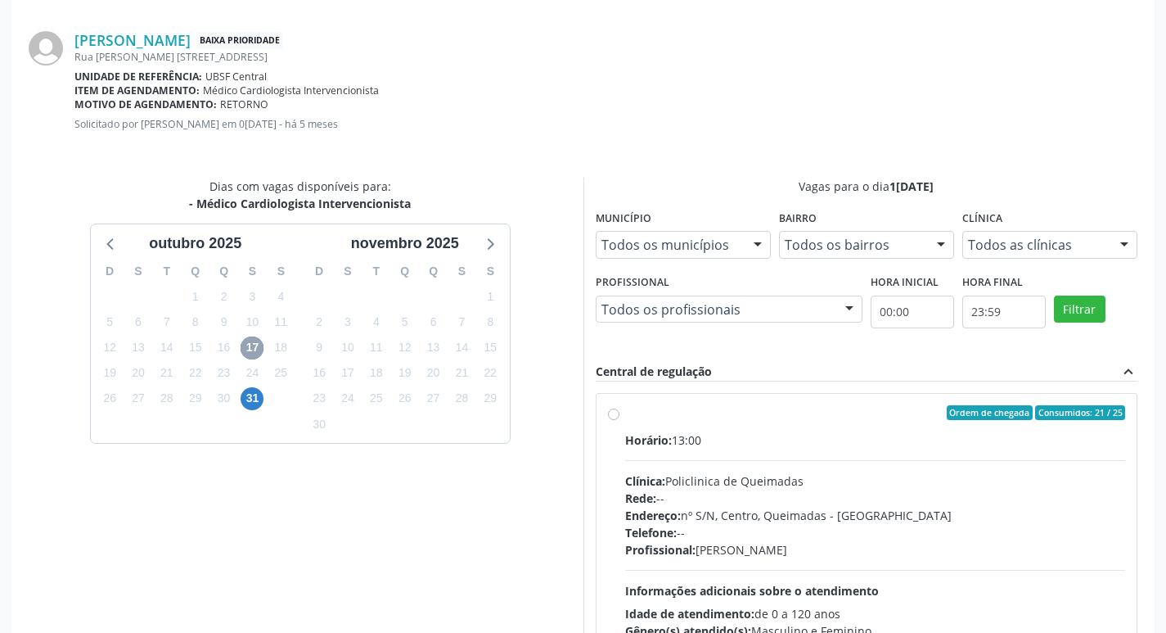
scroll to position [456, 0]
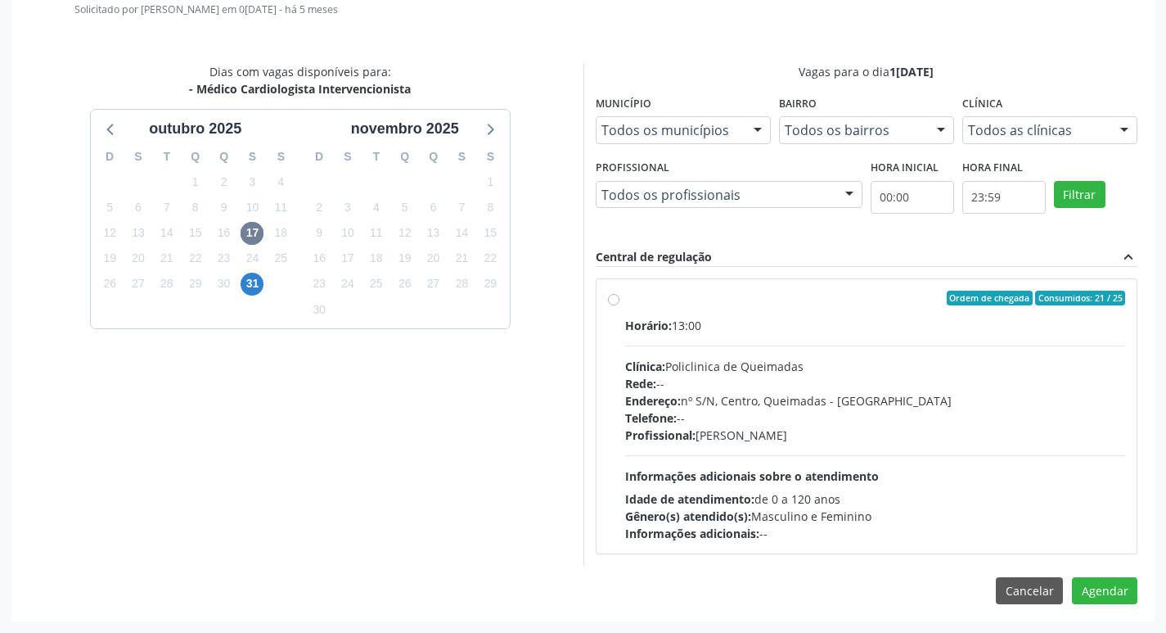
click at [951, 318] on div "Horário: 13:00" at bounding box center [875, 325] width 501 height 17
click at [620, 305] on input "Ordem de chegada Consumidos: 21 / 25 Horário: 13:00 Clínica: Policlinica de Que…" at bounding box center [613, 298] width 11 height 15
radio input "true"
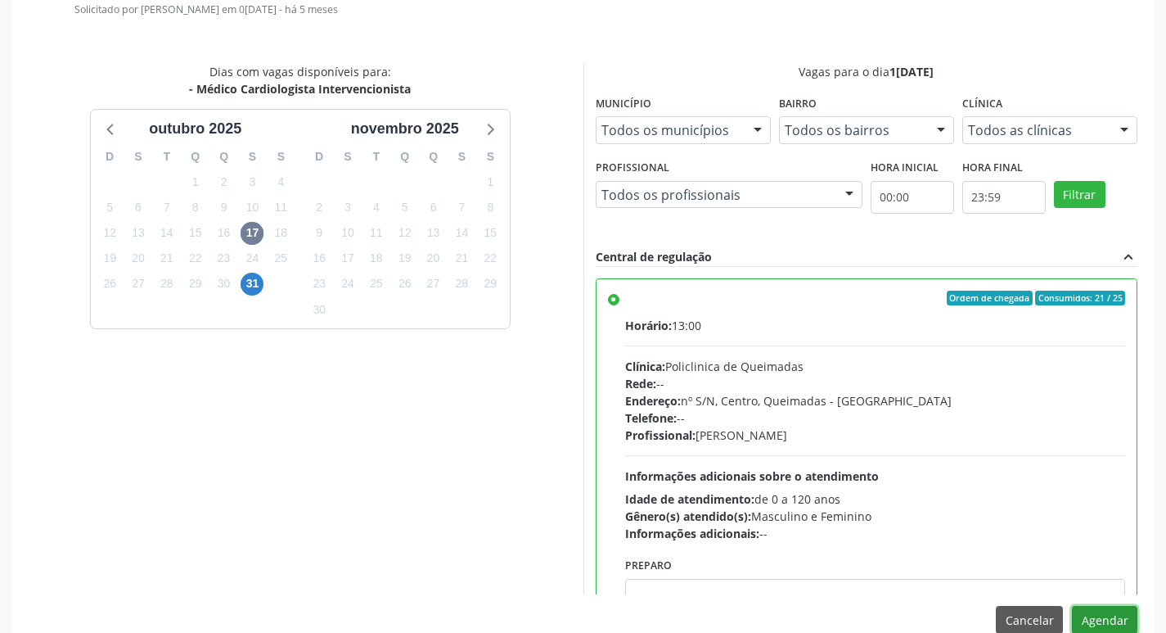
click at [1107, 625] on button "Agendar" at bounding box center [1104, 620] width 65 height 28
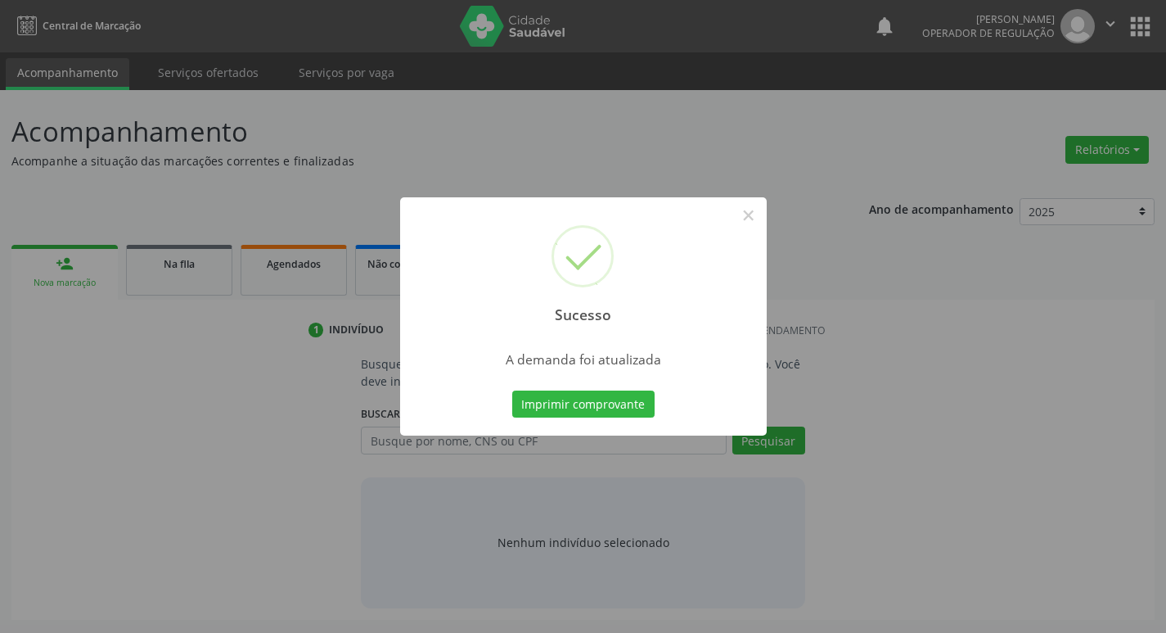
scroll to position [0, 0]
click at [629, 390] on button "Imprimir comprovante" at bounding box center [589, 404] width 142 height 28
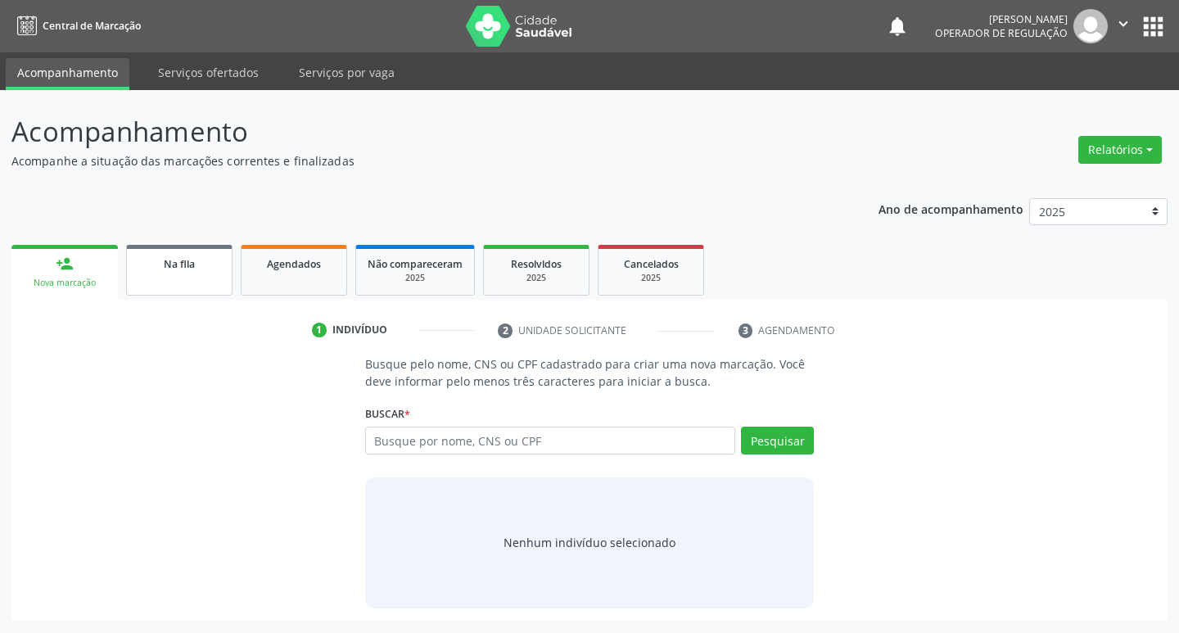
click at [192, 267] on span "Na fila" at bounding box center [179, 264] width 31 height 14
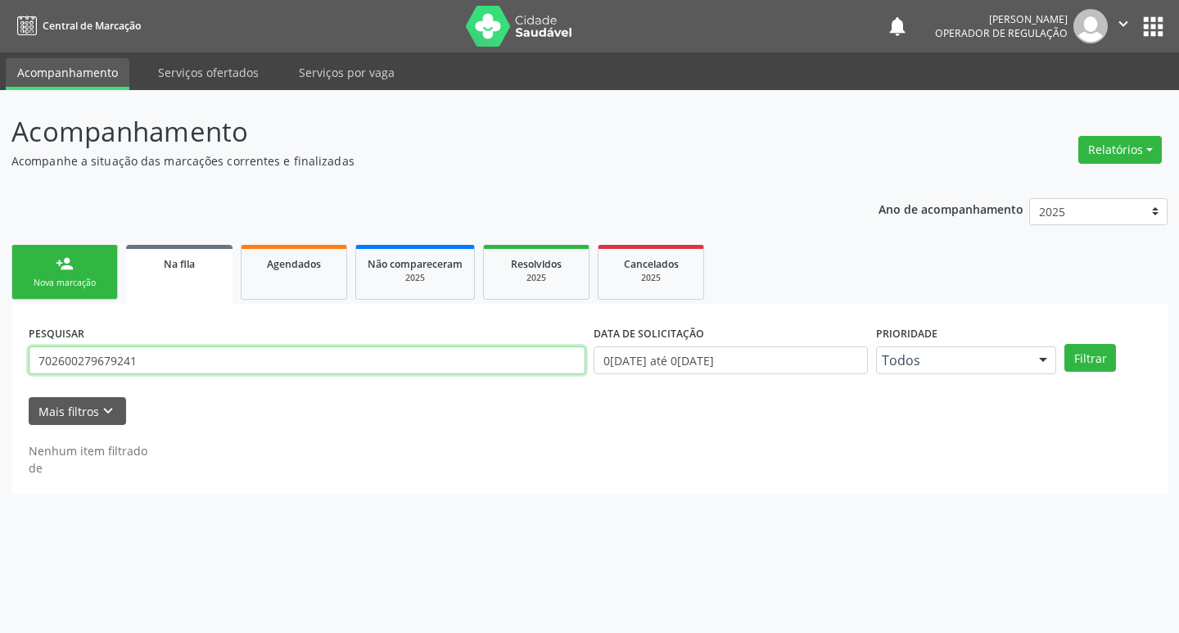
click at [190, 367] on input "702600279679241" at bounding box center [307, 360] width 557 height 28
type input "705209461598673"
click at [1064, 344] on button "Filtrar" at bounding box center [1090, 358] width 52 height 28
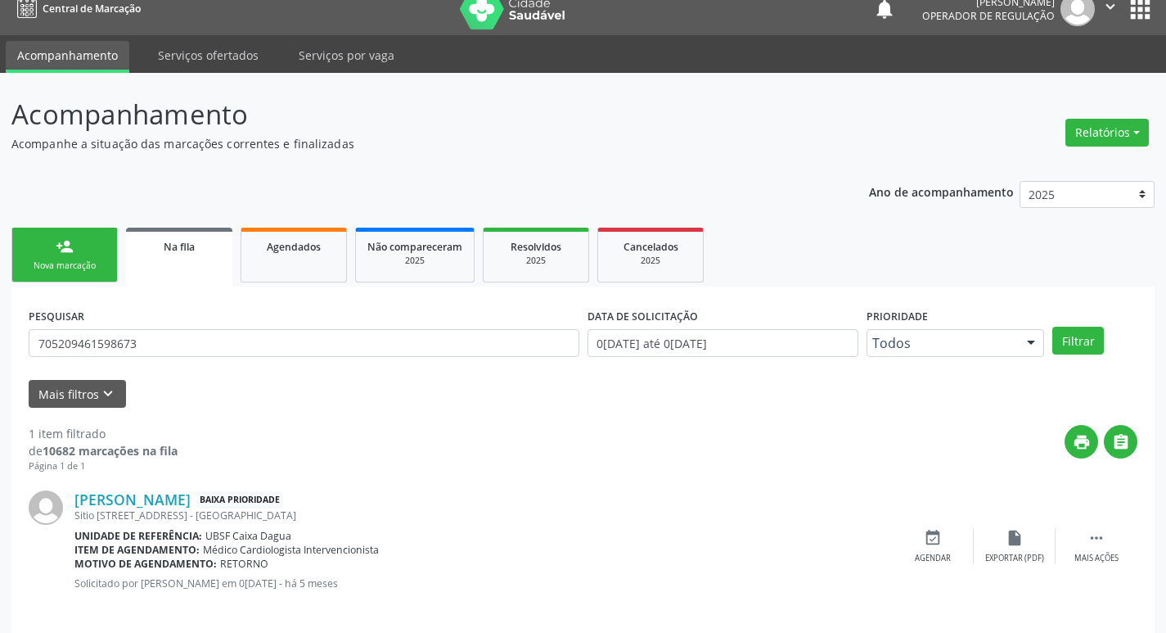
scroll to position [32, 0]
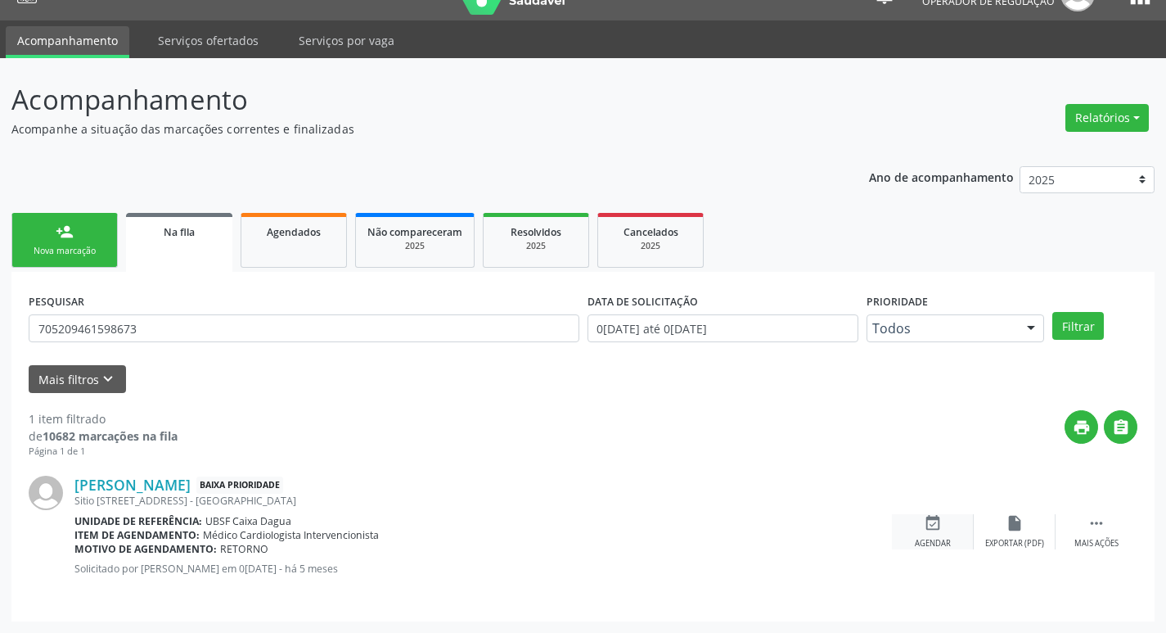
click at [924, 525] on icon "event_available" at bounding box center [933, 523] width 18 height 18
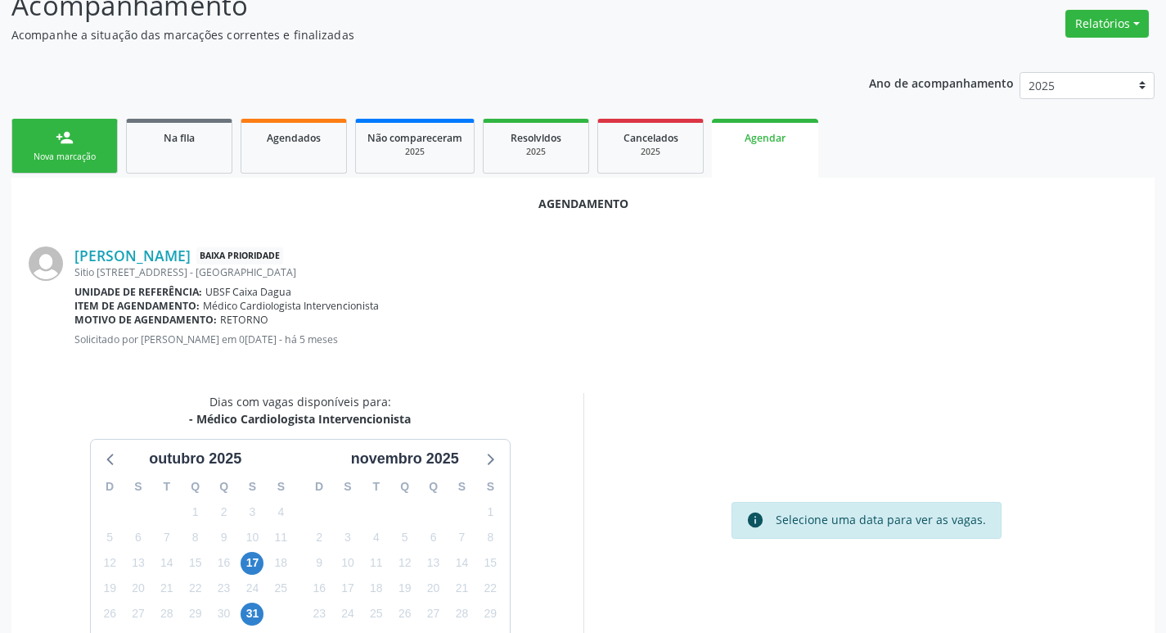
scroll to position [219, 0]
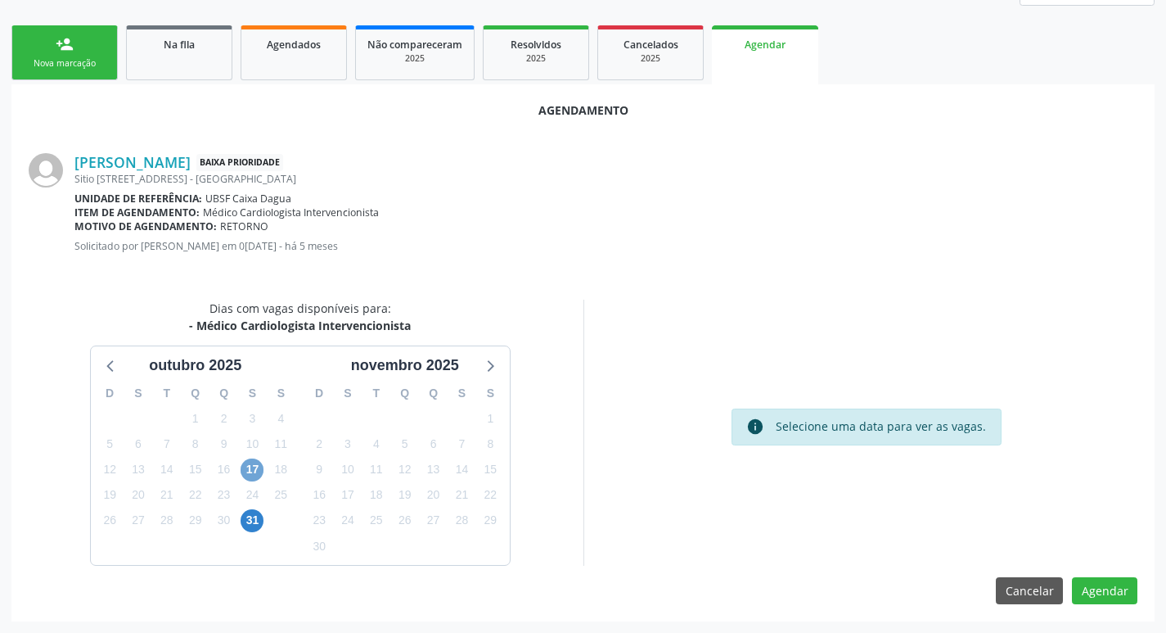
click at [252, 468] on span "17" at bounding box center [252, 469] width 23 height 23
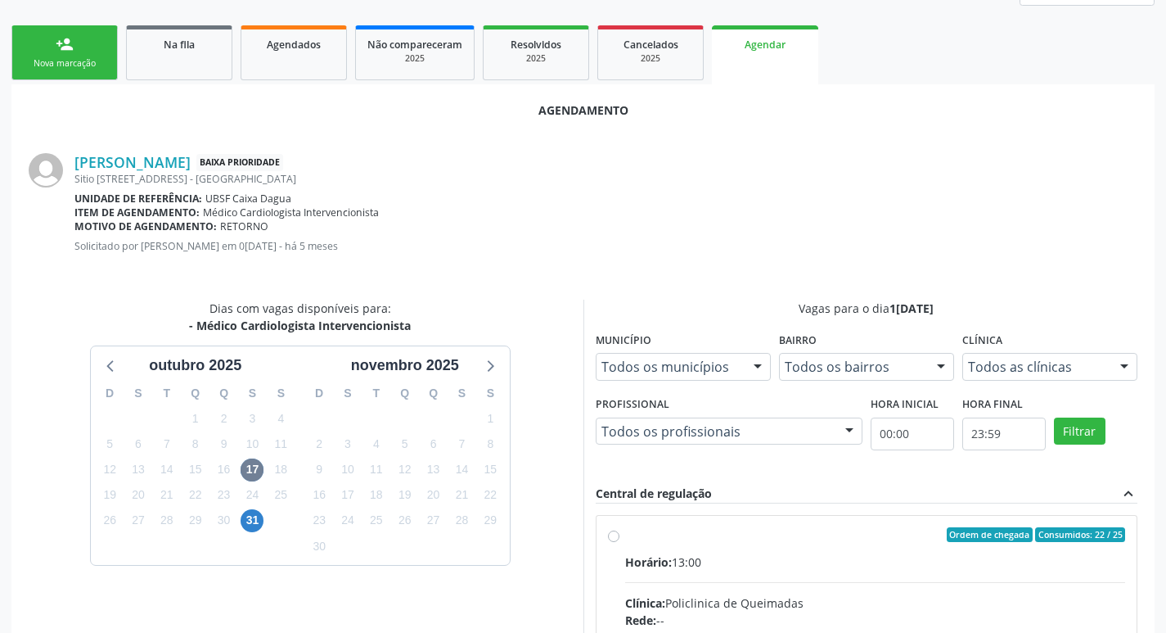
click at [886, 538] on div "Ordem de chegada Consumidos: 22 / 25" at bounding box center [875, 534] width 501 height 15
click at [620, 538] on input "Ordem de chegada Consumidos: 22 / 25 Horário: 13:00 Clínica: Policlinica de Que…" at bounding box center [613, 534] width 11 height 15
radio input "true"
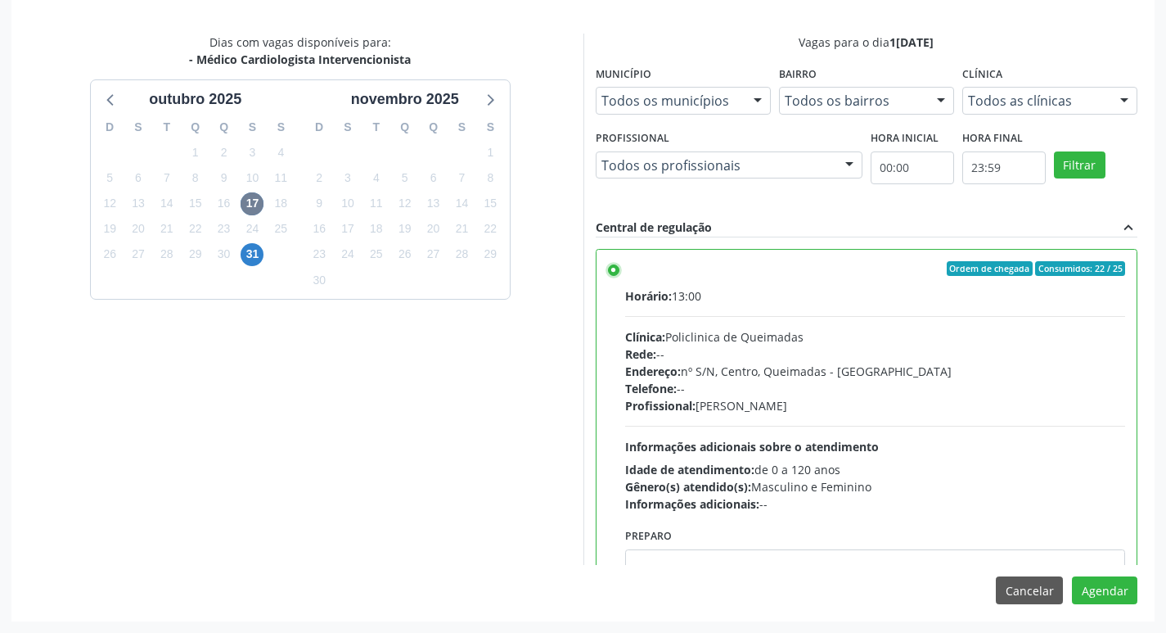
scroll to position [81, 0]
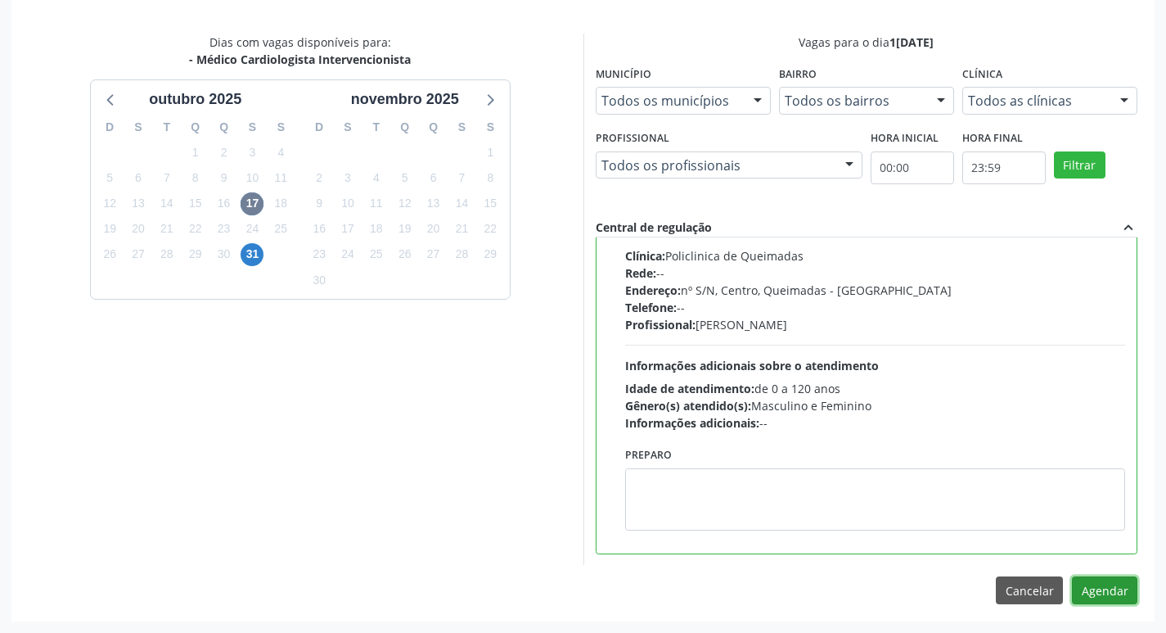
click at [1106, 583] on button "Agendar" at bounding box center [1104, 590] width 65 height 28
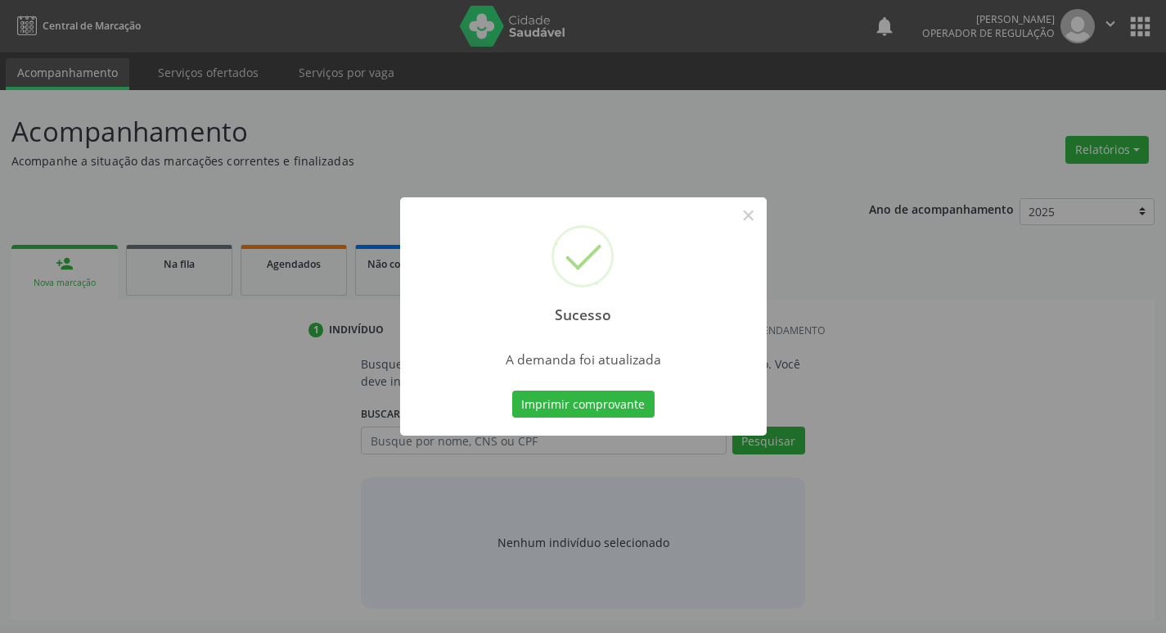
scroll to position [0, 0]
click at [591, 400] on button "Imprimir comprovante" at bounding box center [589, 404] width 142 height 28
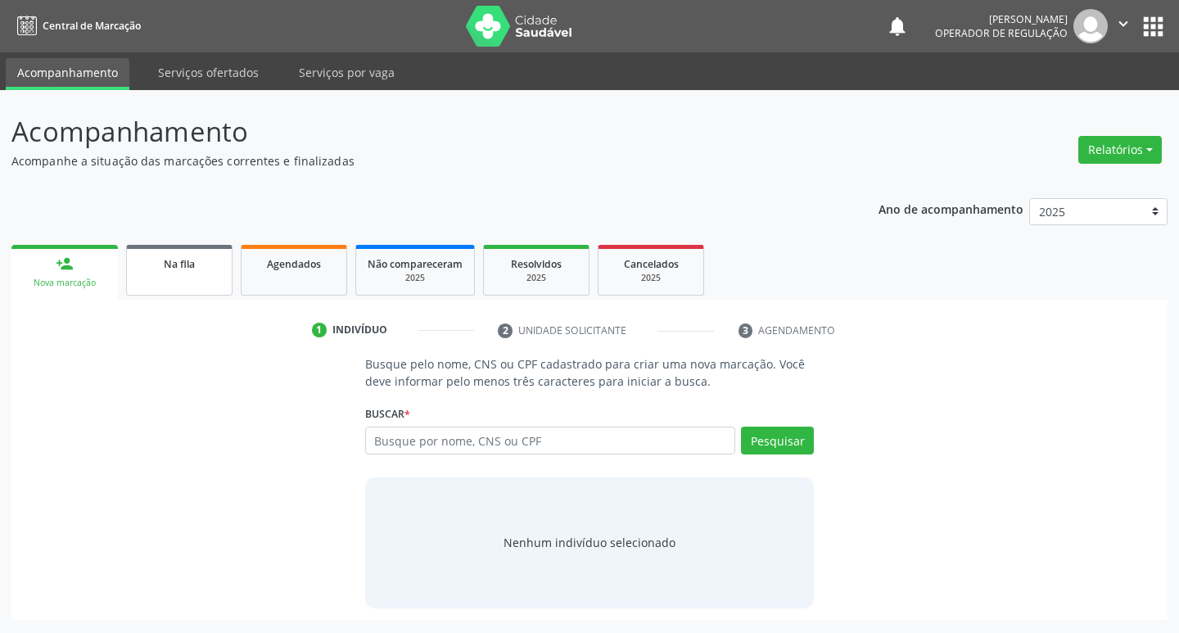
drag, startPoint x: 179, startPoint y: 277, endPoint x: 219, endPoint y: 291, distance: 42.4
click at [177, 278] on link "Na fila" at bounding box center [179, 270] width 106 height 51
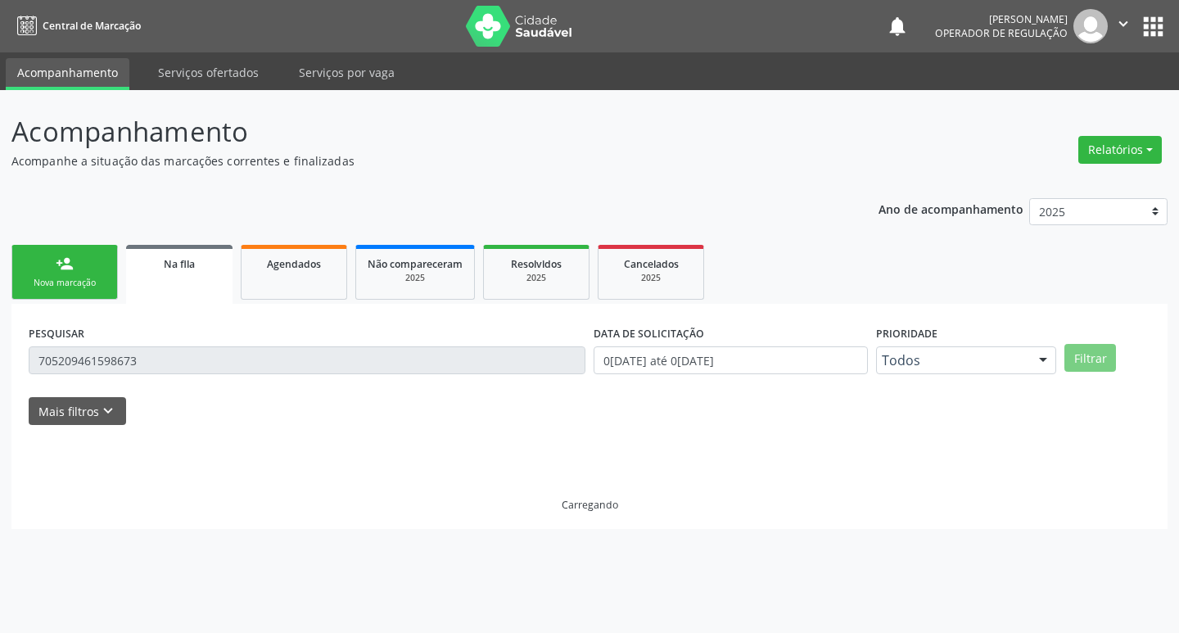
click at [241, 341] on div "PESQUISAR 705209461598673" at bounding box center [307, 353] width 565 height 64
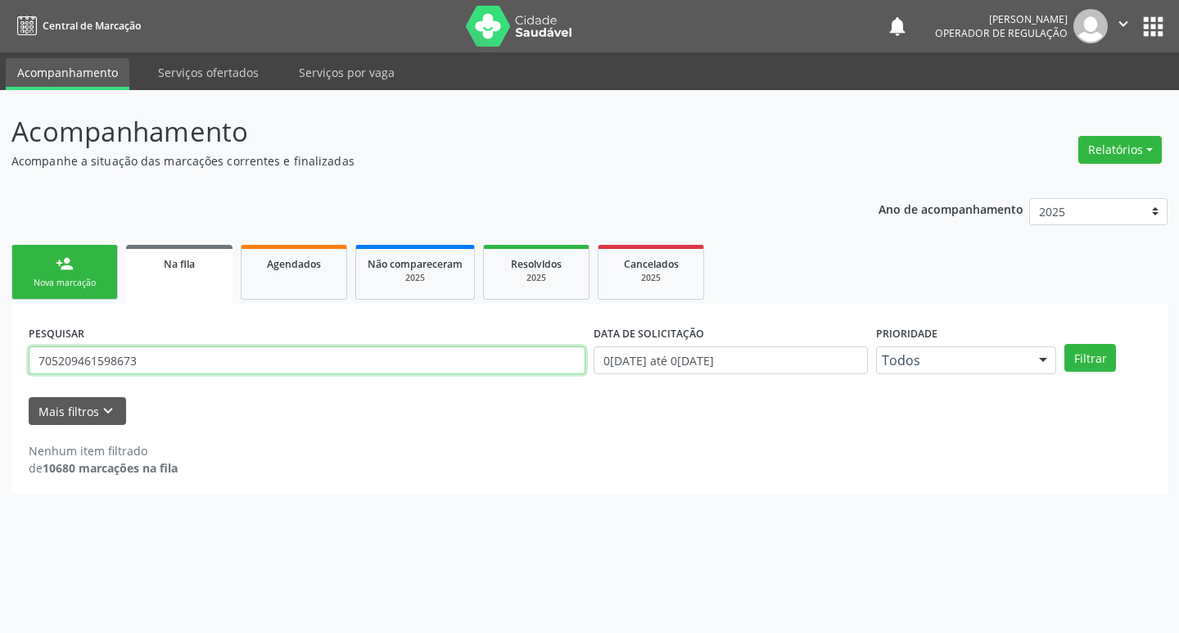
click at [236, 353] on input "705209461598673" at bounding box center [307, 360] width 557 height 28
type input "709806093368999"
click at [1064, 344] on button "Filtrar" at bounding box center [1090, 358] width 52 height 28
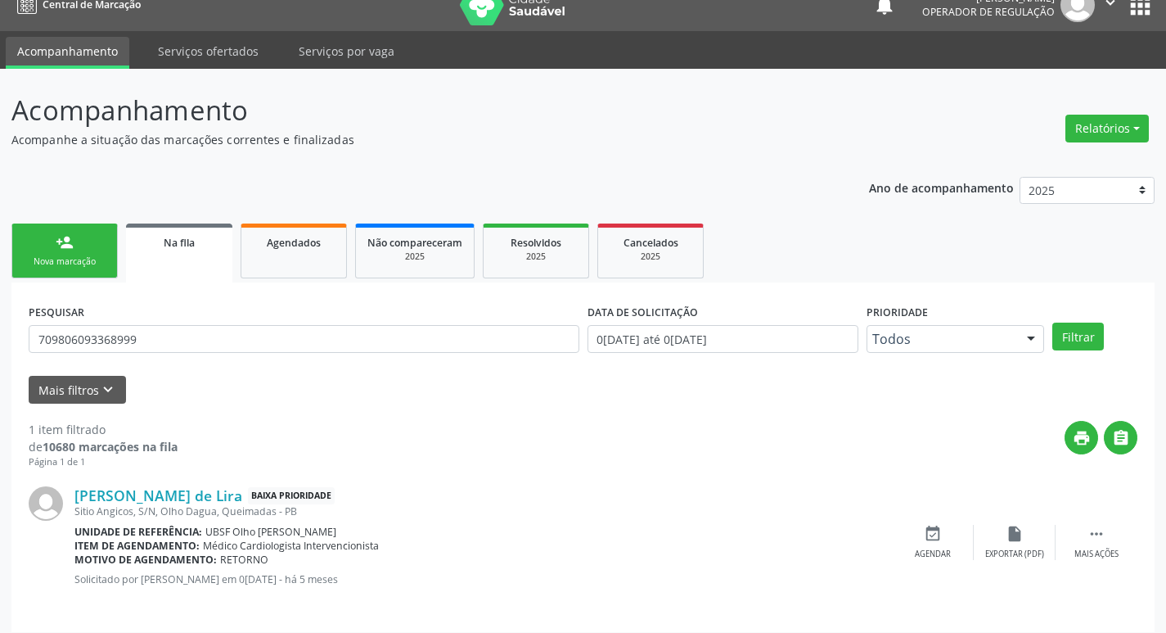
scroll to position [32, 0]
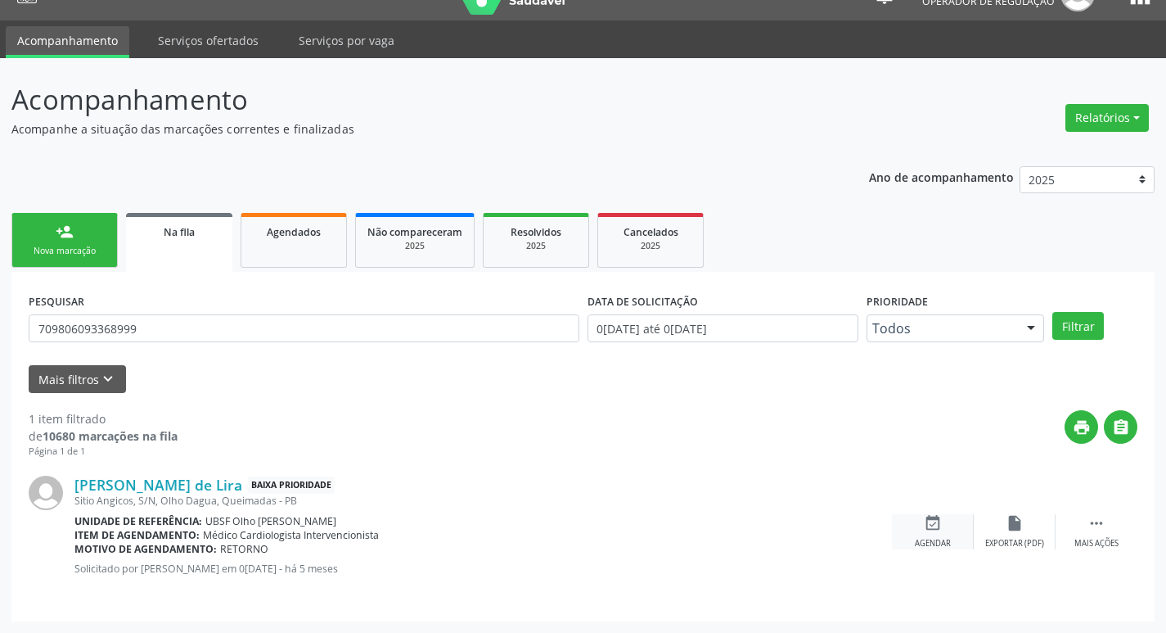
click at [947, 533] on div "event_available Agendar" at bounding box center [933, 531] width 82 height 35
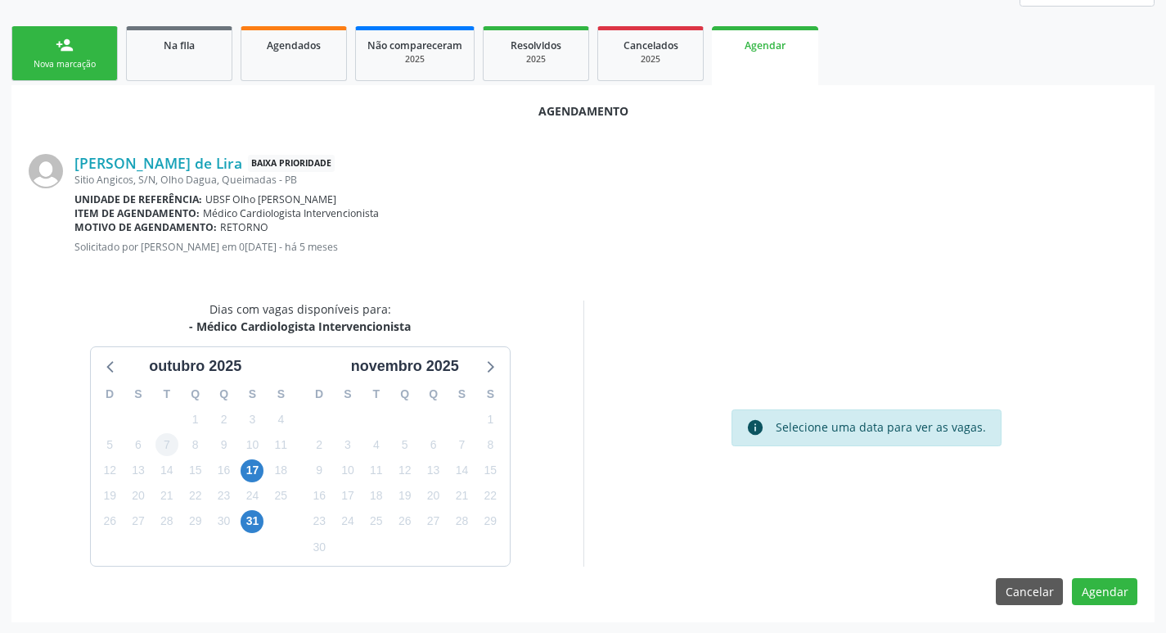
scroll to position [219, 0]
click at [251, 476] on span "17" at bounding box center [252, 469] width 23 height 23
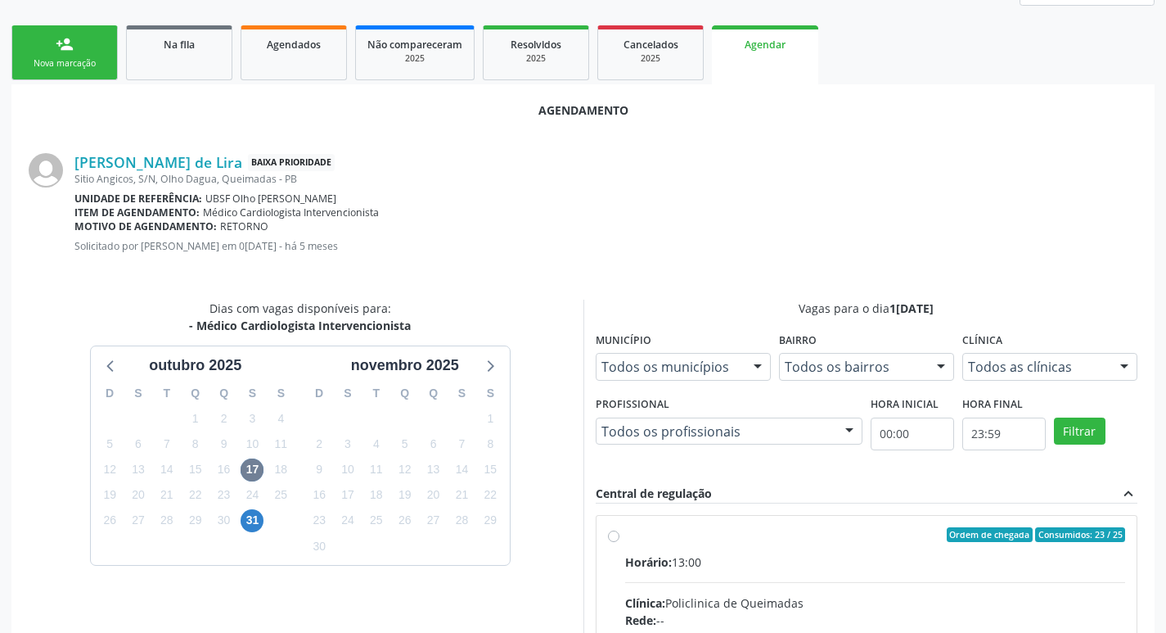
click at [842, 559] on div "Horário: 13:00" at bounding box center [875, 561] width 501 height 17
click at [620, 542] on input "Ordem de chegada Consumidos: 23 / 25 Horário: 13:00 Clínica: Policlinica de Que…" at bounding box center [613, 534] width 11 height 15
radio input "true"
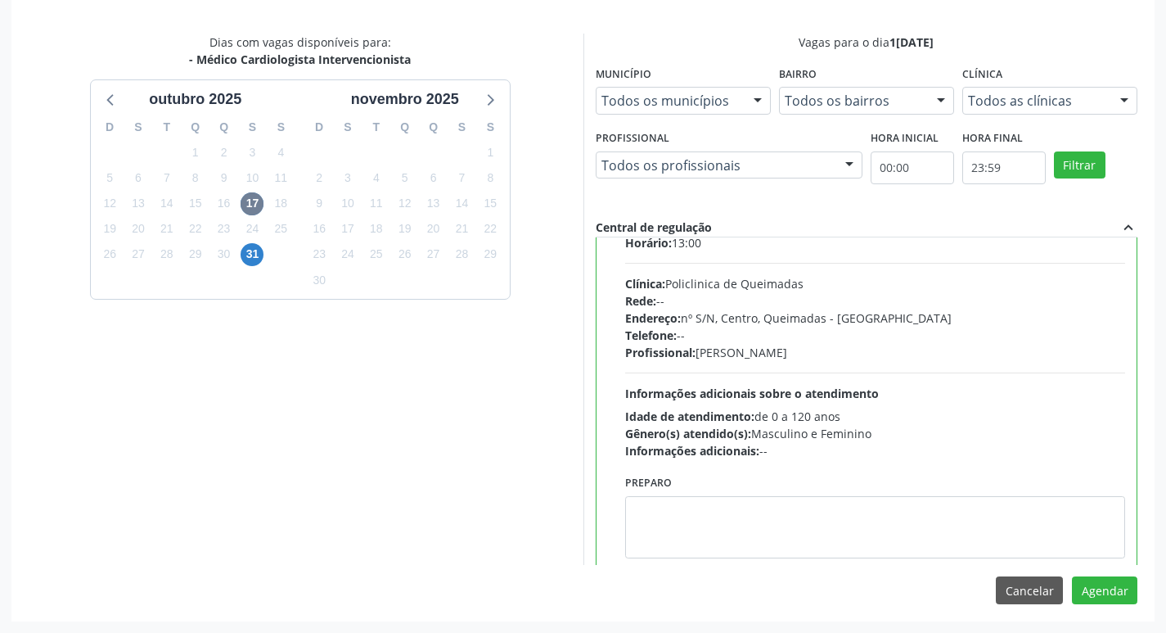
scroll to position [81, 0]
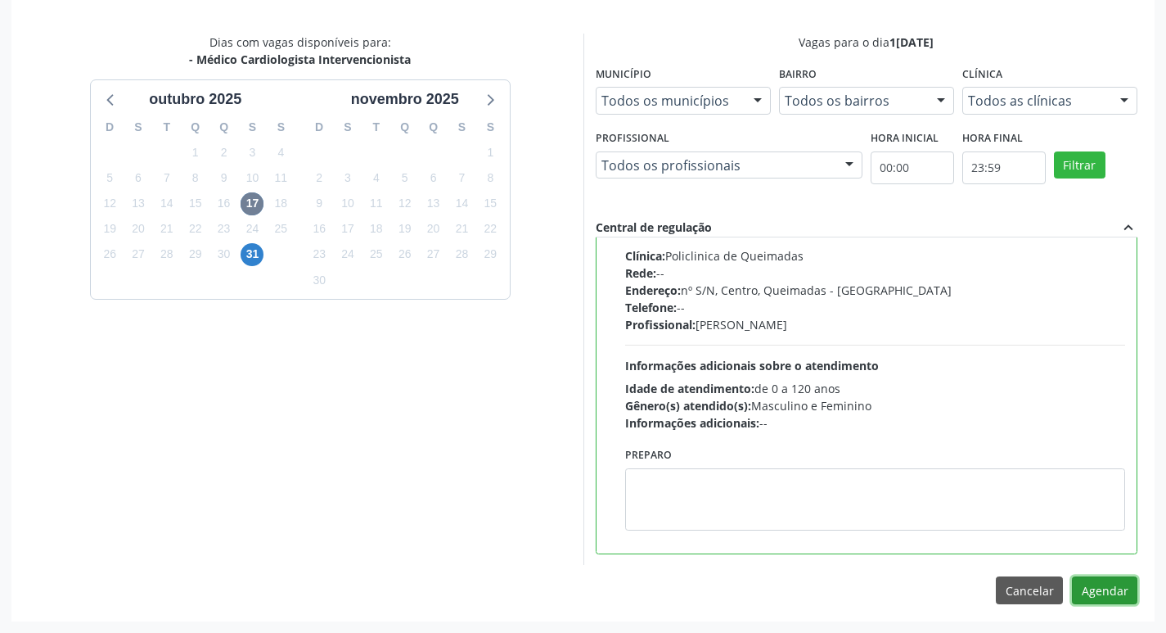
click at [1100, 585] on button "Agendar" at bounding box center [1104, 590] width 65 height 28
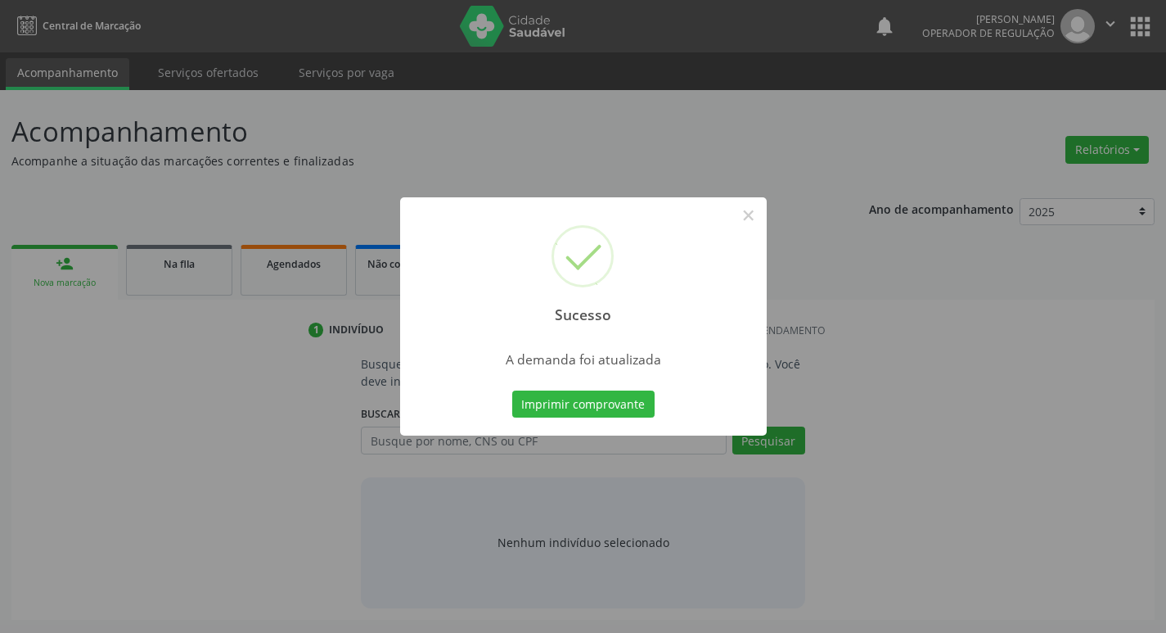
scroll to position [0, 0]
click at [579, 403] on button "Imprimir comprovante" at bounding box center [589, 404] width 142 height 28
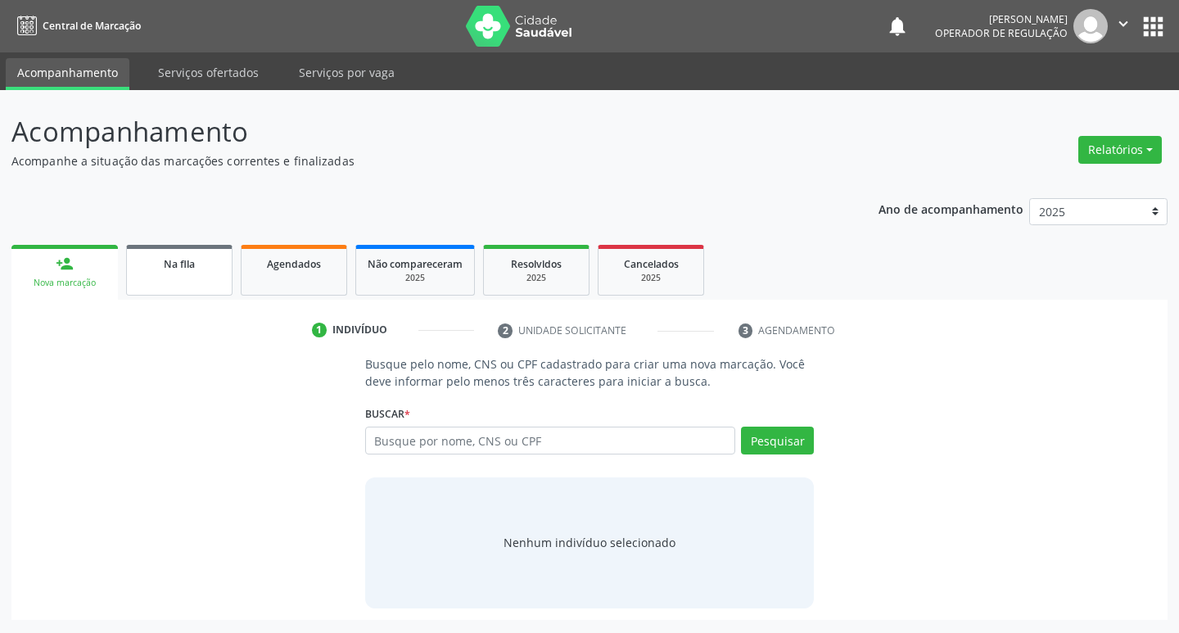
click at [162, 272] on link "Na fila" at bounding box center [179, 270] width 106 height 51
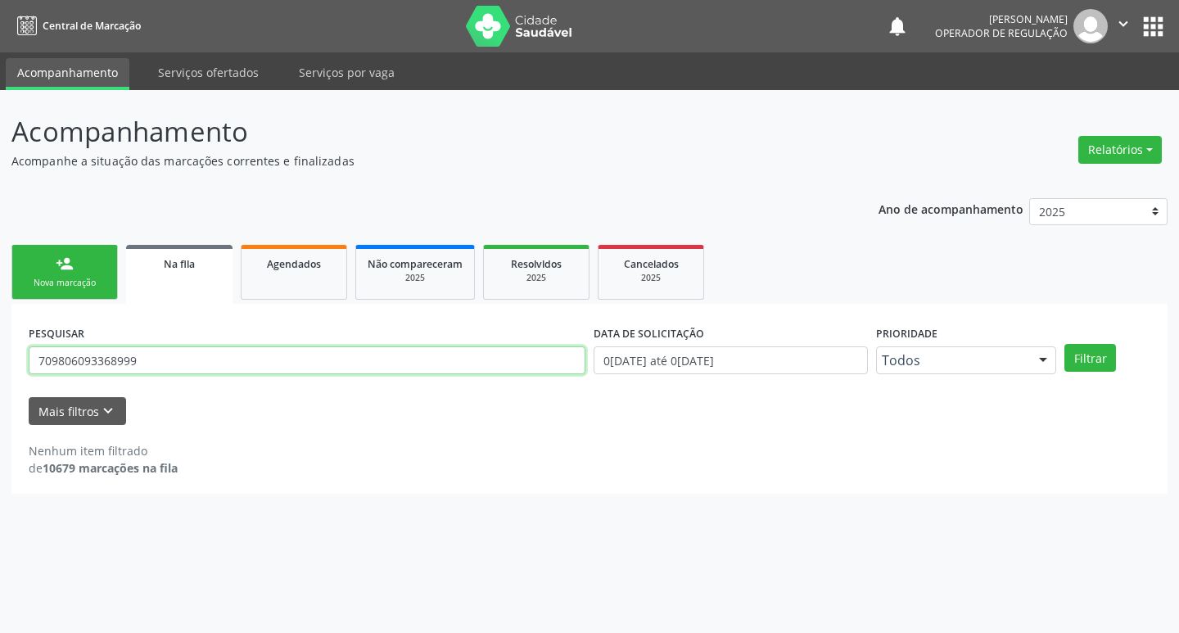
click at [246, 356] on input "709806093368999" at bounding box center [307, 360] width 557 height 28
type input "705005406747458"
click at [1064, 344] on button "Filtrar" at bounding box center [1090, 358] width 52 height 28
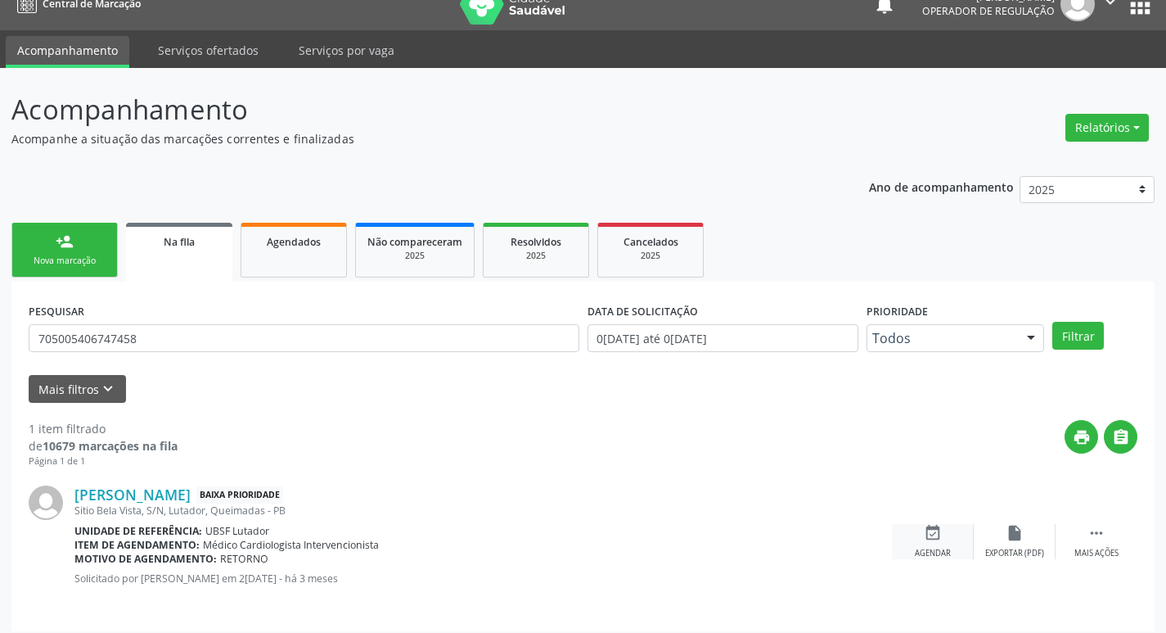
scroll to position [32, 0]
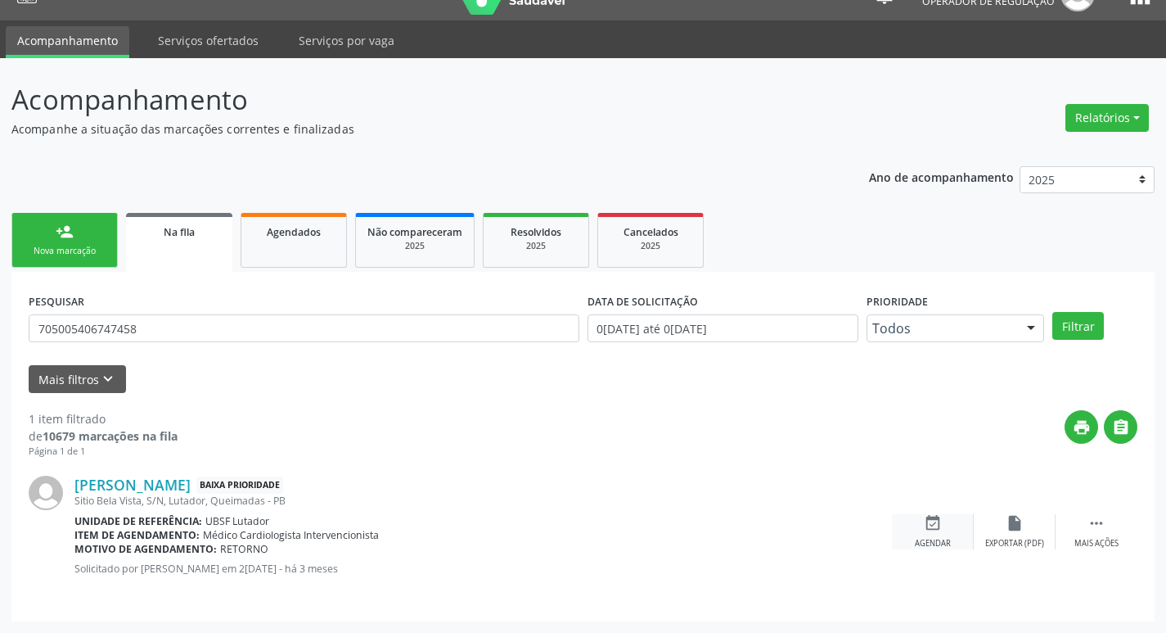
click at [949, 526] on div "event_available Agendar" at bounding box center [933, 531] width 82 height 35
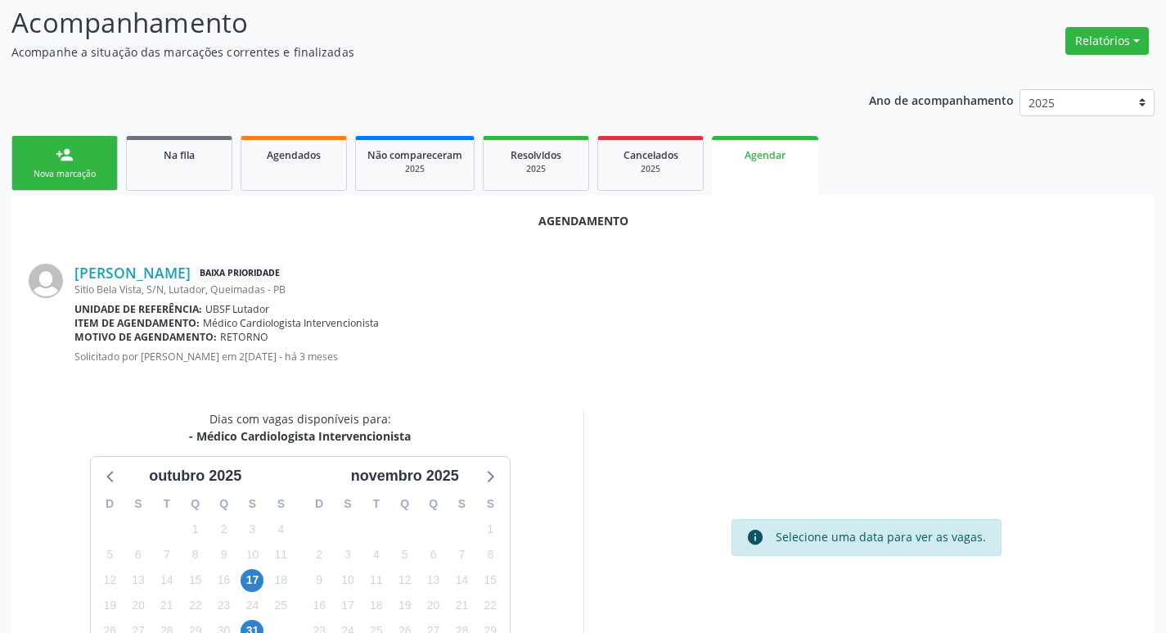
scroll to position [181, 0]
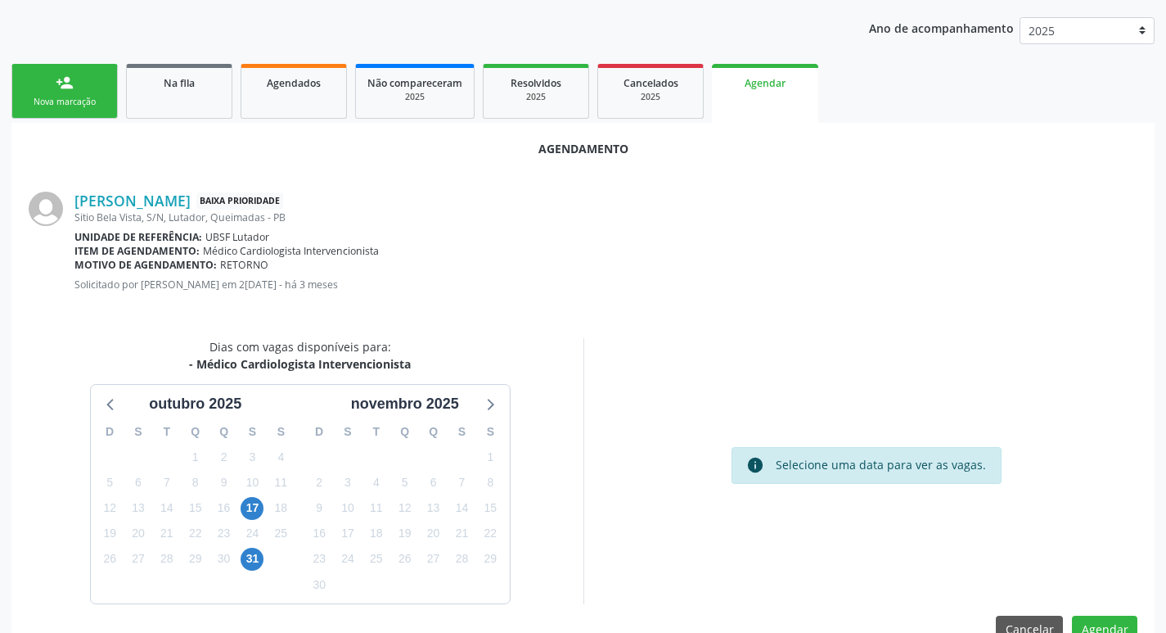
drag, startPoint x: 271, startPoint y: 491, endPoint x: 263, endPoint y: 495, distance: 9.2
click at [268, 492] on div "11" at bounding box center [281, 482] width 29 height 25
drag, startPoint x: 261, startPoint y: 497, endPoint x: 254, endPoint y: 512, distance: 16.5
click at [260, 498] on div "17" at bounding box center [252, 507] width 23 height 25
click at [250, 516] on span "17" at bounding box center [252, 508] width 23 height 23
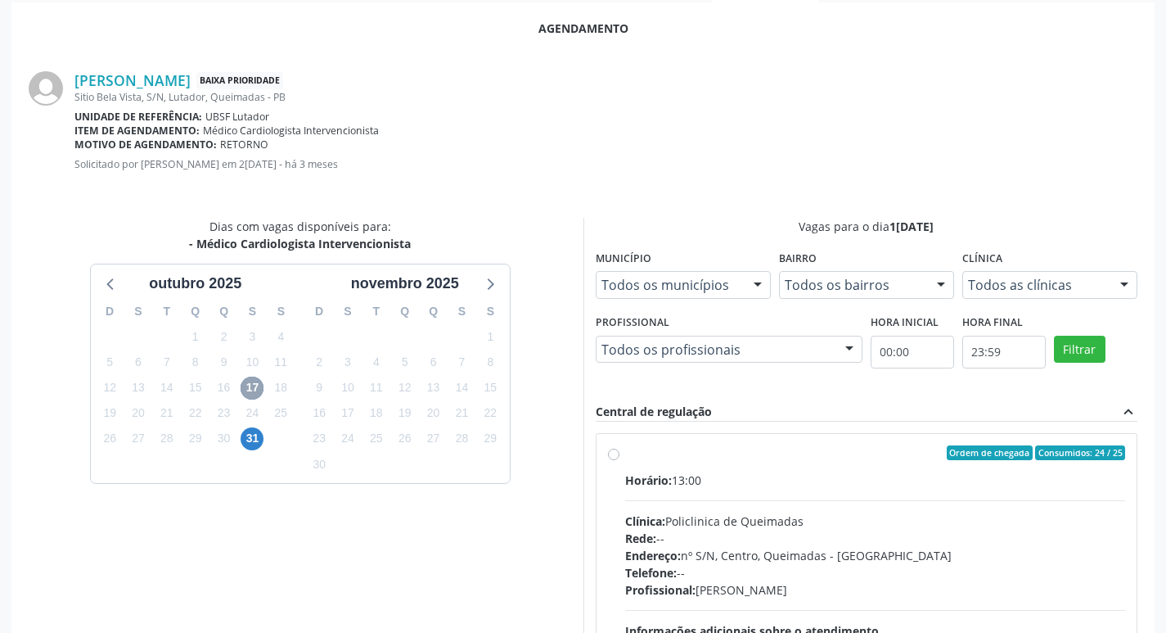
scroll to position [456, 0]
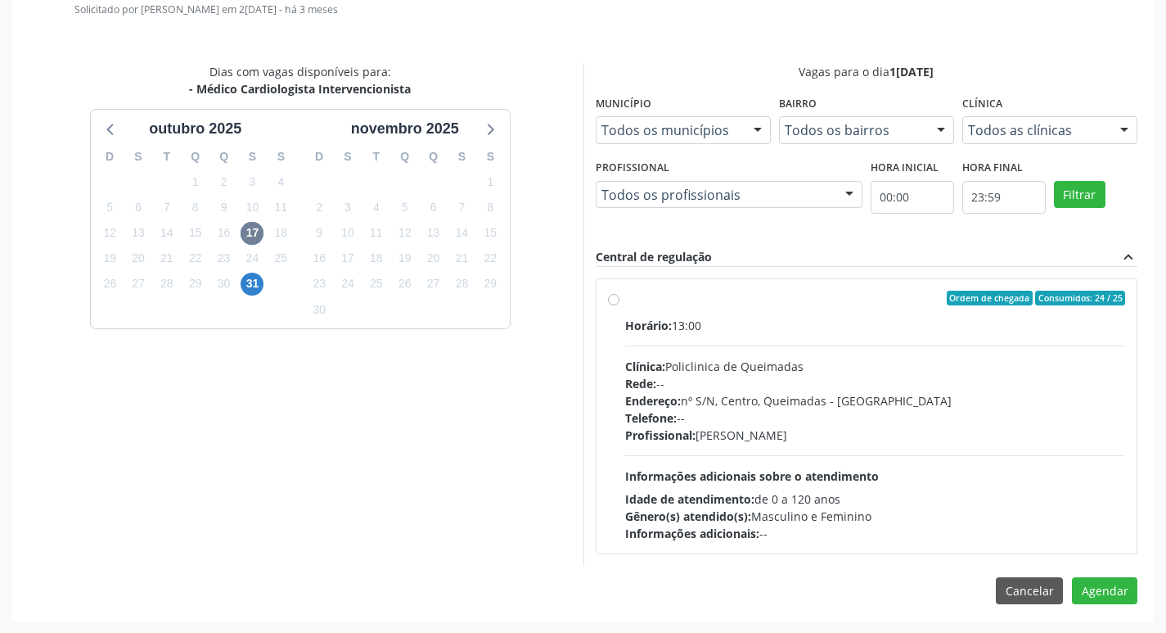
click at [1098, 318] on div "Horário: 13:00" at bounding box center [875, 325] width 501 height 17
click at [620, 305] on input "Ordem de chegada Consumidos: 24 / 25 Horário: 13:00 Clínica: Policlinica de Que…" at bounding box center [613, 298] width 11 height 15
radio input "true"
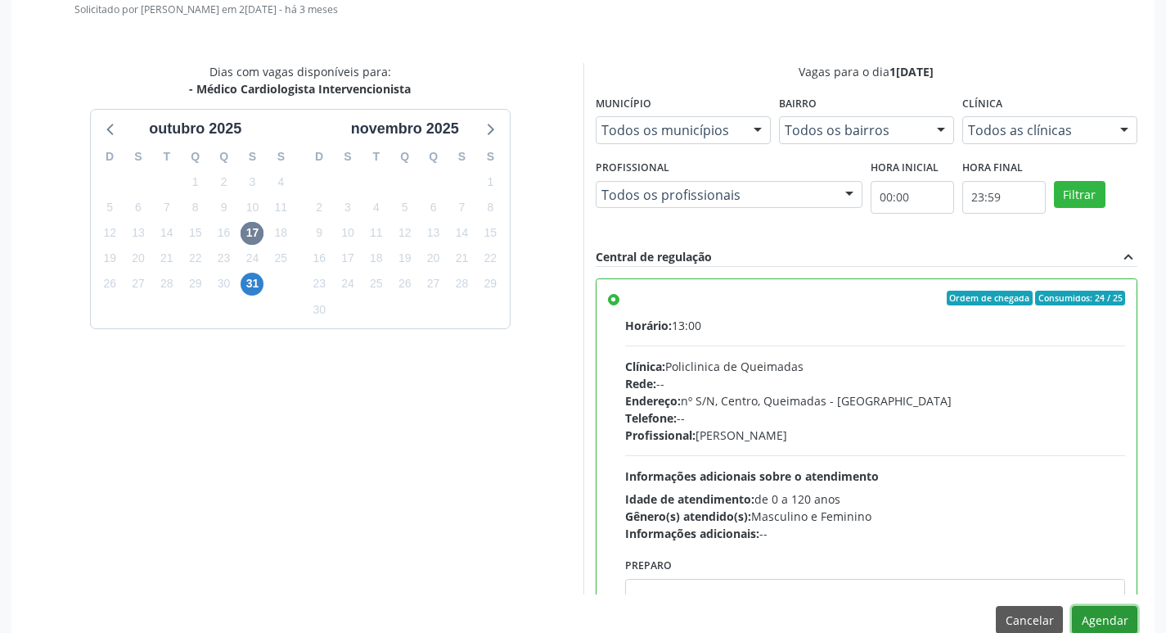
click at [1116, 627] on button "Agendar" at bounding box center [1104, 620] width 65 height 28
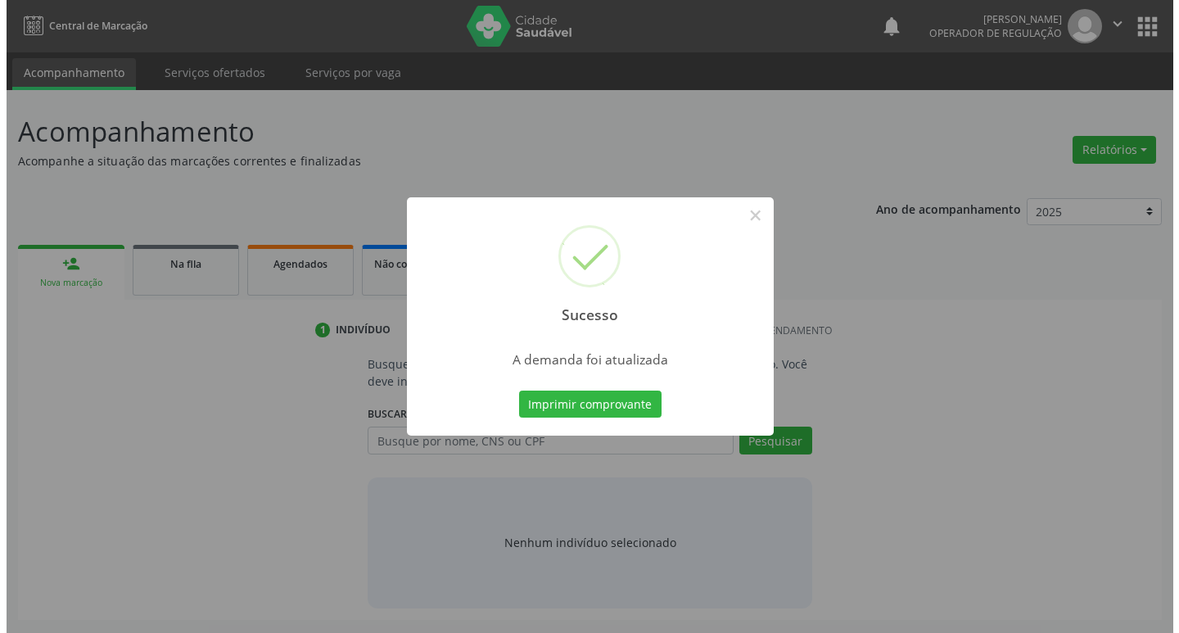
scroll to position [0, 0]
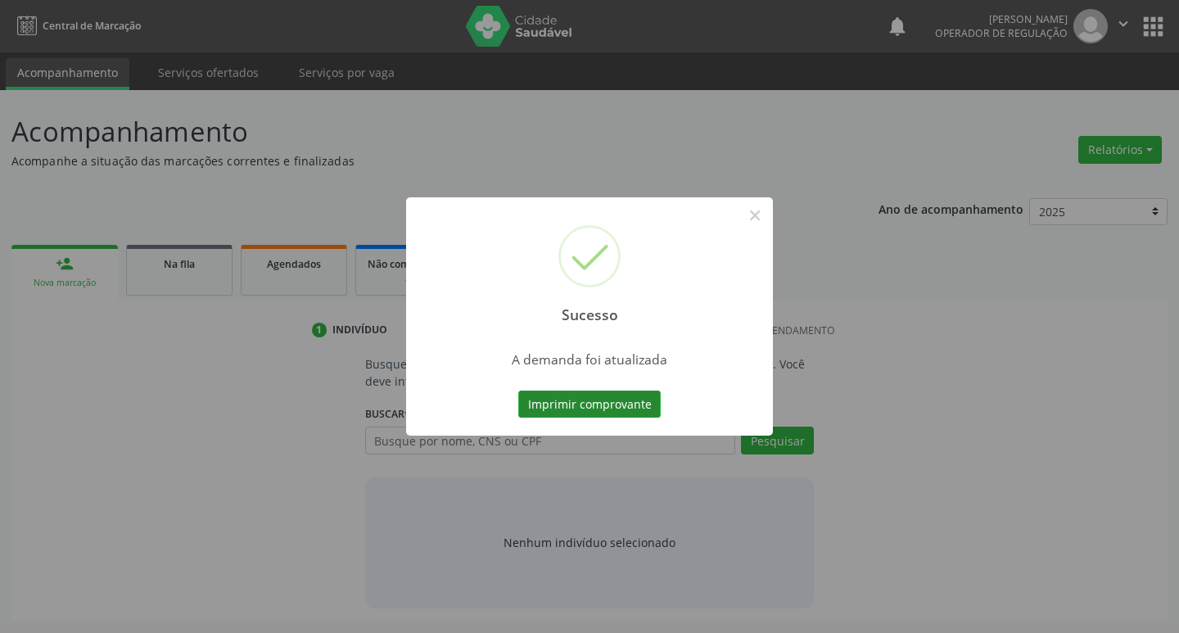
click at [563, 407] on button "Imprimir comprovante" at bounding box center [589, 404] width 142 height 28
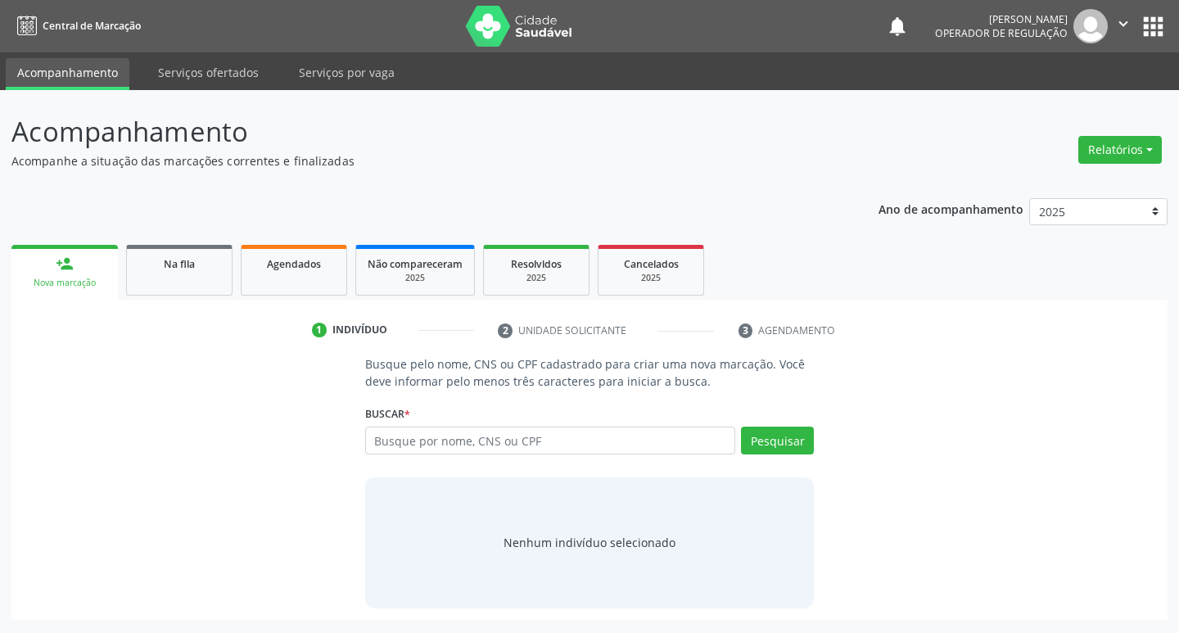
click at [1178, 15] on nav "Central de Marcação notifications [PERSON_NAME] Operador de regulação  Configu…" at bounding box center [589, 26] width 1179 height 52
click at [1161, 43] on div "notifications [PERSON_NAME] Operador de regulação  Configurações Sair apps" at bounding box center [1027, 26] width 282 height 34
click at [1143, 20] on button "apps" at bounding box center [1152, 26] width 29 height 29
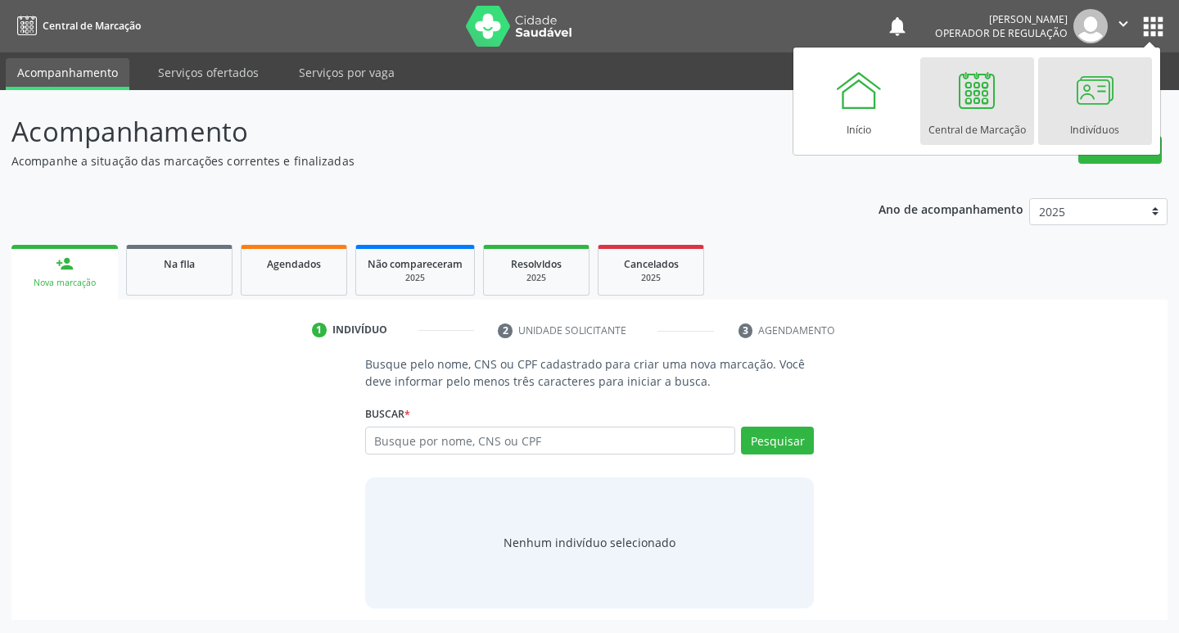
click at [1129, 65] on link "Indivíduos" at bounding box center [1095, 101] width 114 height 88
